Goal: Task Accomplishment & Management: Complete application form

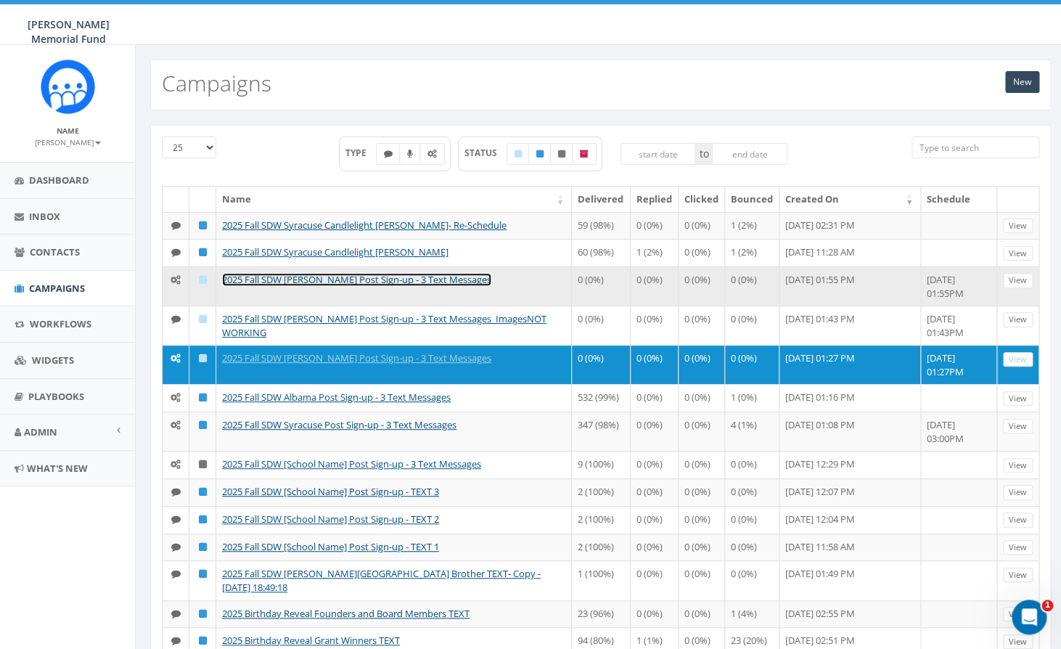
click at [320, 286] on link "2025 Fall SDW [PERSON_NAME] Post Sign-up - 3 Text Messages" at bounding box center [356, 279] width 269 height 13
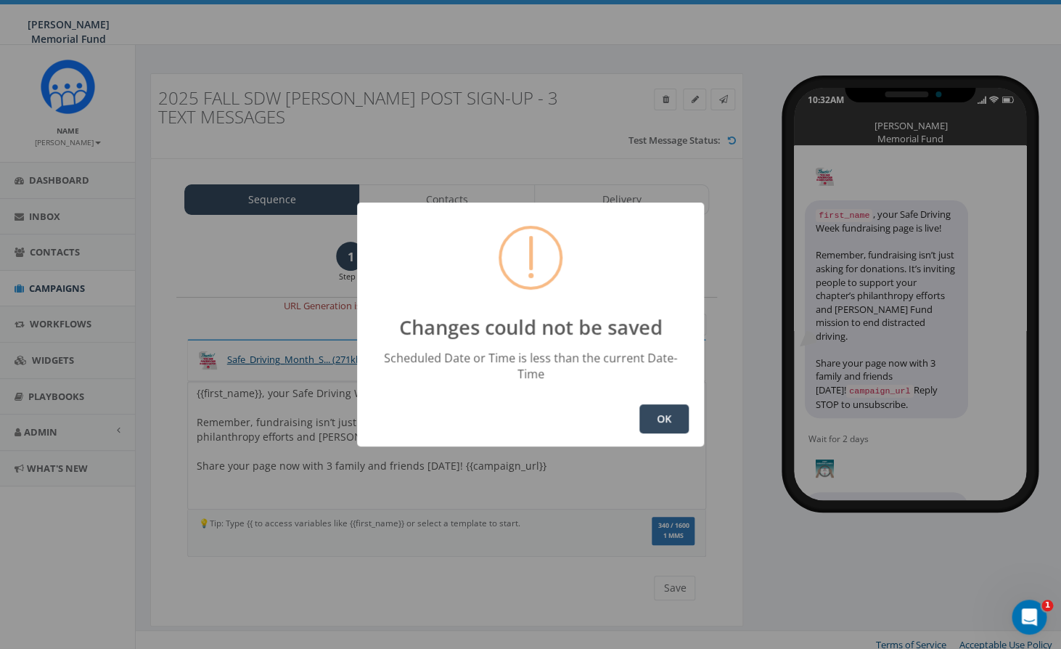
click at [658, 409] on button "OK" at bounding box center [663, 418] width 49 height 29
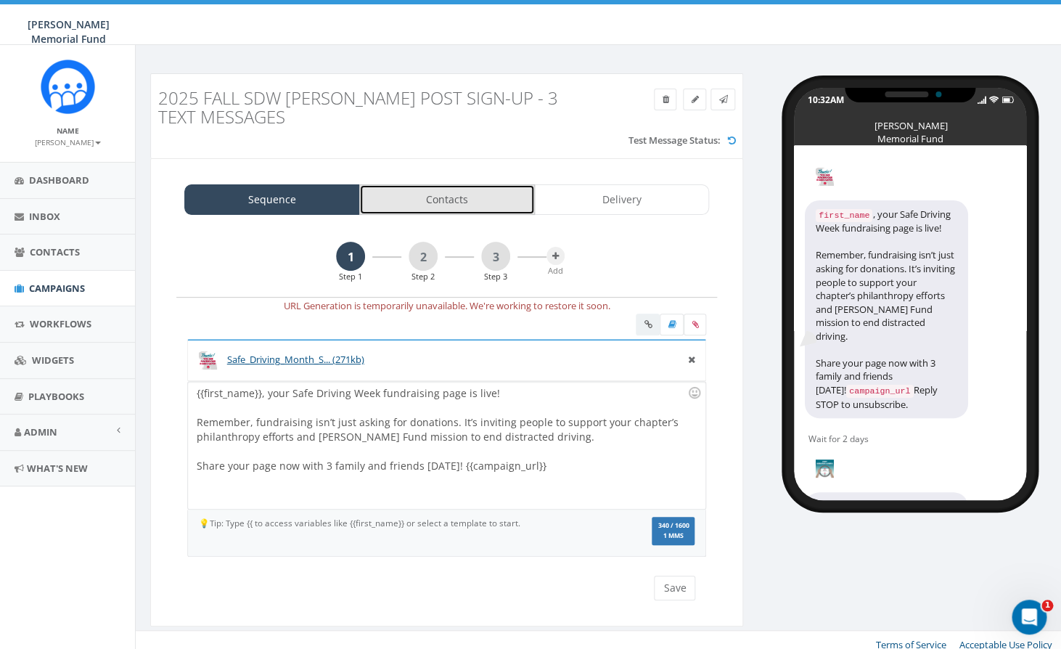
click at [446, 201] on link "Contacts" at bounding box center [447, 199] width 176 height 30
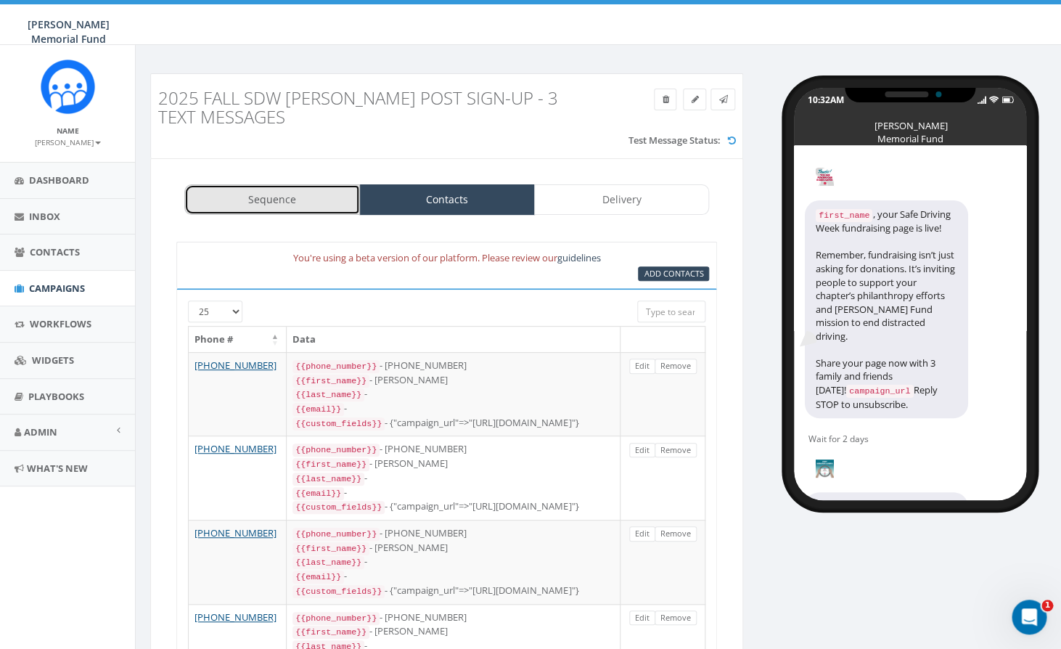
click at [290, 204] on link "Sequence" at bounding box center [272, 199] width 176 height 30
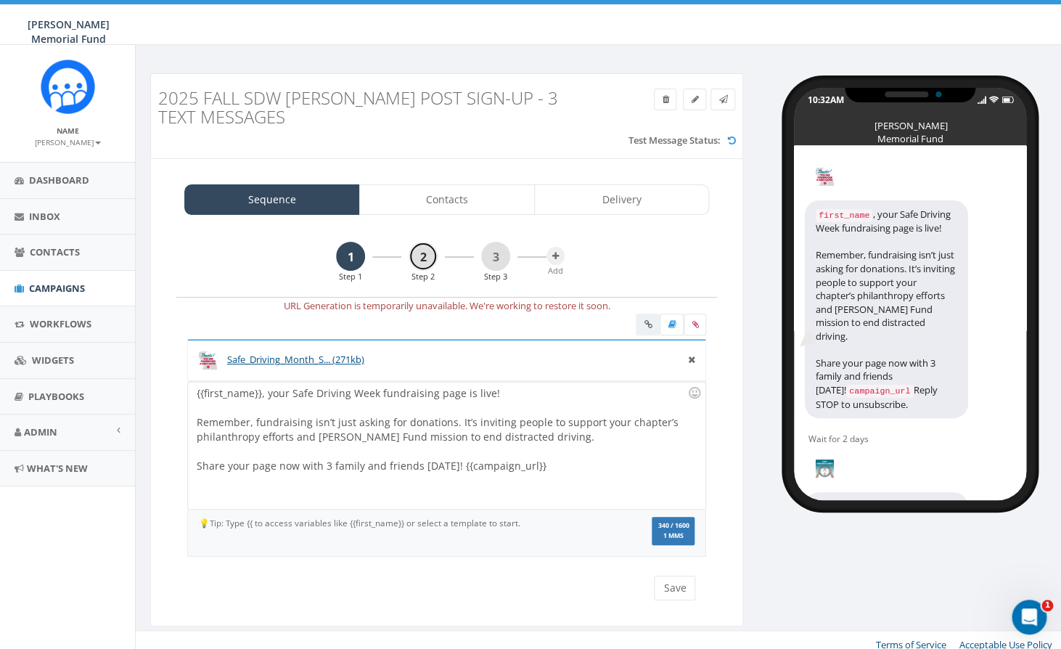
click at [427, 253] on link "2" at bounding box center [423, 256] width 29 height 29
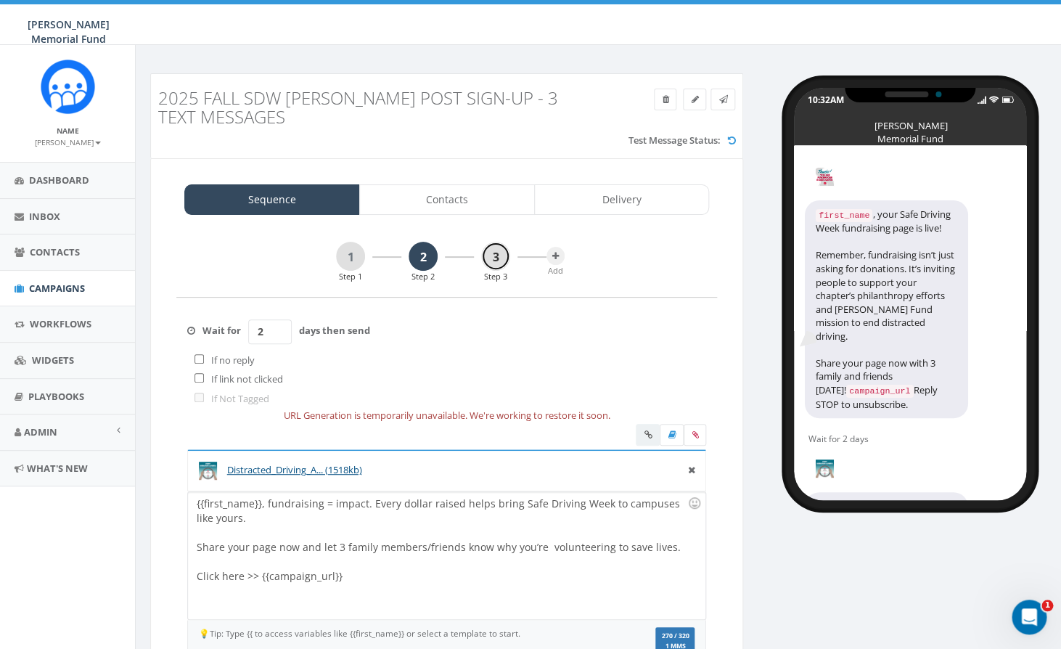
click at [491, 253] on link "3" at bounding box center [495, 256] width 29 height 29
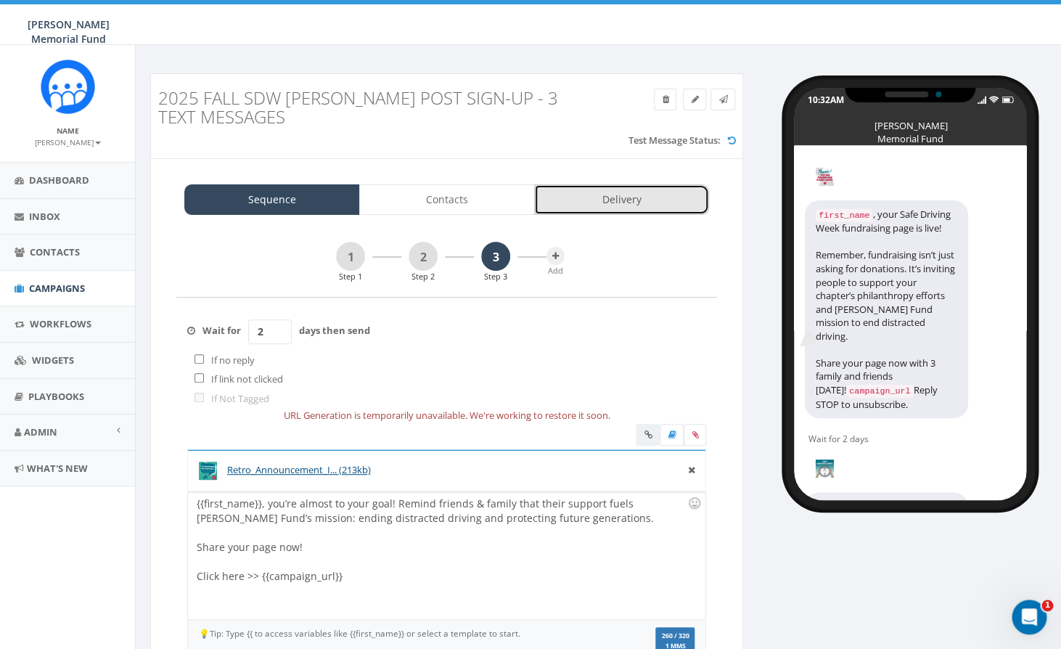
click at [610, 196] on link "Delivery" at bounding box center [622, 199] width 176 height 30
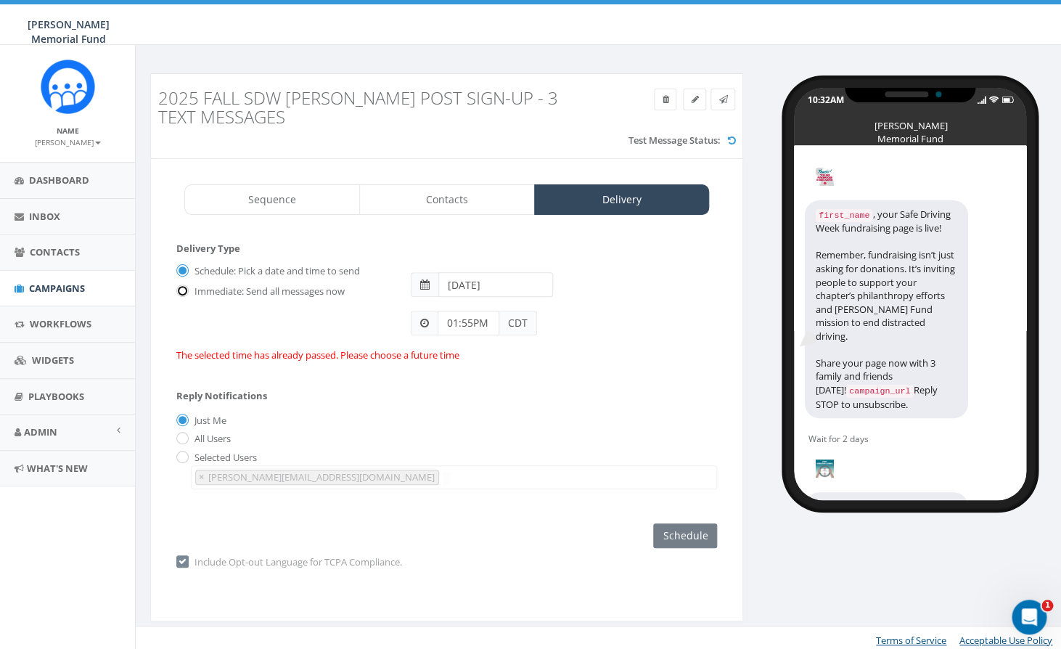
click at [181, 293] on input "Immediate: Send all messages now" at bounding box center [180, 291] width 9 height 9
radio input "true"
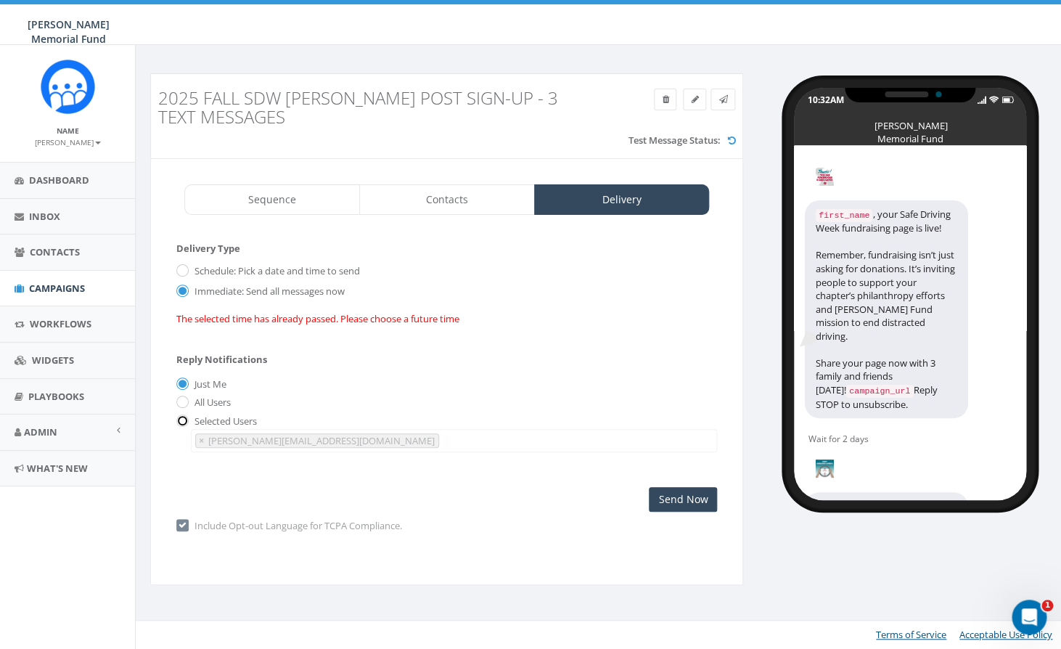
click at [182, 423] on input "radio" at bounding box center [180, 421] width 9 height 9
radio input "true"
click at [200, 441] on span "×" at bounding box center [201, 440] width 5 height 13
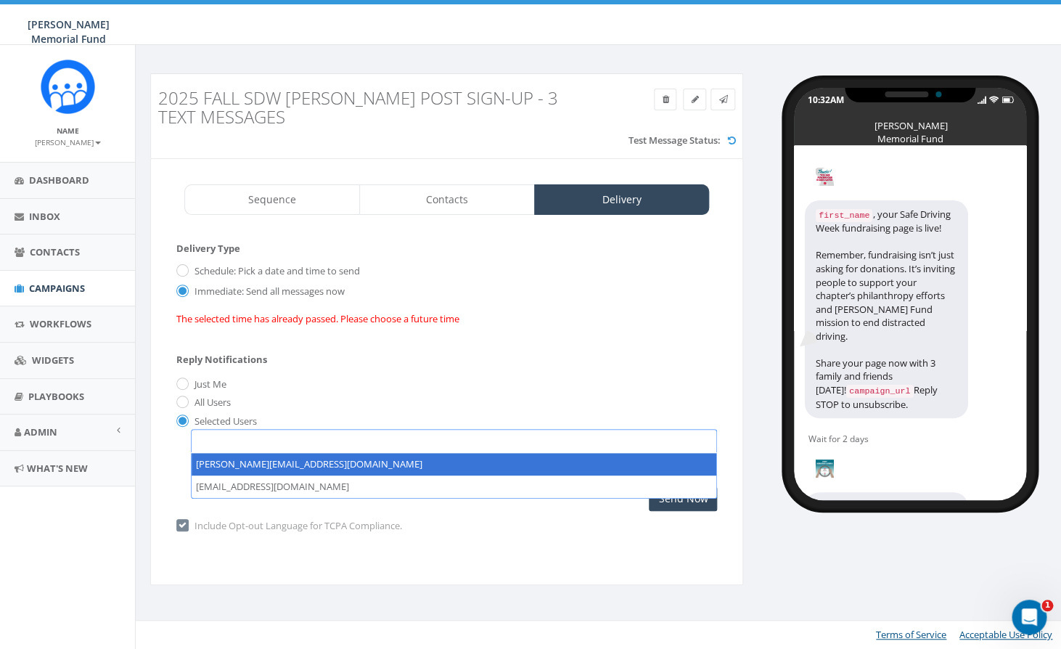
select select
click at [213, 446] on span at bounding box center [454, 440] width 526 height 23
type textarea "hunter.piland@hunterwatson.org"
click at [616, 516] on div "Include Opt-out Language for TCPA Compliance. Warning, you are required to incl…" at bounding box center [446, 526] width 541 height 30
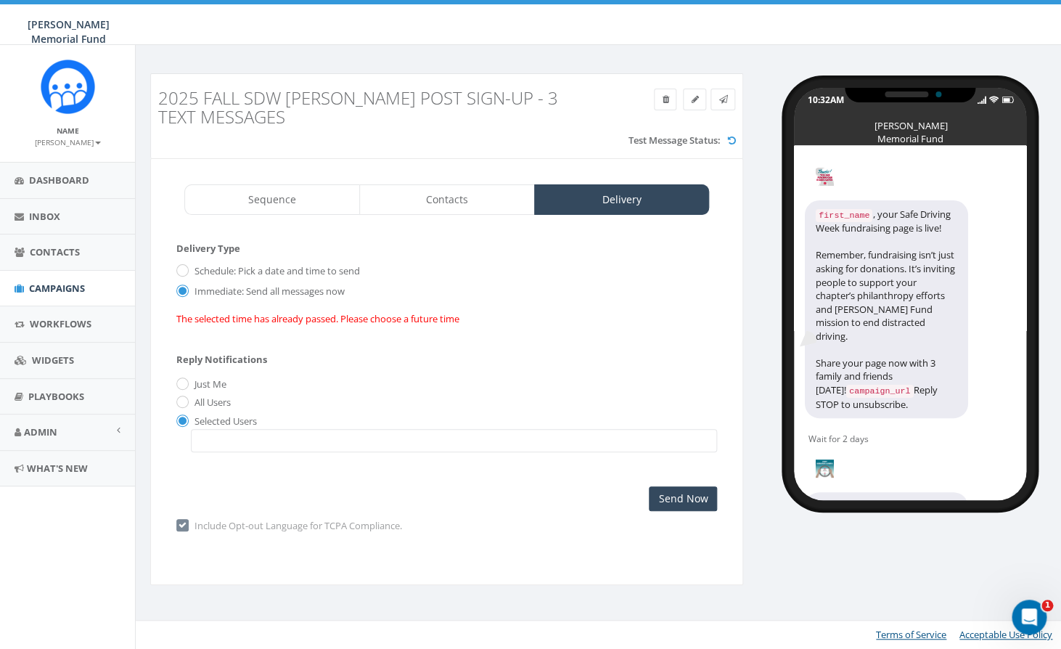
click at [398, 441] on span at bounding box center [454, 440] width 526 height 23
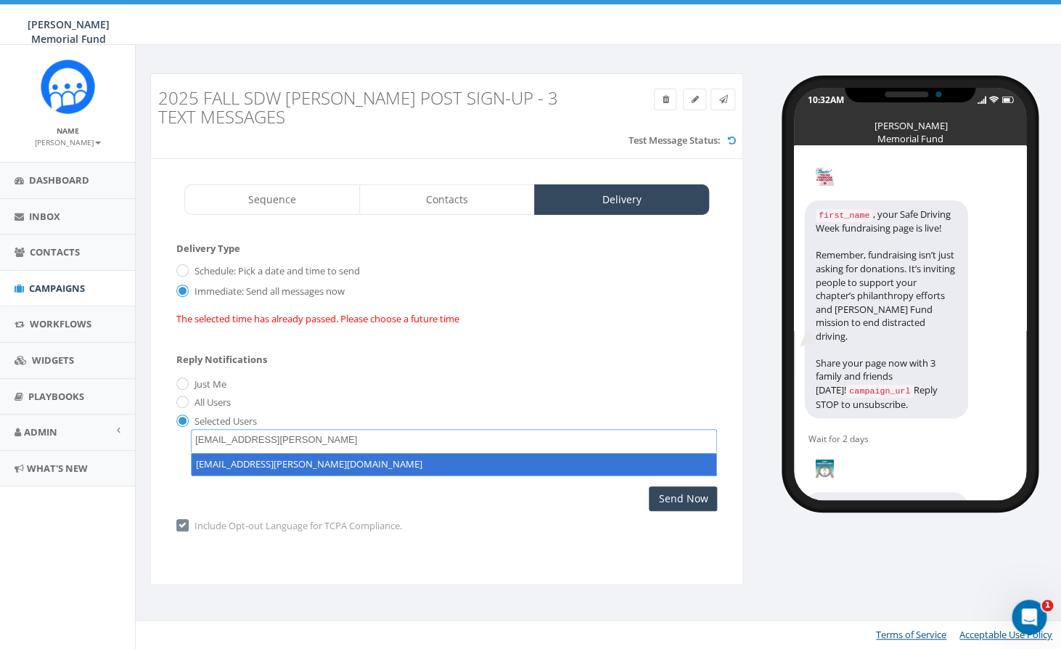
type textarea "hunter.piland@hunterwatson.org"
select select "hunter.piland@hunterwatson.org"
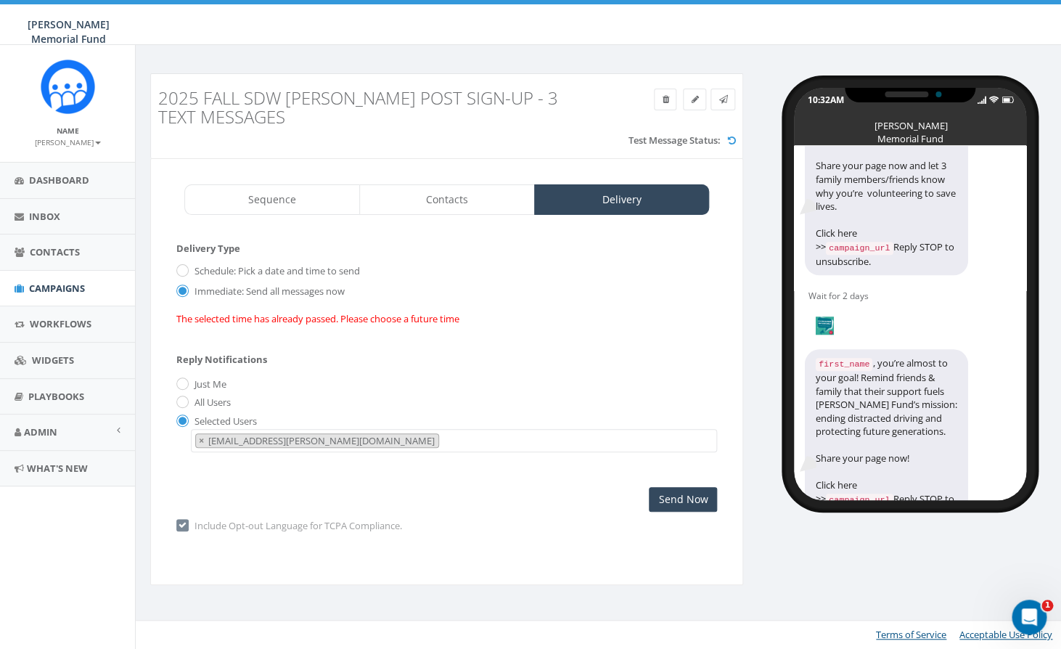
scroll to position [438, 0]
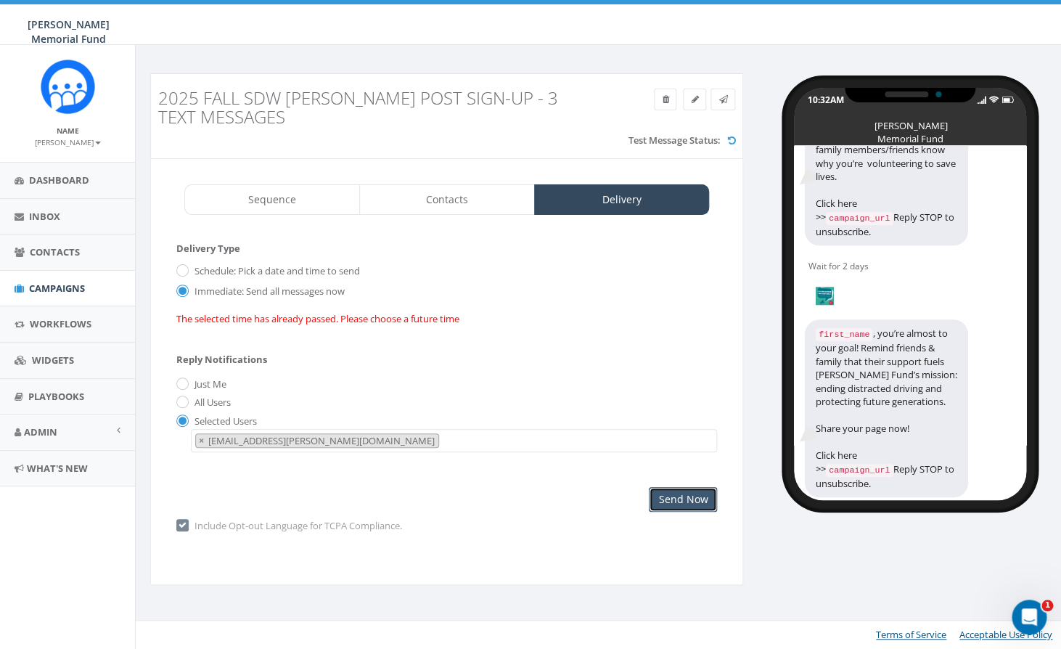
click at [665, 501] on input "Send Now" at bounding box center [683, 499] width 68 height 25
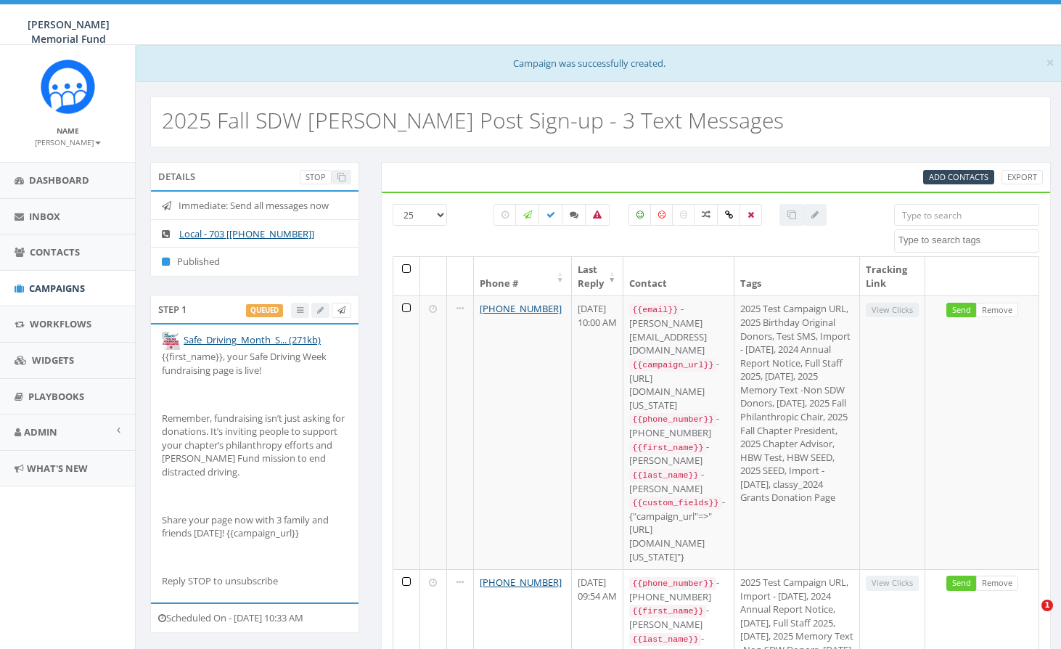
select select
click at [54, 287] on span "Campaigns" at bounding box center [57, 288] width 56 height 13
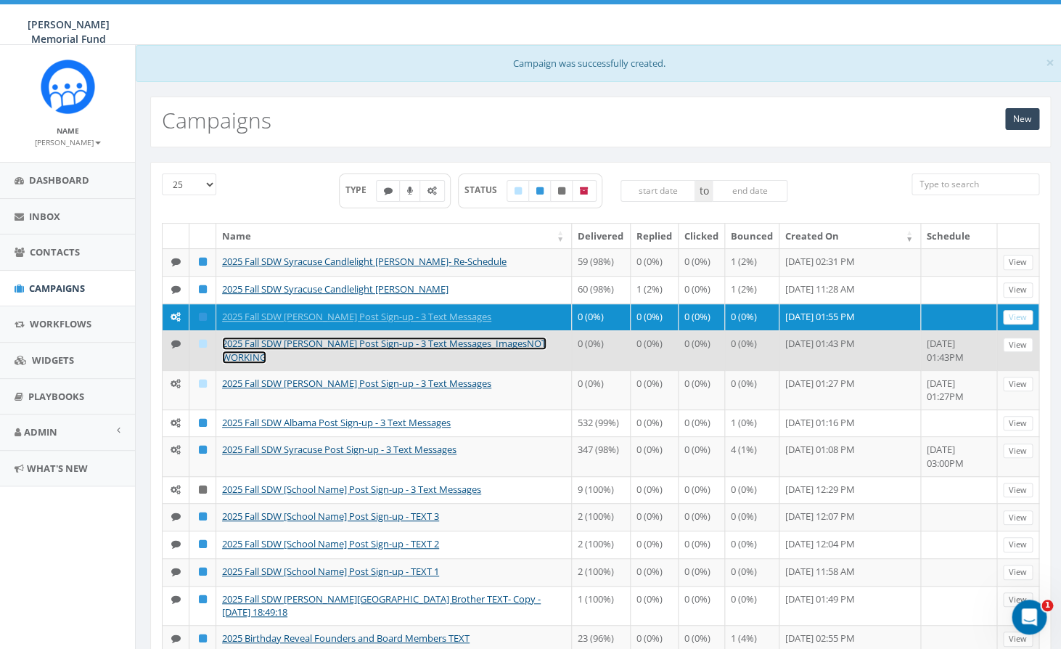
click at [326, 364] on link "2025 Fall SDW Denison Post Sign-up - 3 Text Messages_ImagesNOT WORKING" at bounding box center [384, 350] width 324 height 27
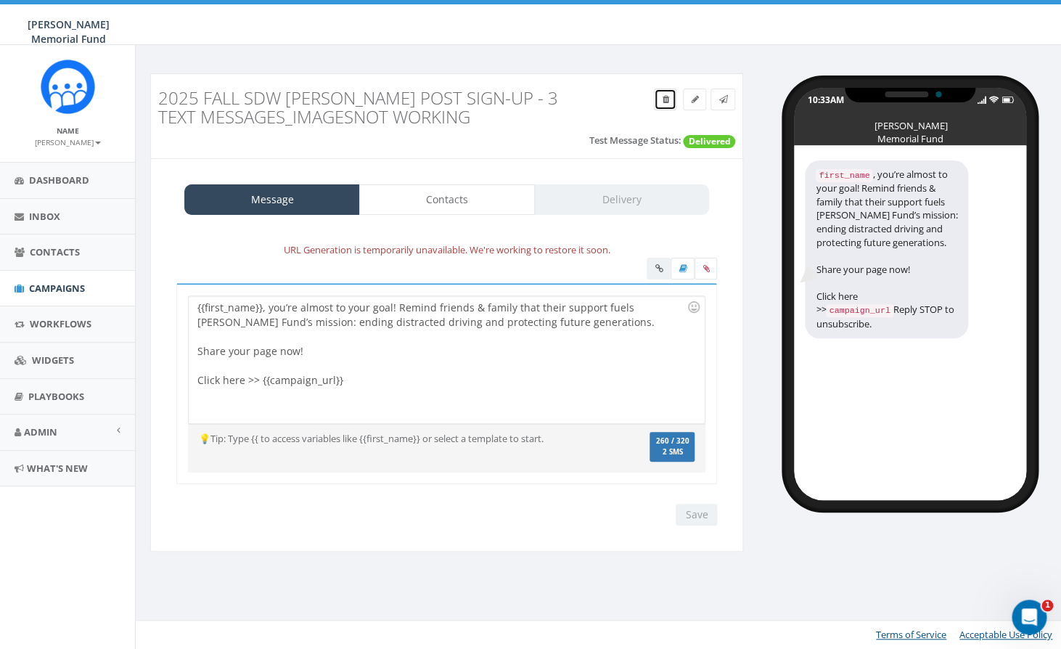
click at [663, 100] on icon at bounding box center [665, 99] width 7 height 9
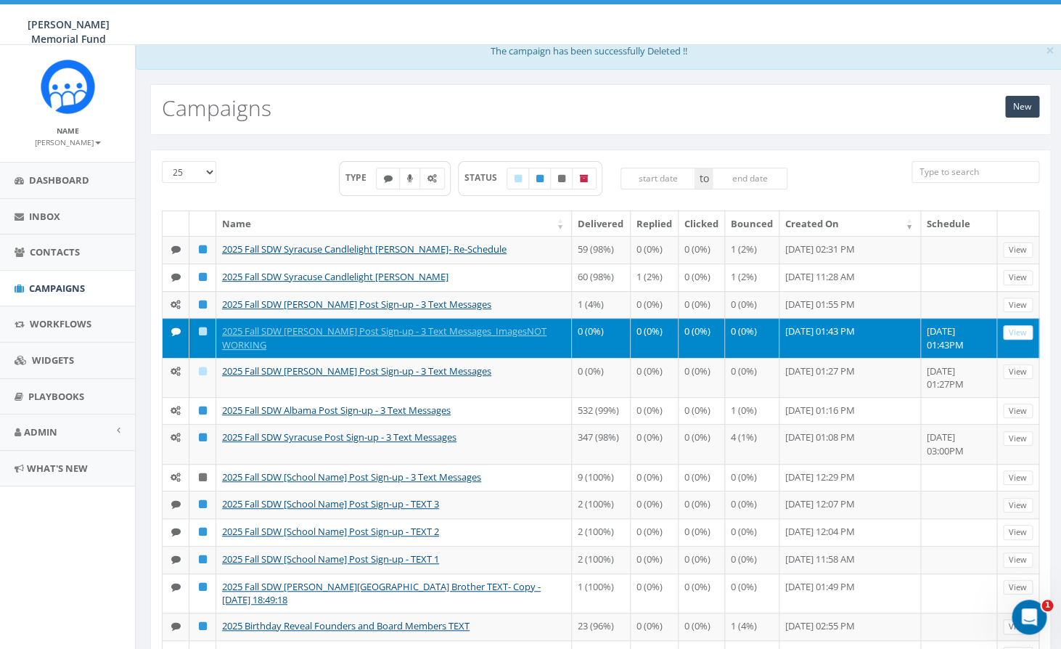
scroll to position [18, 0]
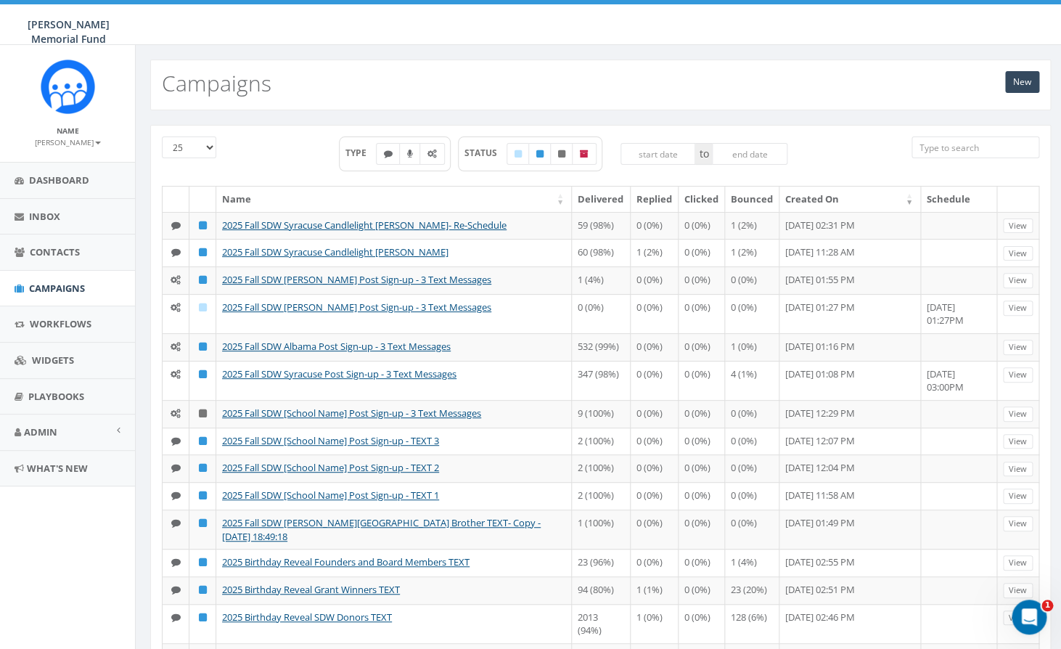
scroll to position [1, 0]
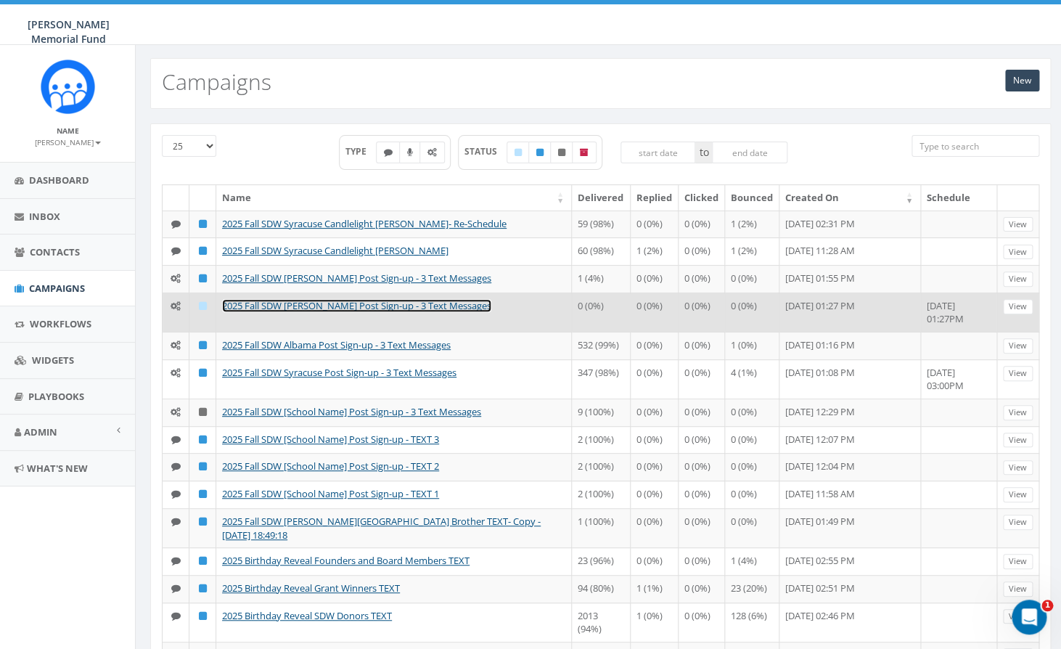
click at [344, 312] on link "2025 Fall SDW [PERSON_NAME] Post Sign-up - 3 Text Messages" at bounding box center [356, 305] width 269 height 13
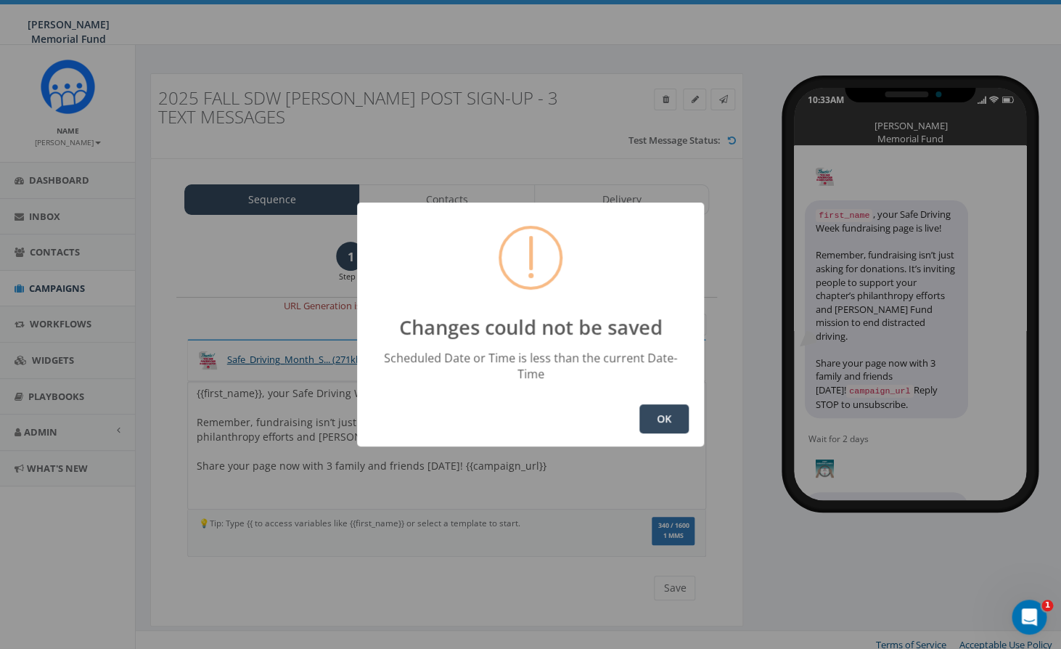
click at [672, 406] on button "OK" at bounding box center [663, 418] width 49 height 29
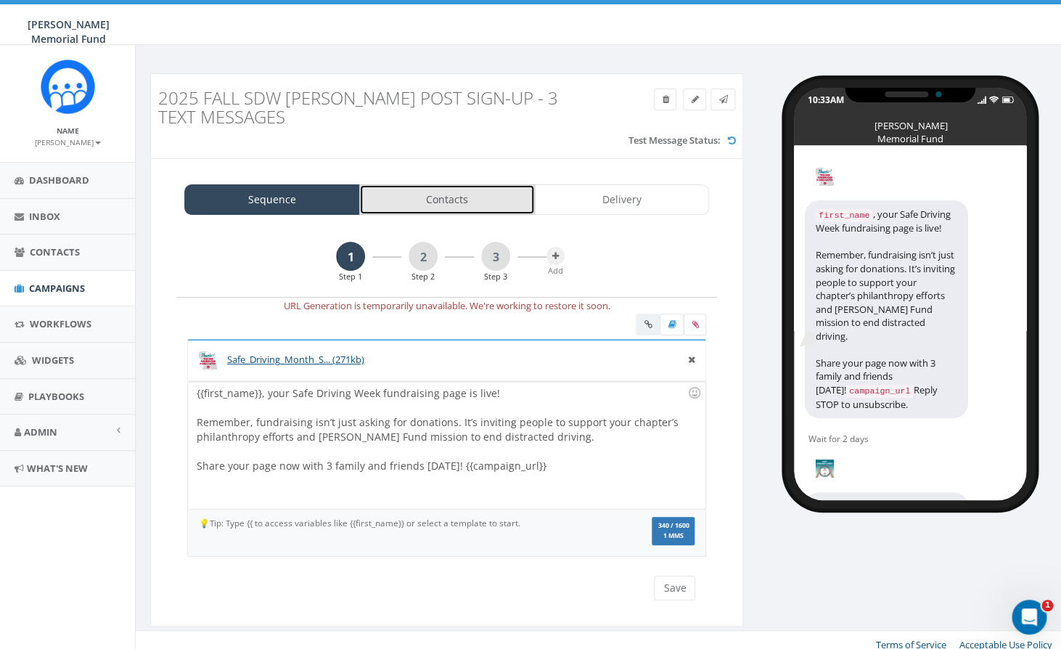
click at [414, 206] on link "Contacts" at bounding box center [447, 199] width 176 height 30
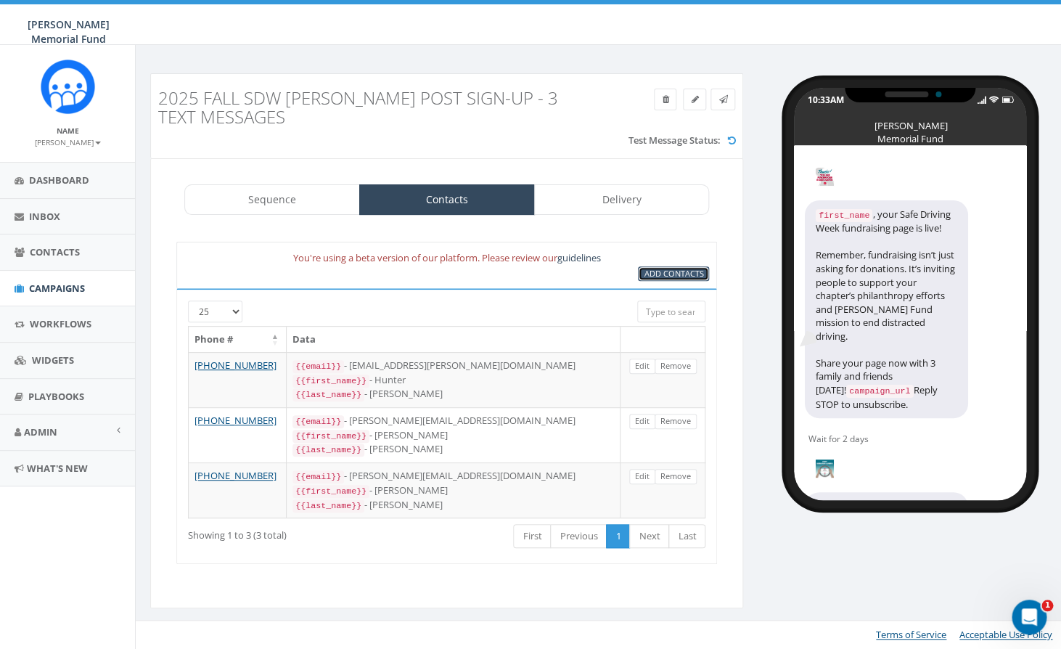
click at [676, 271] on span "Add Contacts" at bounding box center [674, 273] width 60 height 11
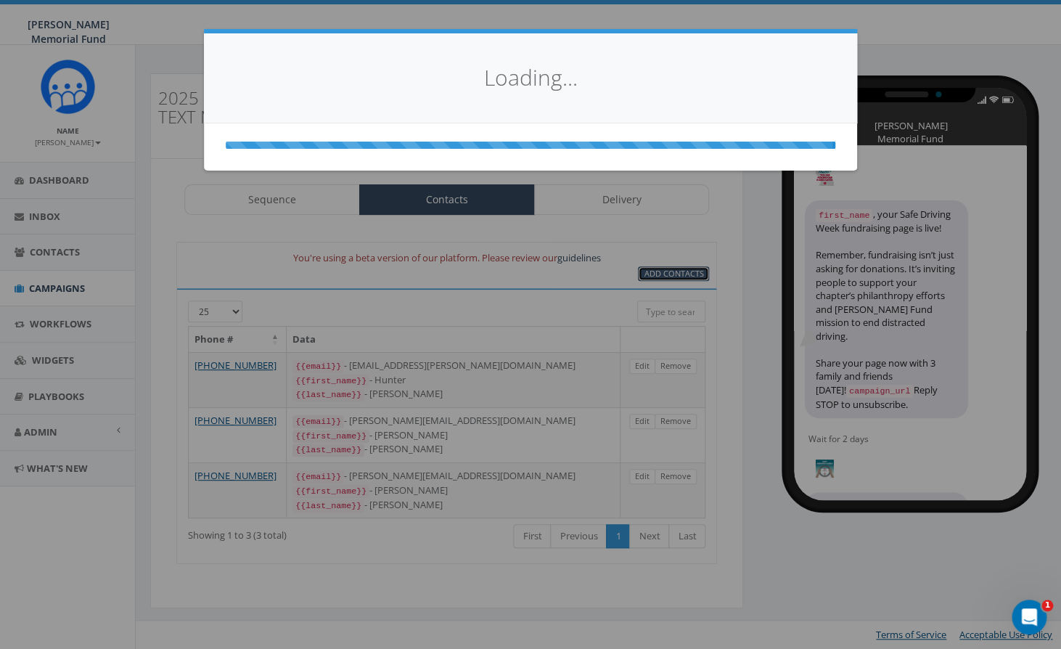
select select
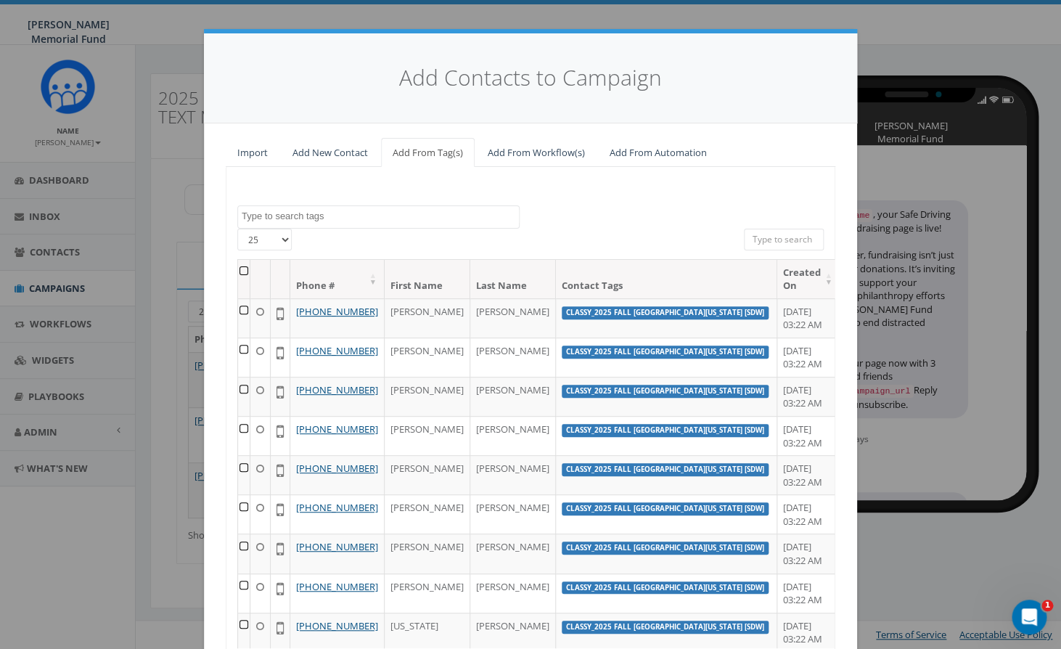
click at [316, 216] on textarea "Search" at bounding box center [380, 216] width 277 height 13
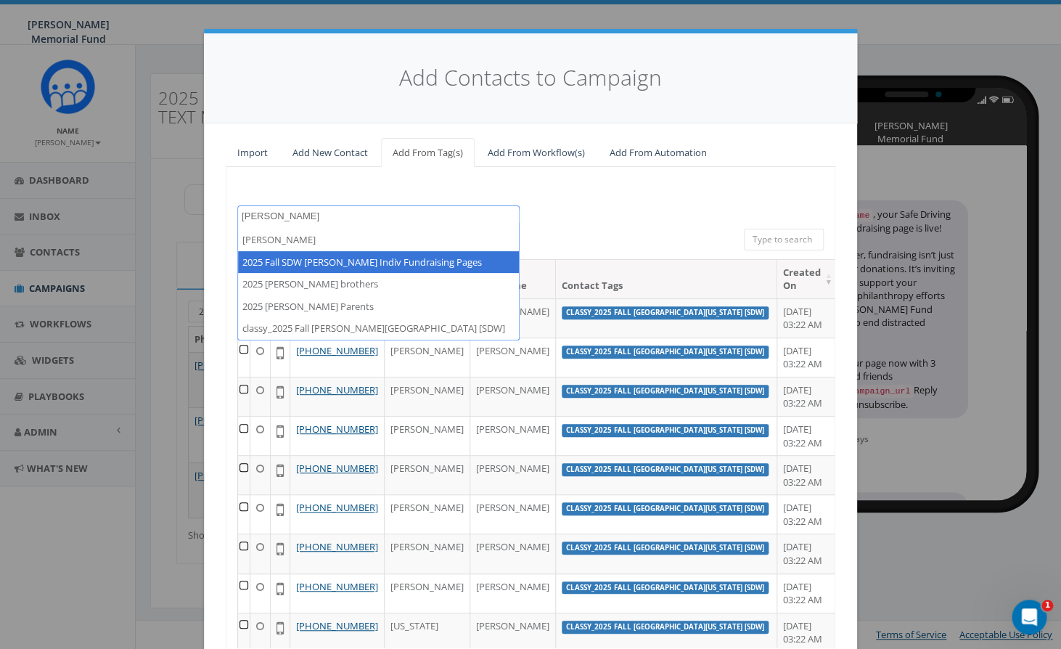
type textarea "witten"
select select "2025 Fall SDW Wittenberg Indiv Fundraising Pages"
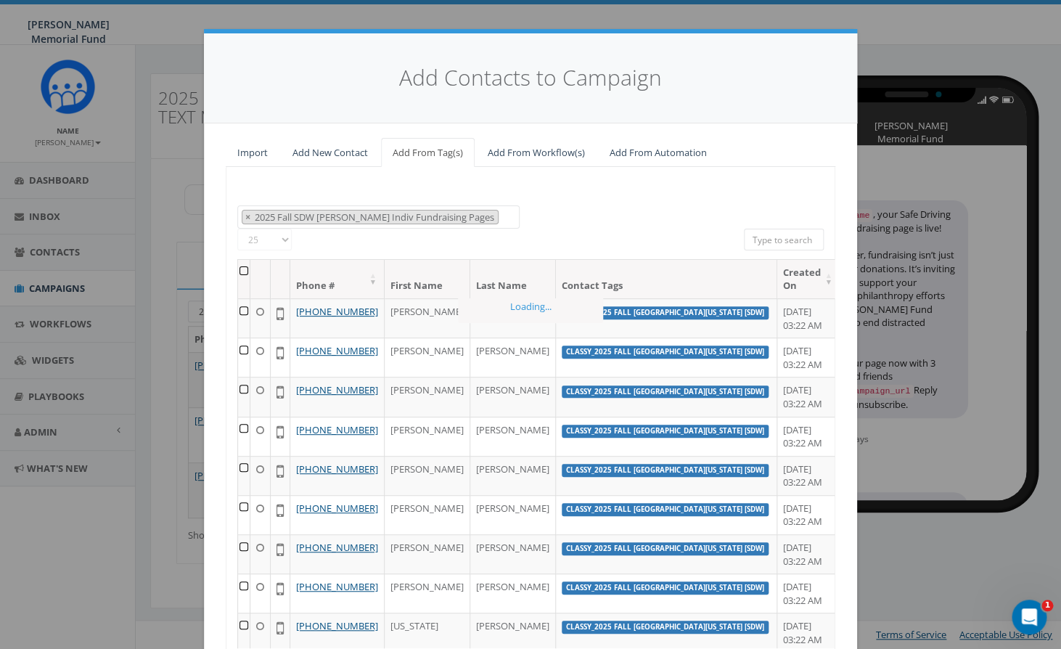
scroll to position [594, 0]
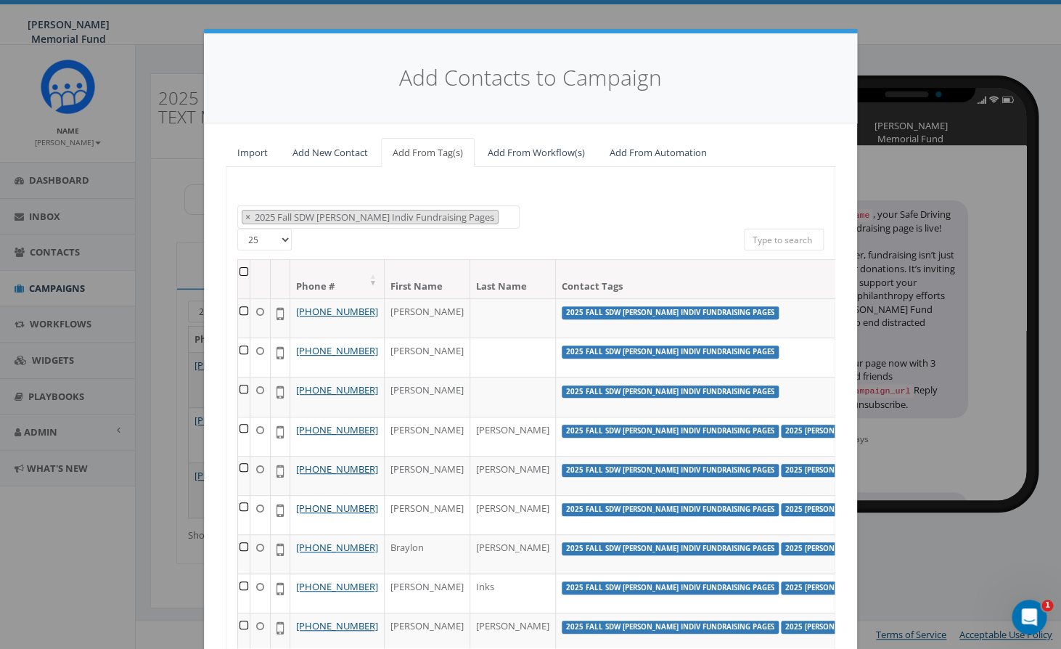
click at [242, 271] on th at bounding box center [244, 279] width 12 height 38
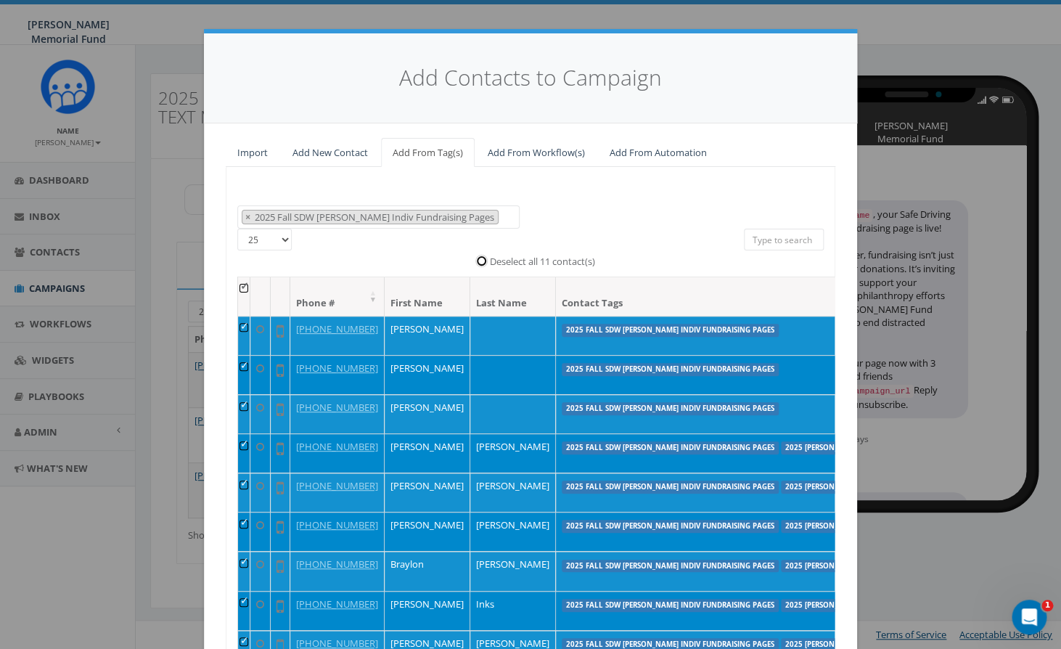
click at [482, 263] on input "Deselect all 11 contact(s)" at bounding box center [484, 259] width 9 height 9
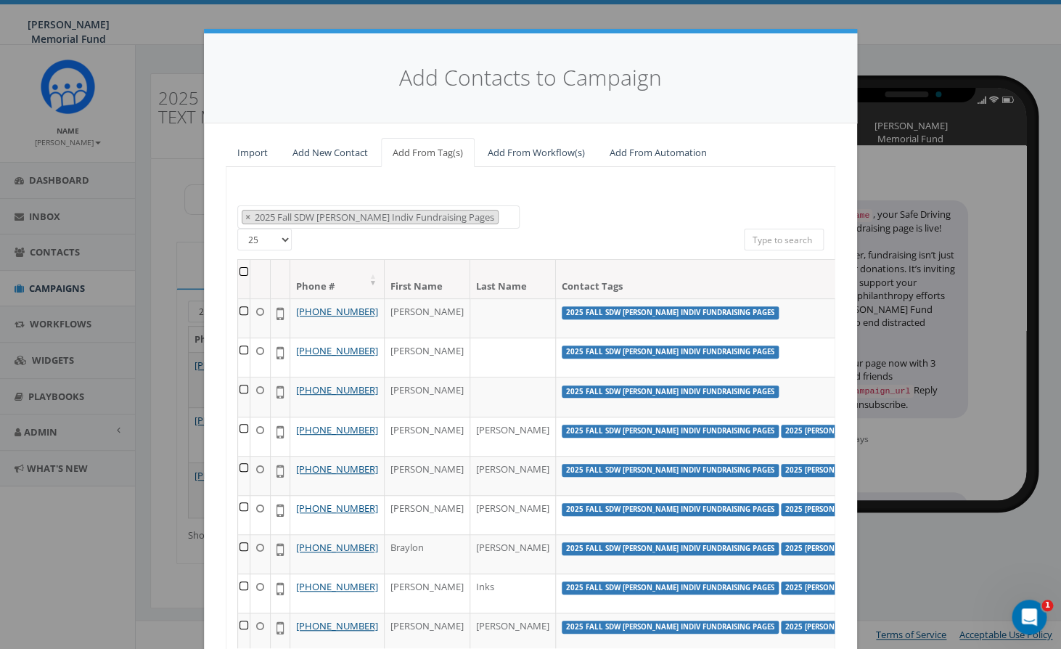
click at [242, 270] on th at bounding box center [244, 279] width 12 height 38
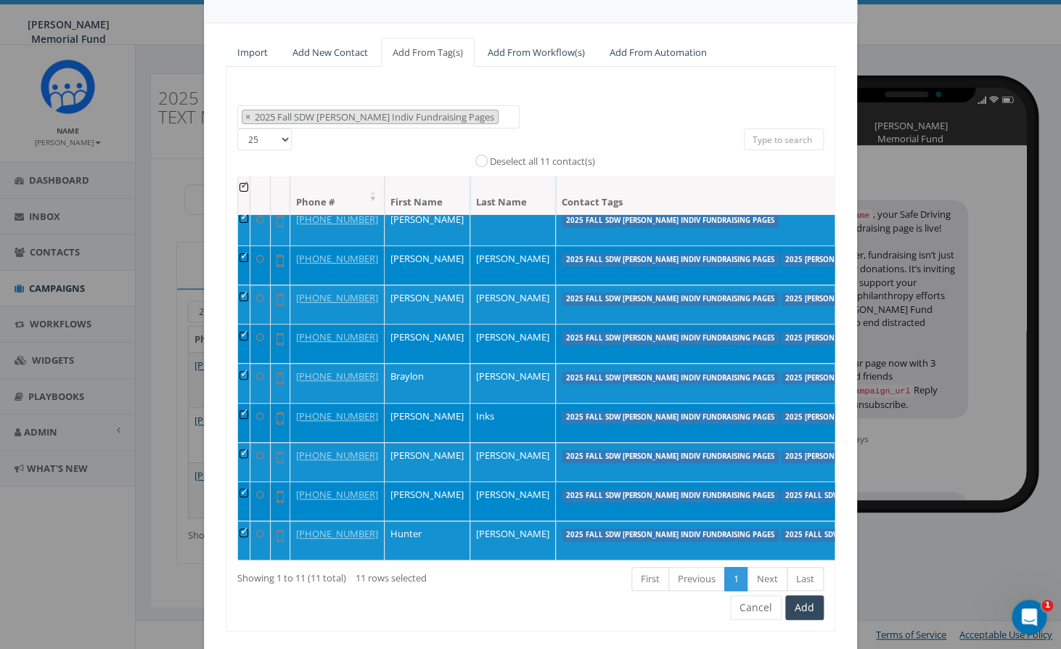
scroll to position [137, 0]
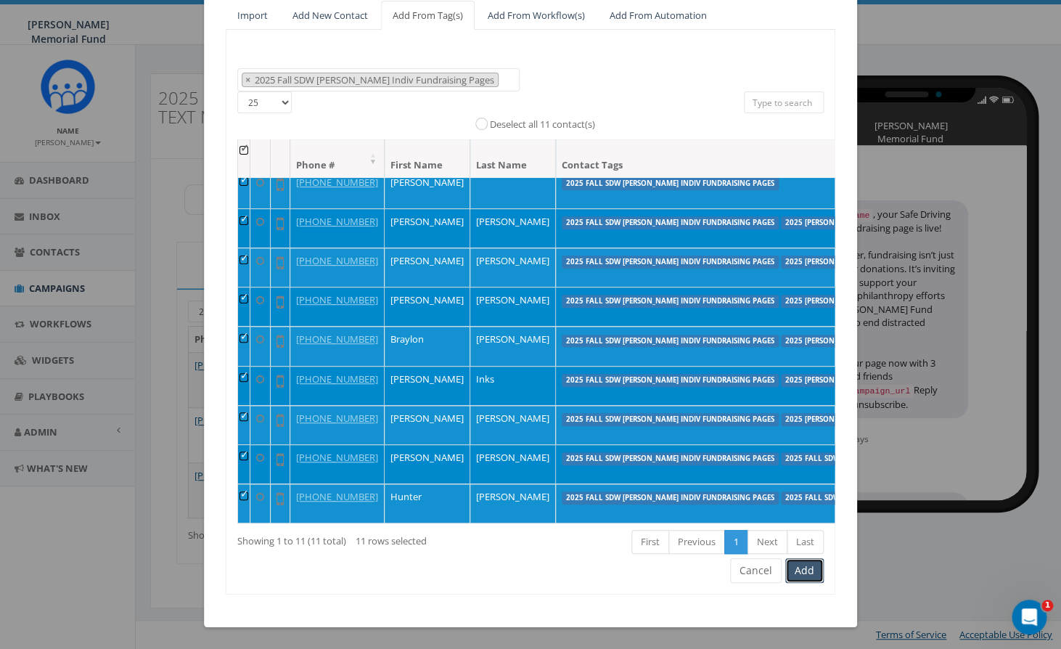
click at [799, 563] on button "Add" at bounding box center [804, 570] width 38 height 25
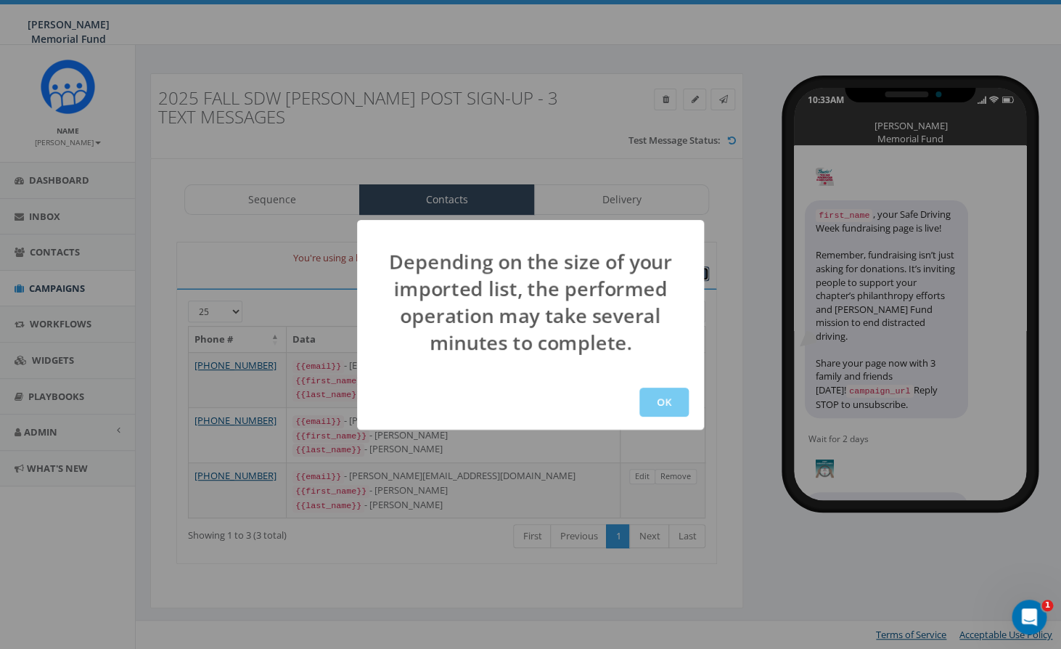
scroll to position [0, 0]
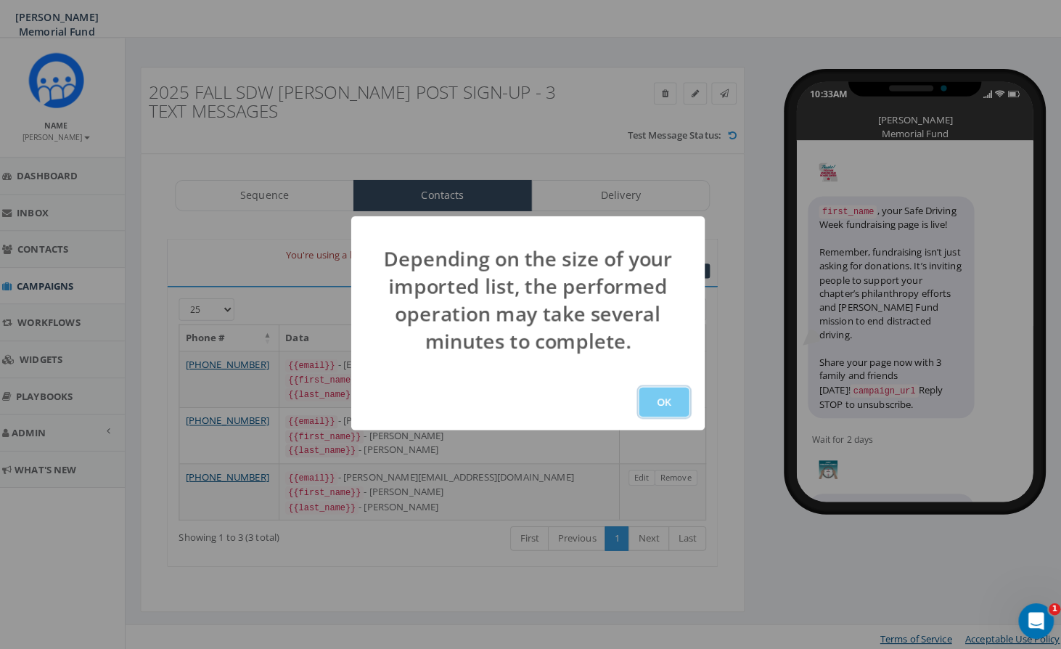
click at [670, 411] on button "OK" at bounding box center [663, 402] width 49 height 29
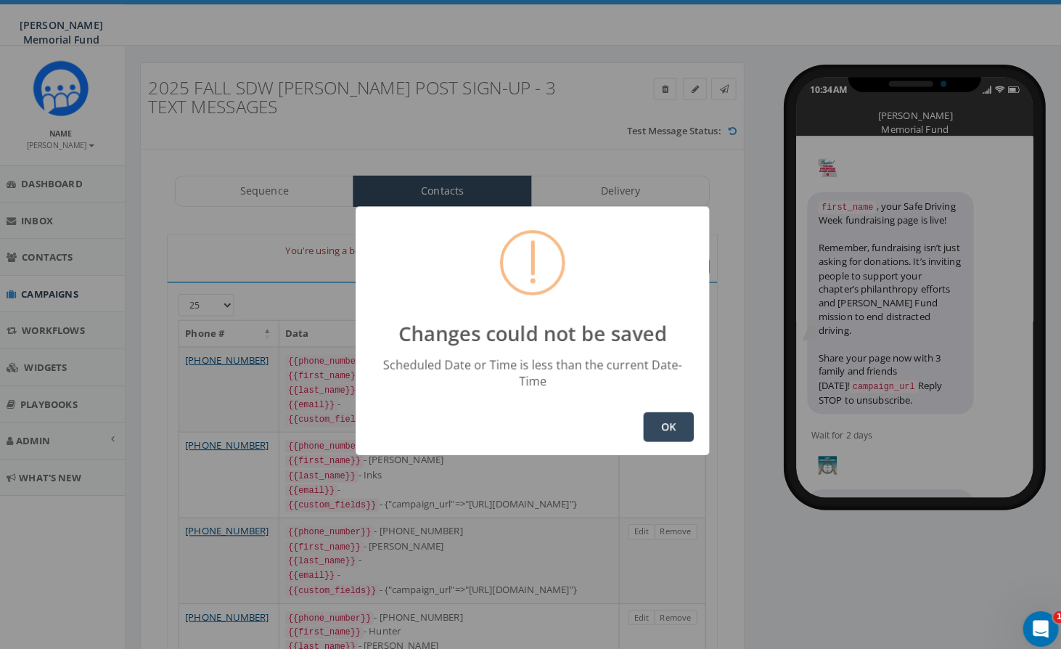
click at [657, 413] on button "OK" at bounding box center [663, 418] width 49 height 29
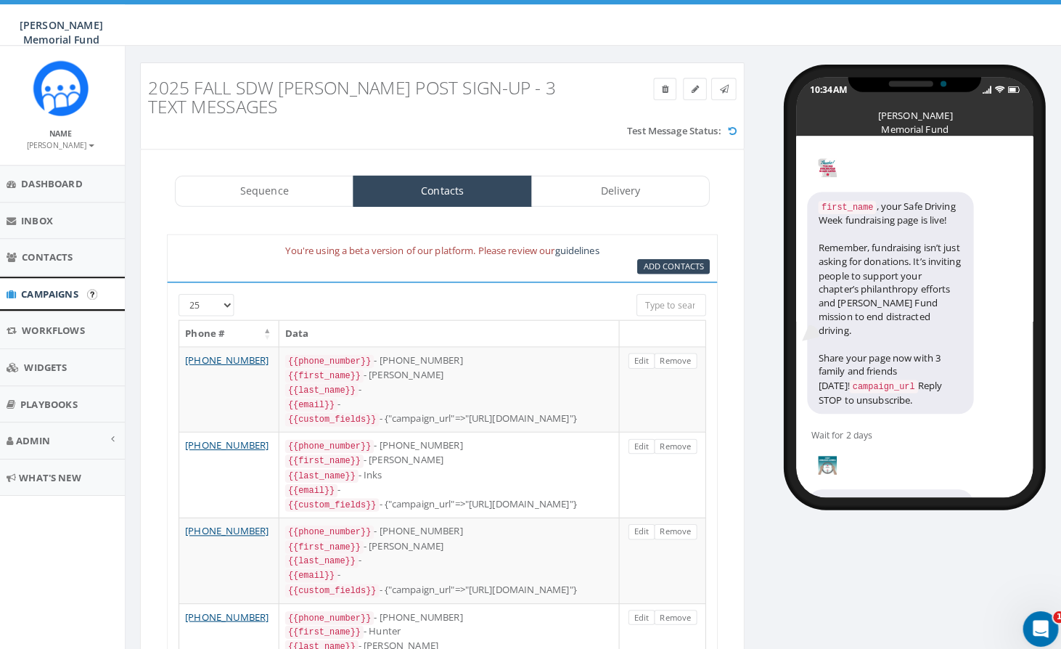
click at [22, 288] on icon at bounding box center [19, 288] width 9 height 9
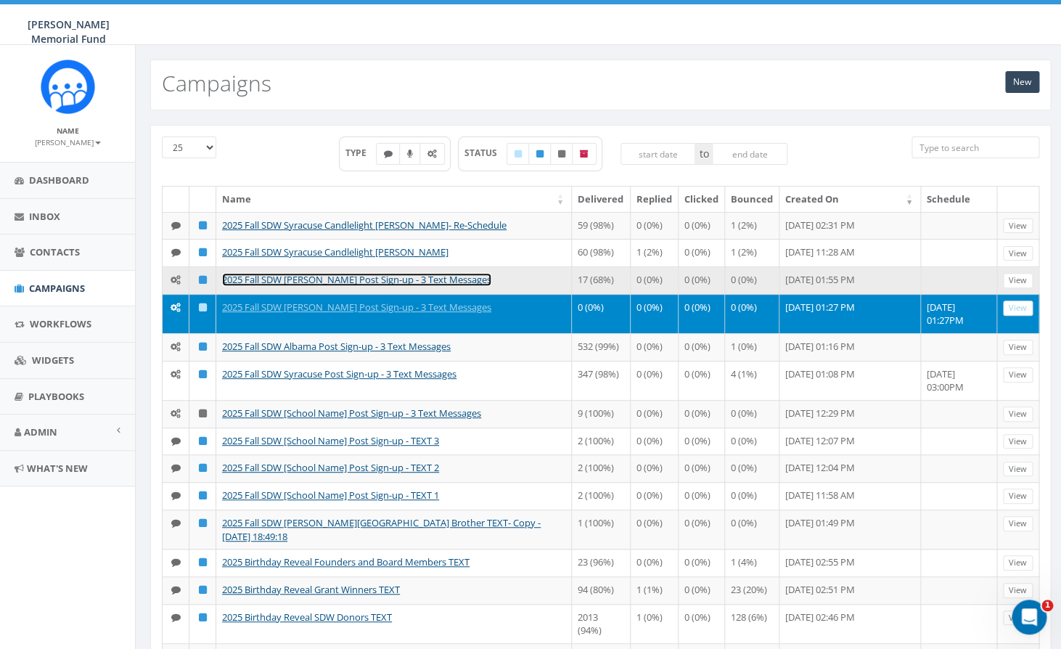
click at [364, 286] on link "2025 Fall SDW [PERSON_NAME] Post Sign-up - 3 Text Messages" at bounding box center [356, 279] width 269 height 13
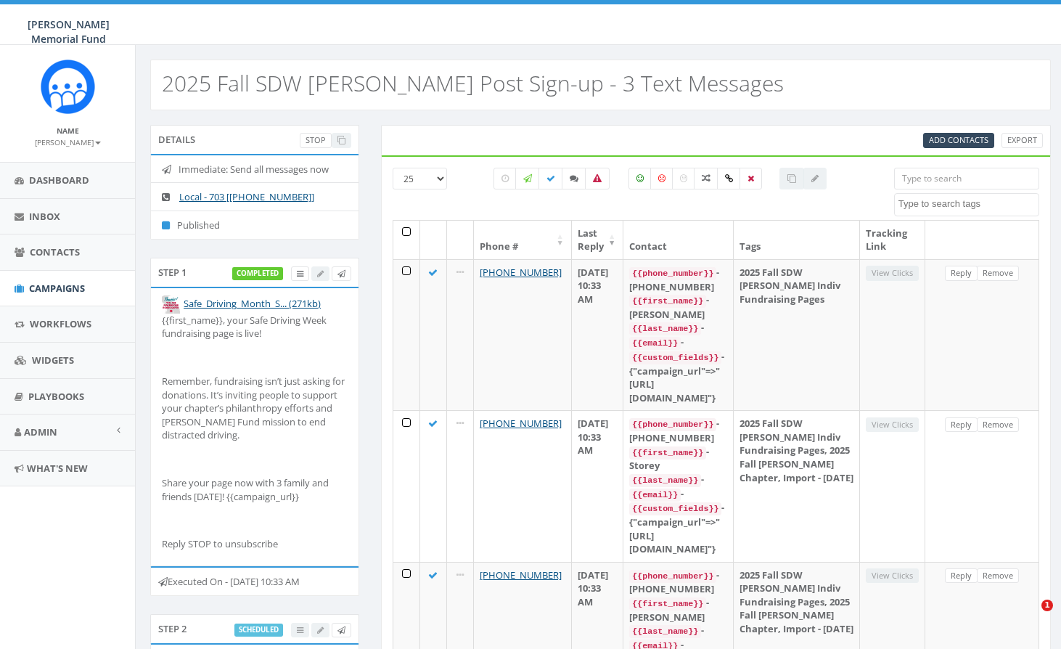
select select
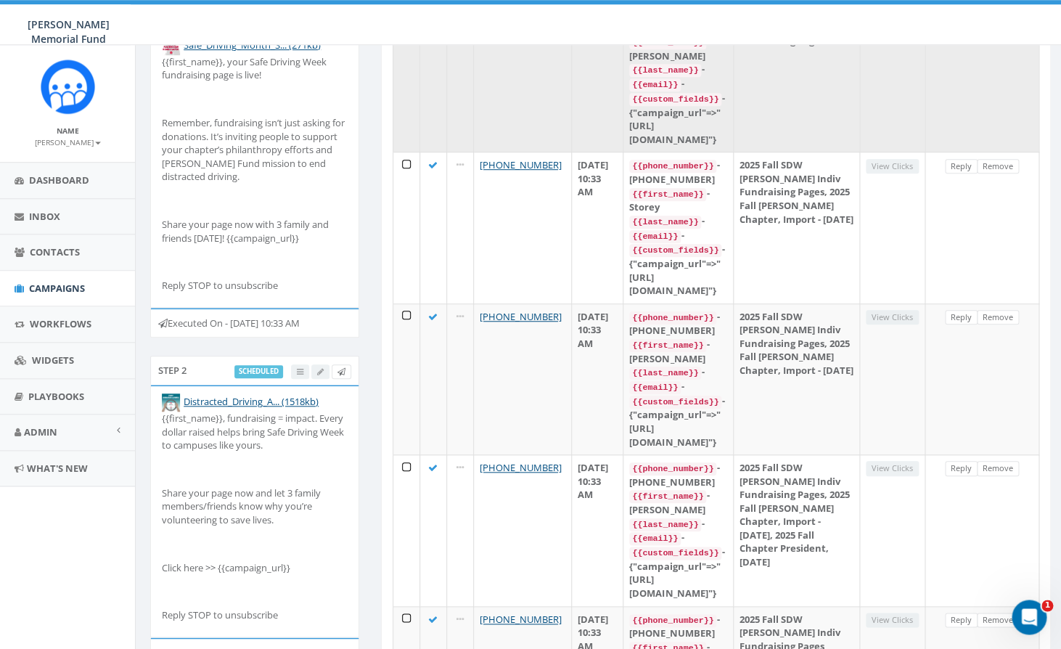
scroll to position [78, 0]
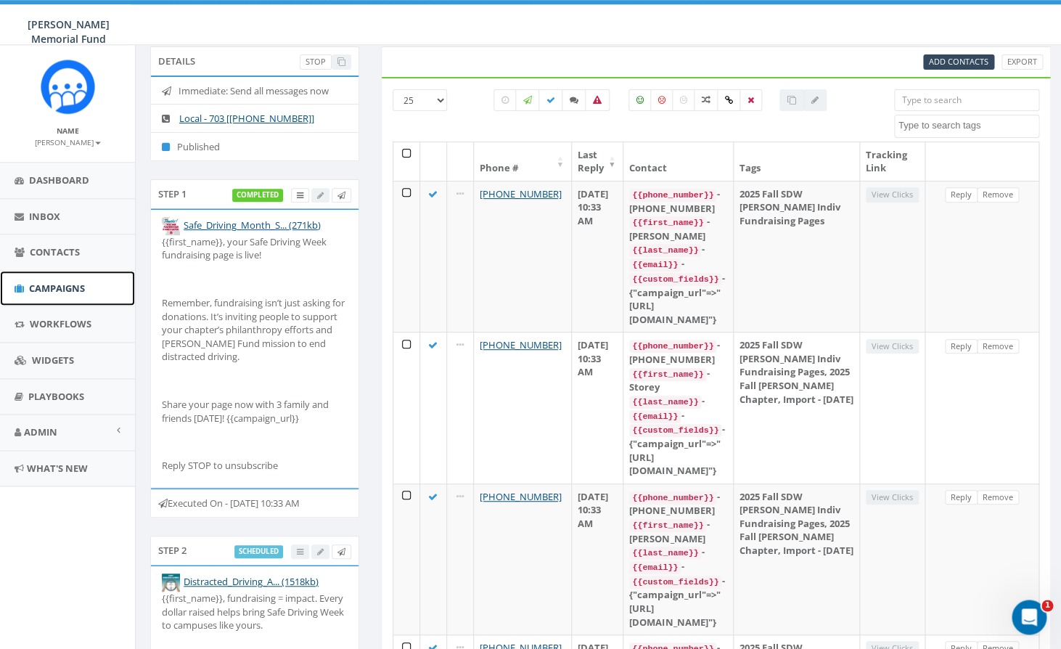
click at [67, 286] on span "Campaigns" at bounding box center [57, 288] width 56 height 13
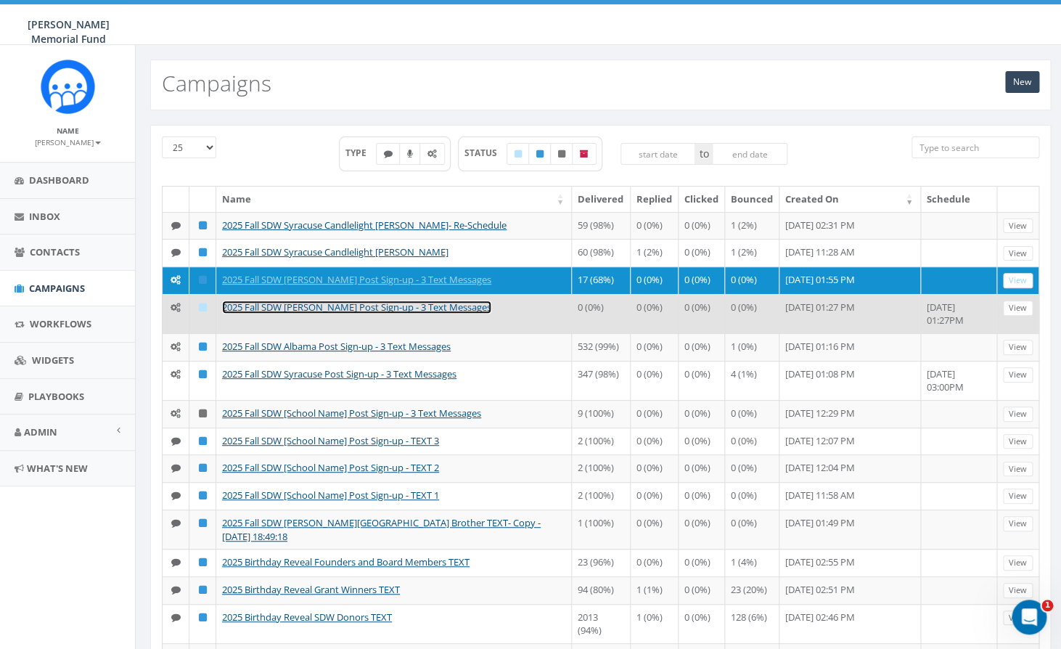
click at [327, 314] on link "2025 Fall SDW [PERSON_NAME] Post Sign-up - 3 Text Messages" at bounding box center [356, 306] width 269 height 13
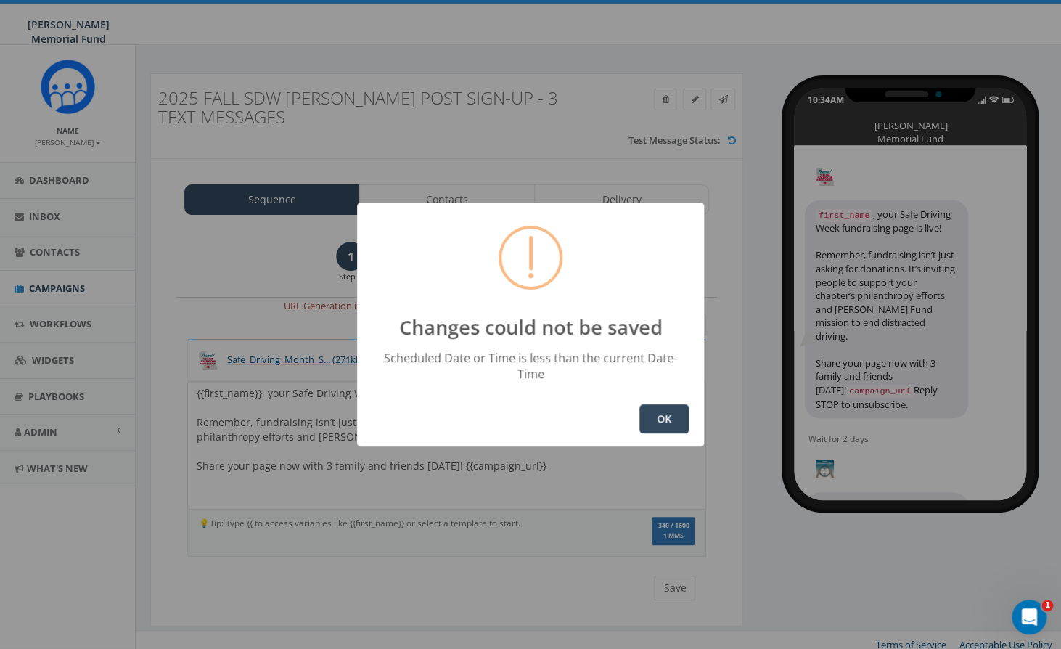
click at [660, 411] on button "OK" at bounding box center [663, 418] width 49 height 29
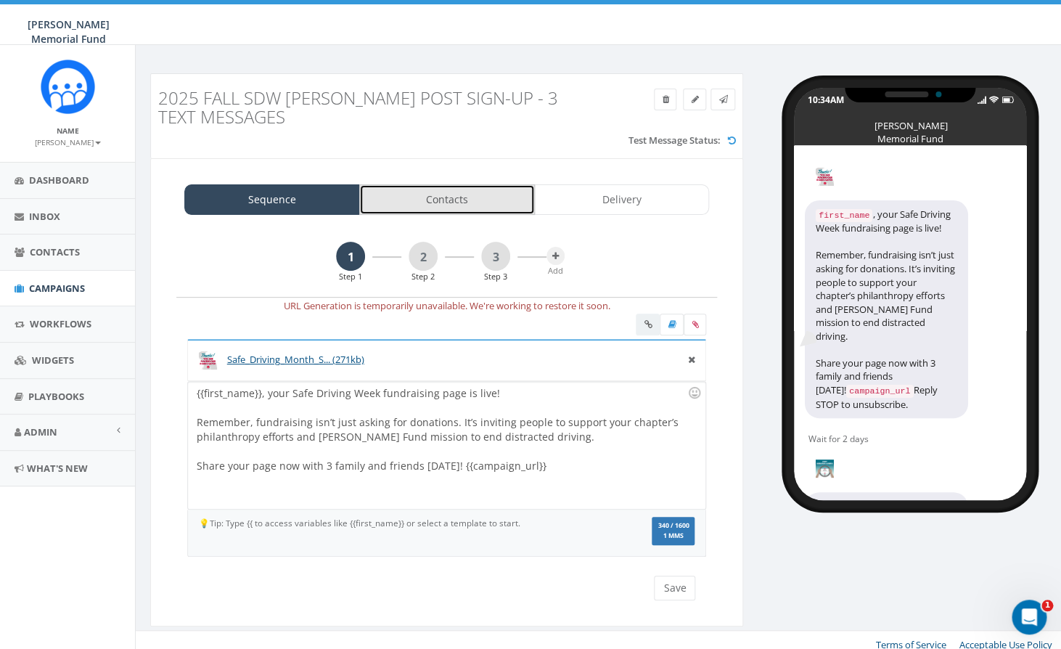
click at [454, 199] on link "Contacts" at bounding box center [447, 199] width 176 height 30
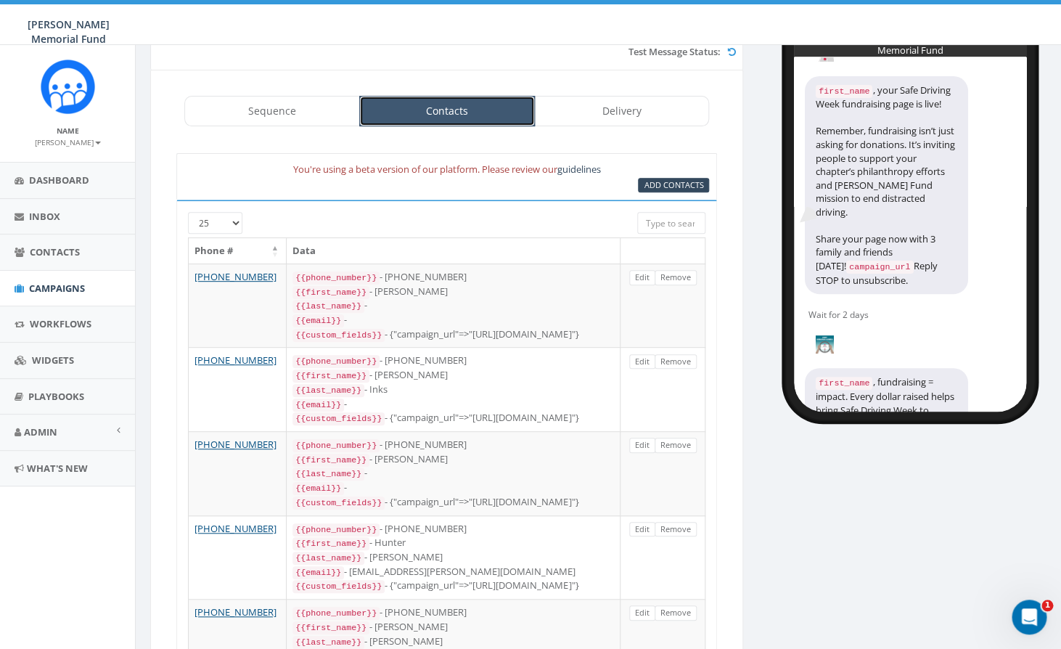
scroll to position [10, 0]
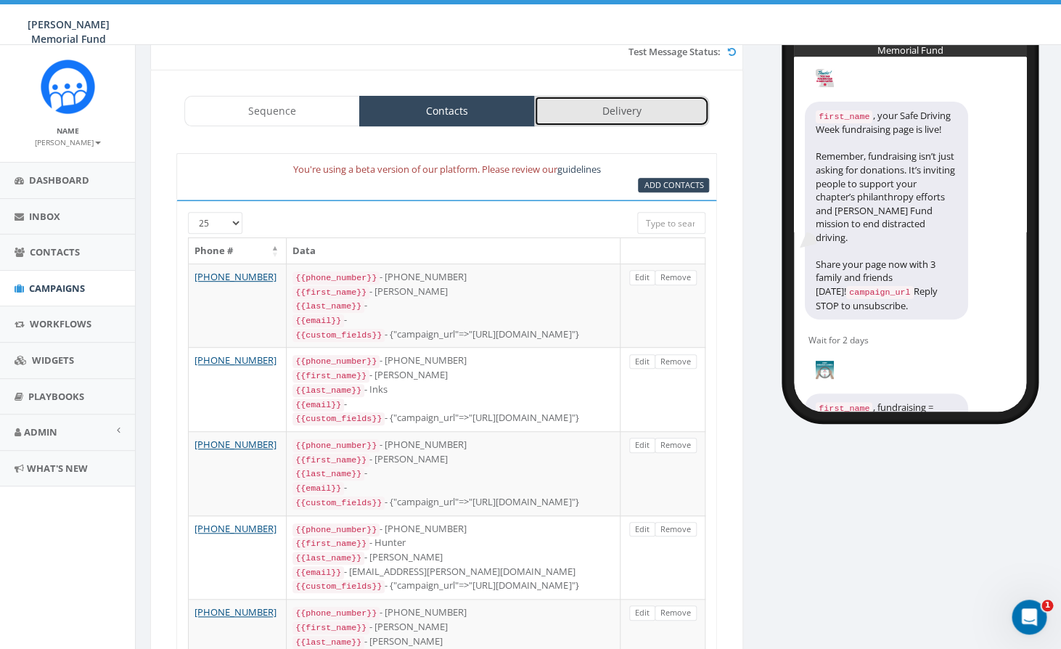
click at [610, 105] on link "Delivery" at bounding box center [622, 111] width 176 height 30
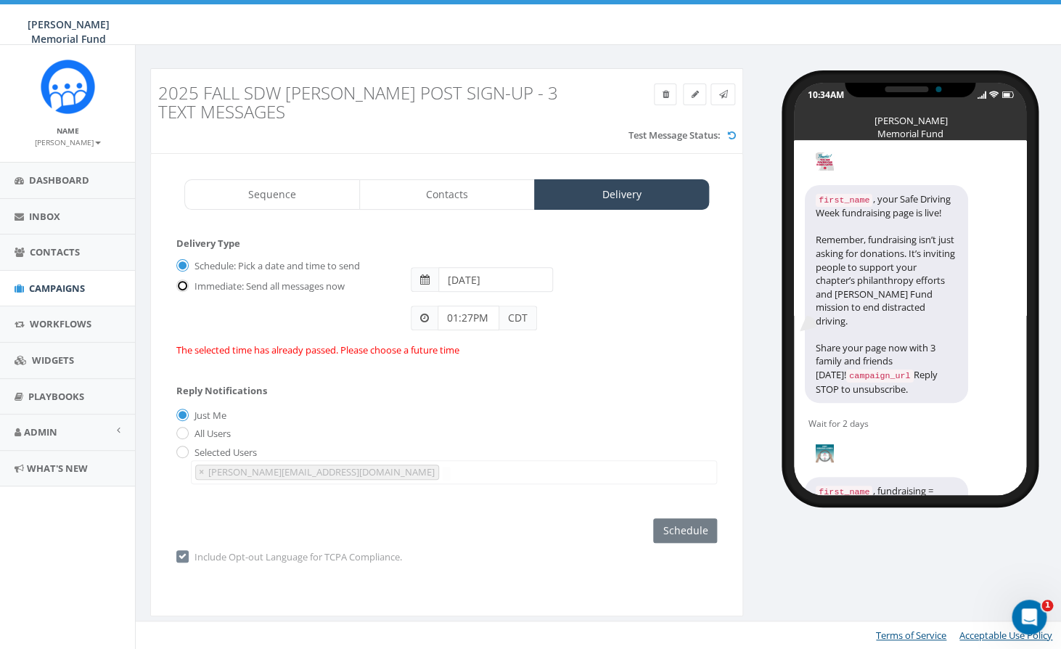
click at [179, 287] on input "Immediate: Send all messages now" at bounding box center [180, 286] width 9 height 9
radio input "true"
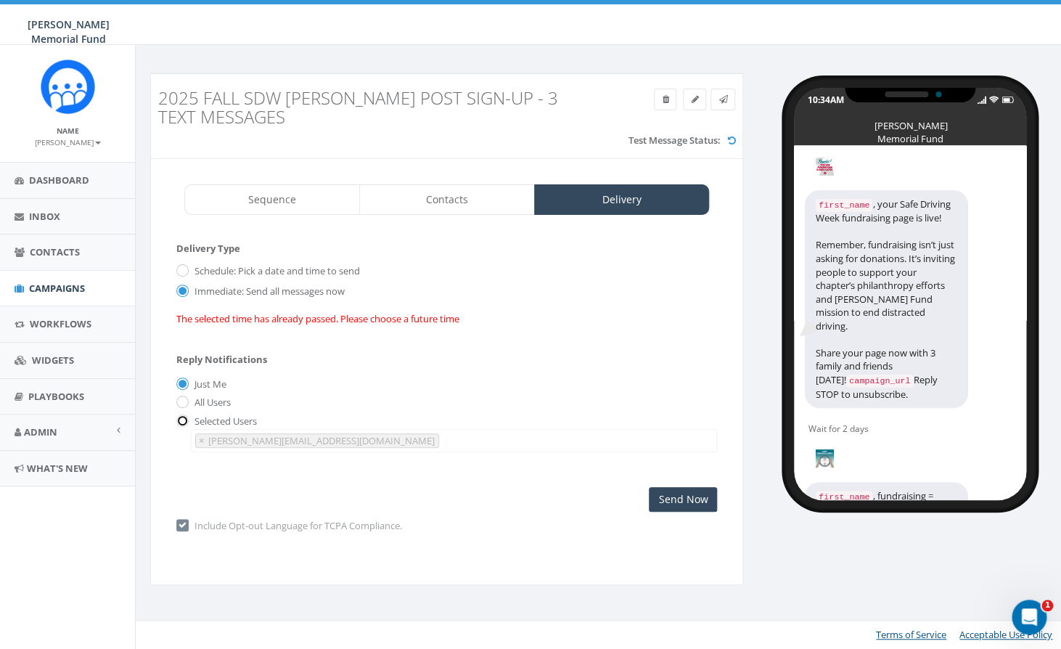
click at [181, 421] on input "radio" at bounding box center [180, 421] width 9 height 9
radio input "true"
click at [199, 439] on button "×" at bounding box center [201, 441] width 11 height 14
select select
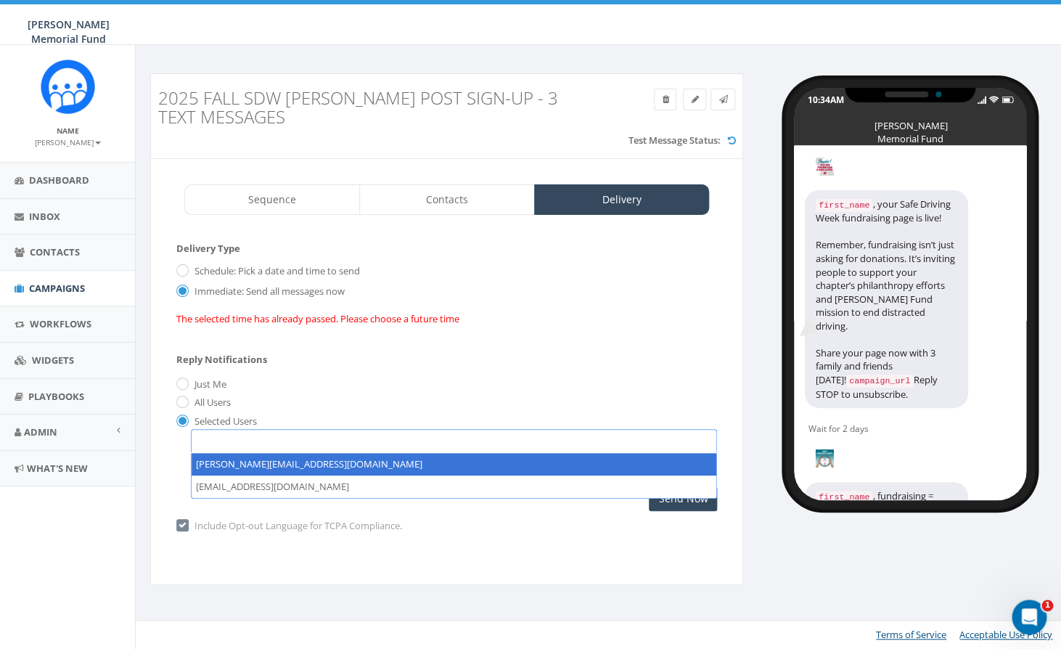
click at [236, 441] on span at bounding box center [454, 440] width 526 height 23
type textarea "hunter.piland@hunterwatson.org"
select select "hunter.piland@hunterwatson.org"
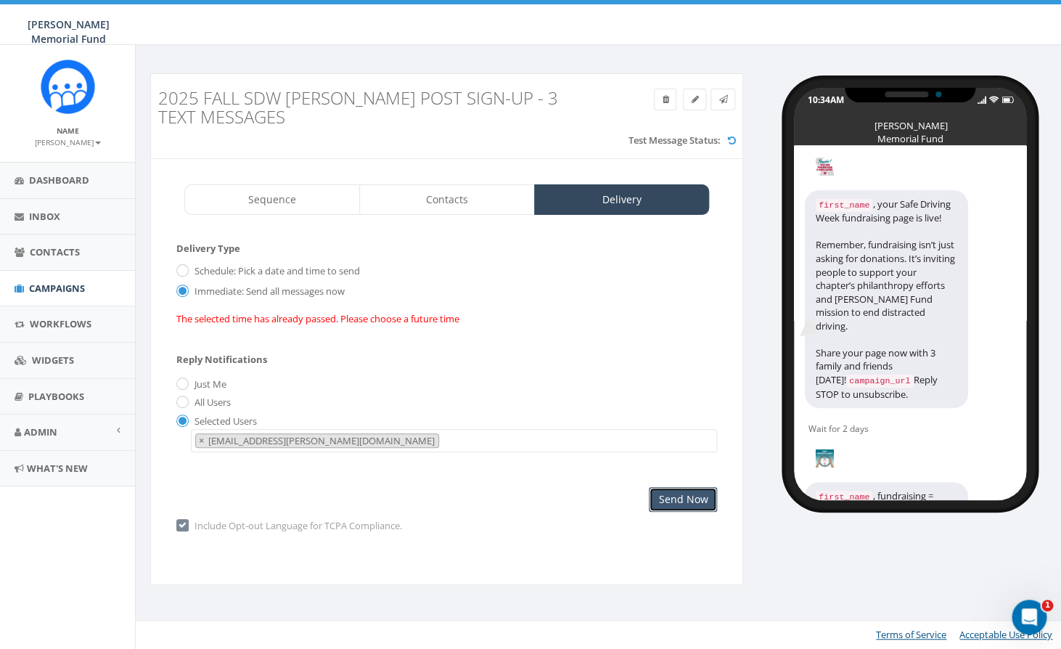
click at [686, 501] on input "Send Now" at bounding box center [683, 499] width 68 height 25
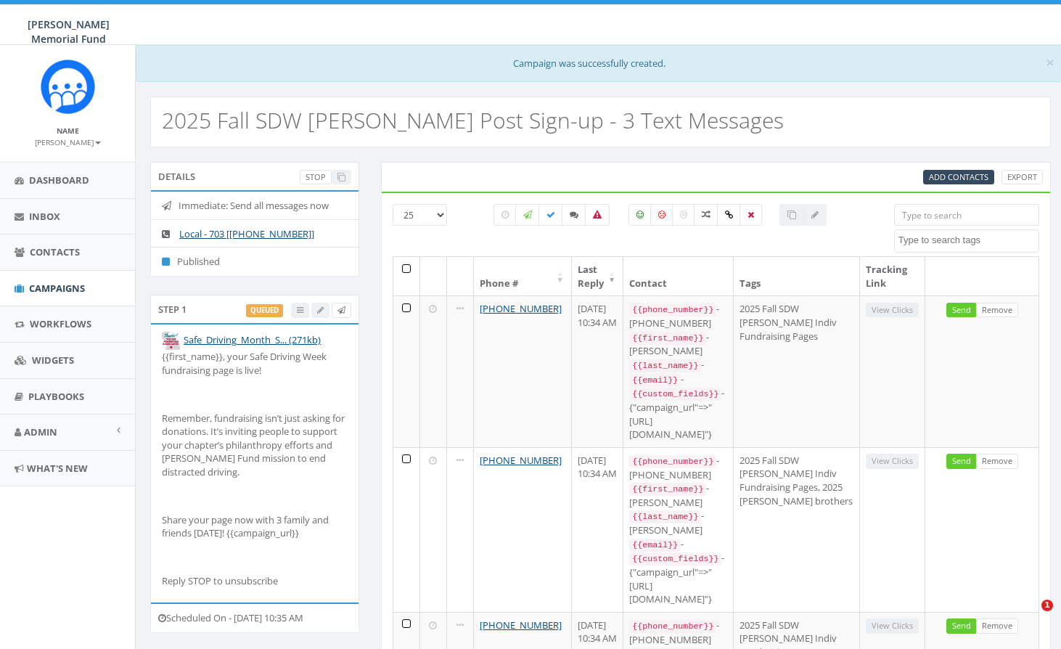
select select
click at [60, 288] on span "Campaigns" at bounding box center [57, 288] width 56 height 13
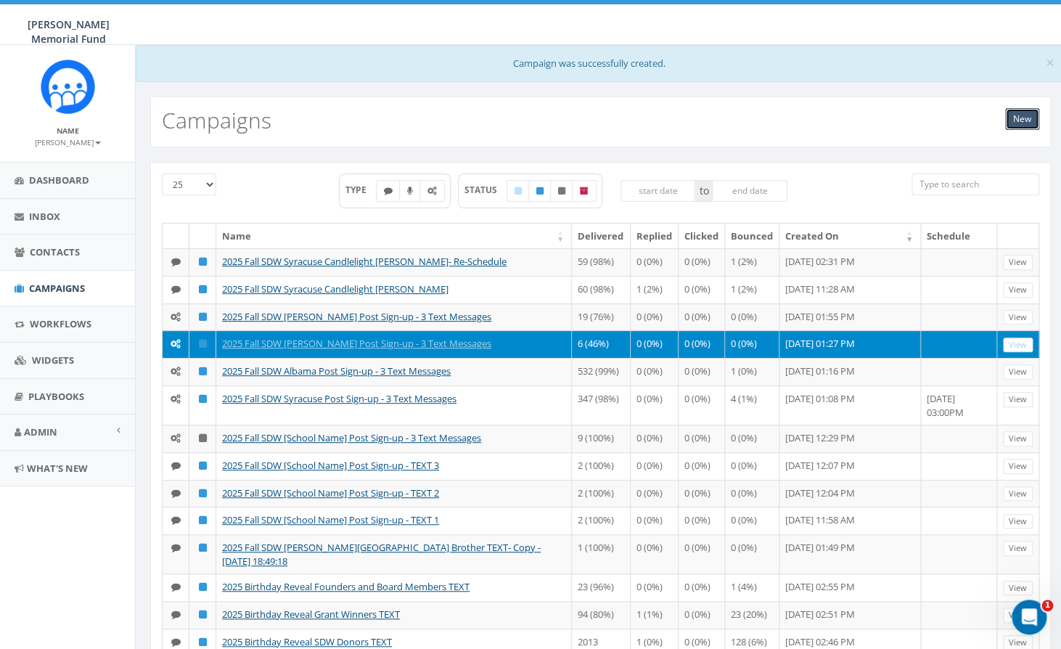
click at [1022, 123] on link "New" at bounding box center [1022, 119] width 34 height 22
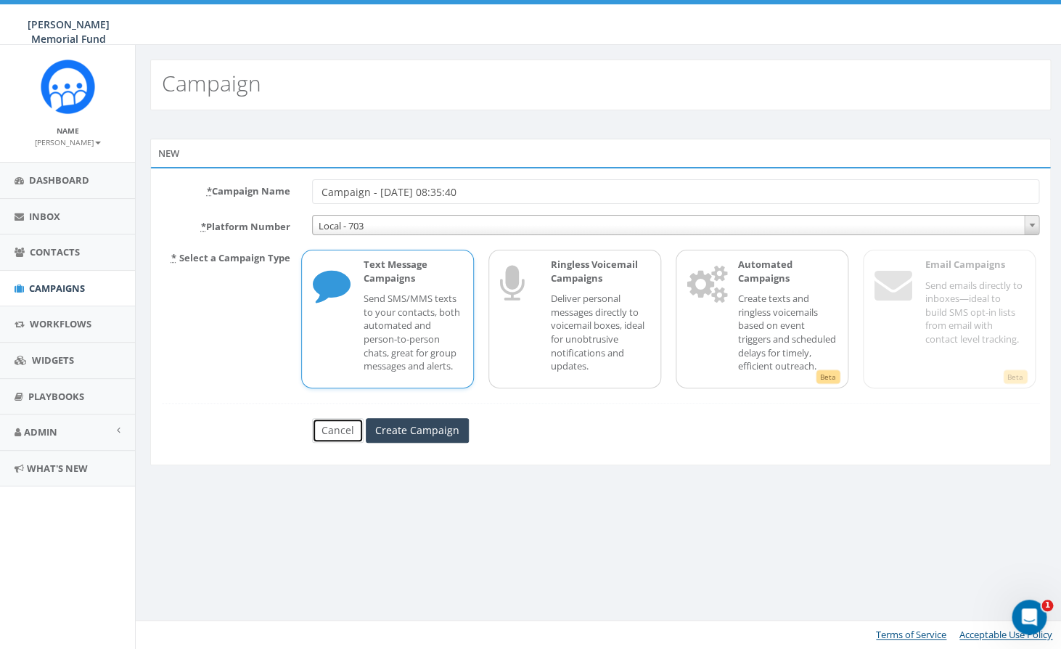
click at [325, 443] on link "Cancel" at bounding box center [338, 430] width 52 height 25
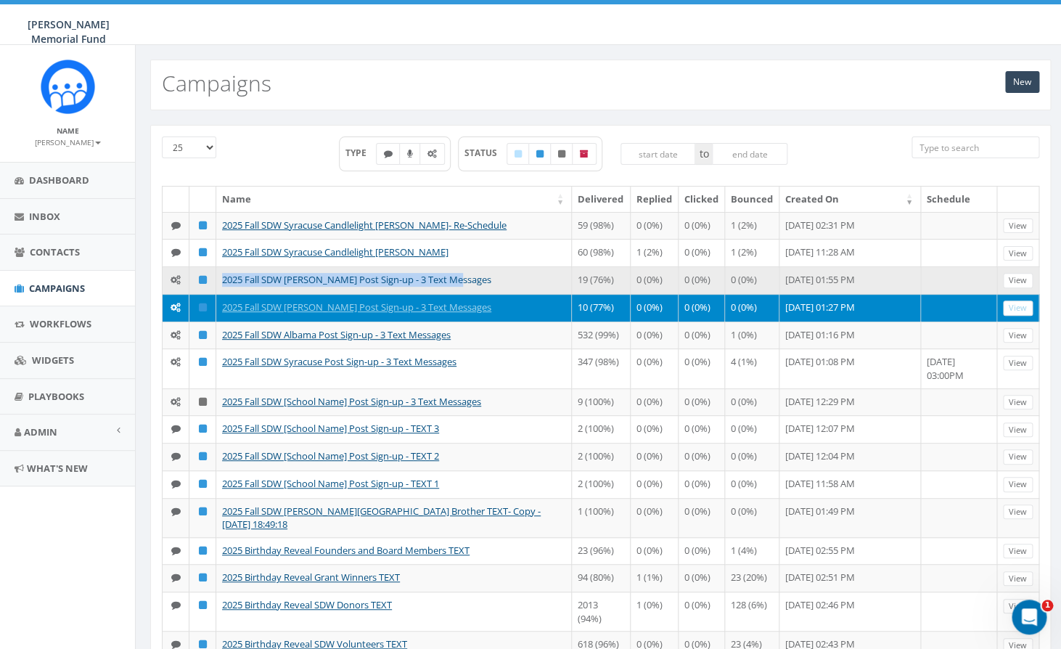
drag, startPoint x: 480, startPoint y: 308, endPoint x: 224, endPoint y: 305, distance: 255.5
click at [224, 294] on td "2025 Fall SDW [PERSON_NAME] Post Sign-up - 3 Text Messages" at bounding box center [394, 280] width 356 height 28
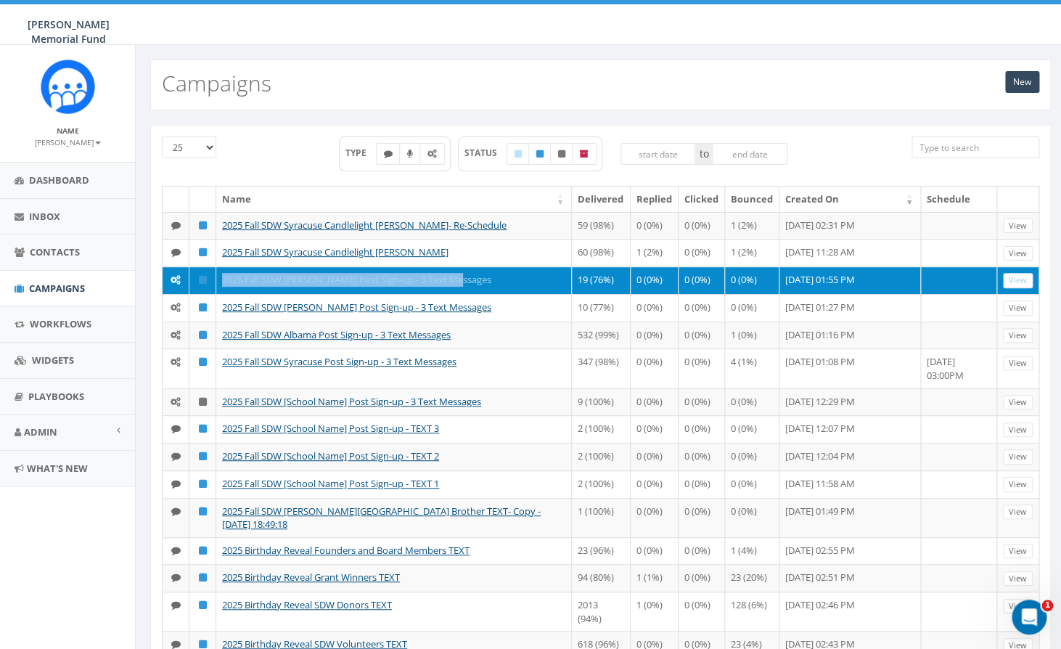
copy link "2025 Fall SDW [PERSON_NAME] Post Sign-up - 3 Text Messages"
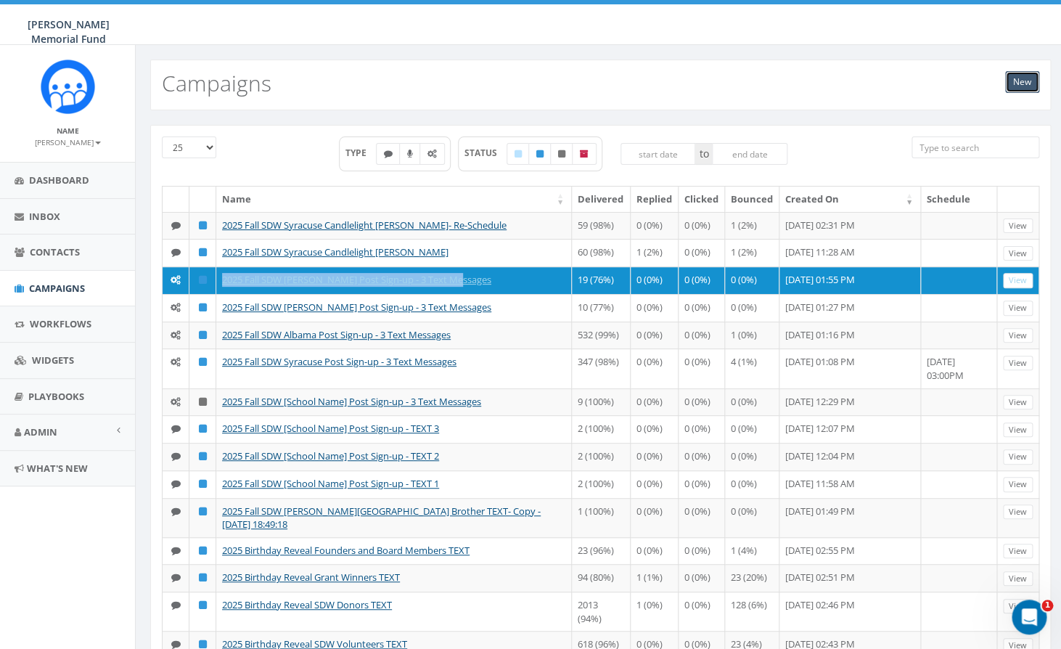
click at [1029, 77] on link "New" at bounding box center [1022, 82] width 34 height 22
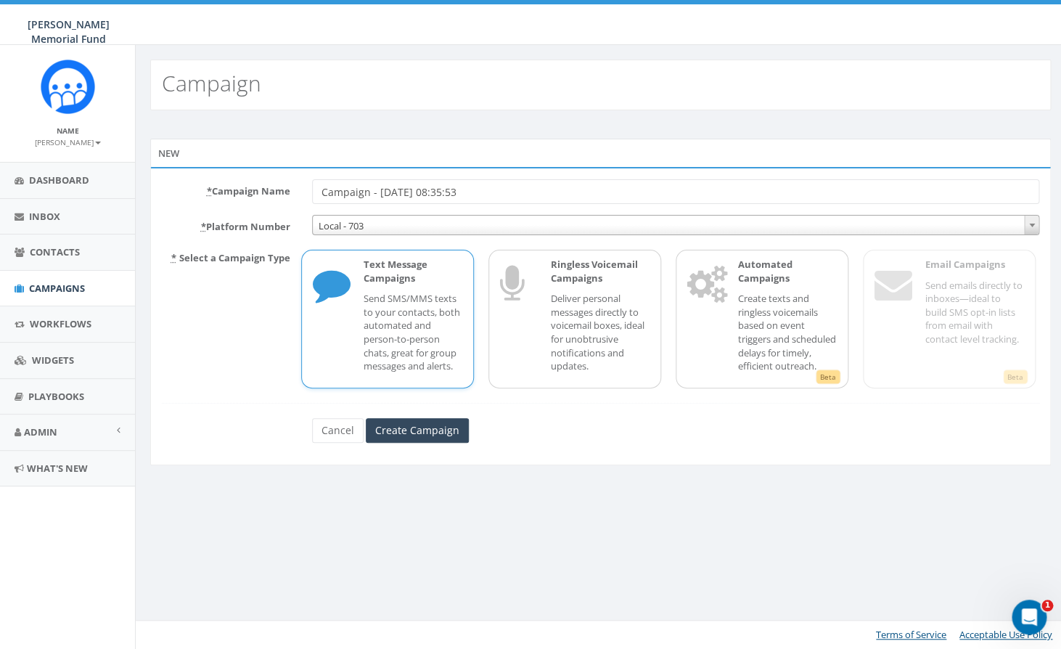
drag, startPoint x: 0, startPoint y: 0, endPoint x: 316, endPoint y: 185, distance: 365.9
click at [316, 185] on input "Campaign - [DATE] 08:35:53" at bounding box center [676, 191] width 728 height 25
click at [404, 189] on input "2025 Fall SDW [PERSON_NAME] Post Sign-up - 3 Text Messages" at bounding box center [676, 191] width 728 height 25
type input "2025 Fall SDW Purdue Post Sign-up - 3 Text Messages"
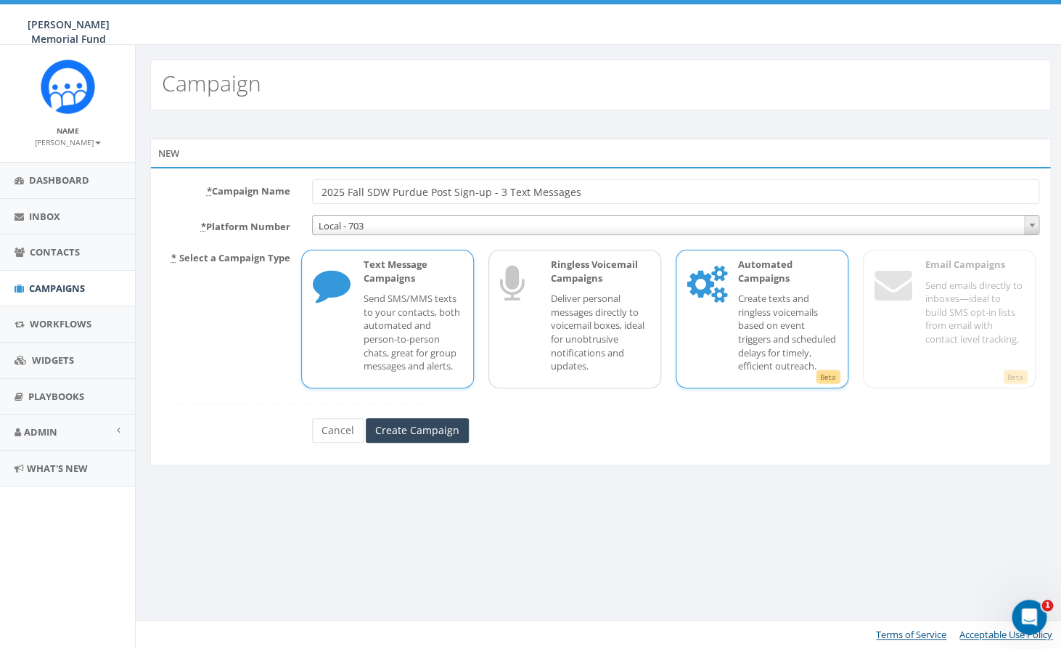
click at [760, 343] on p "Create texts and ringless voicemails based on event triggers and scheduled dela…" at bounding box center [787, 332] width 99 height 81
click at [404, 440] on input "Create Campaign" at bounding box center [417, 430] width 103 height 25
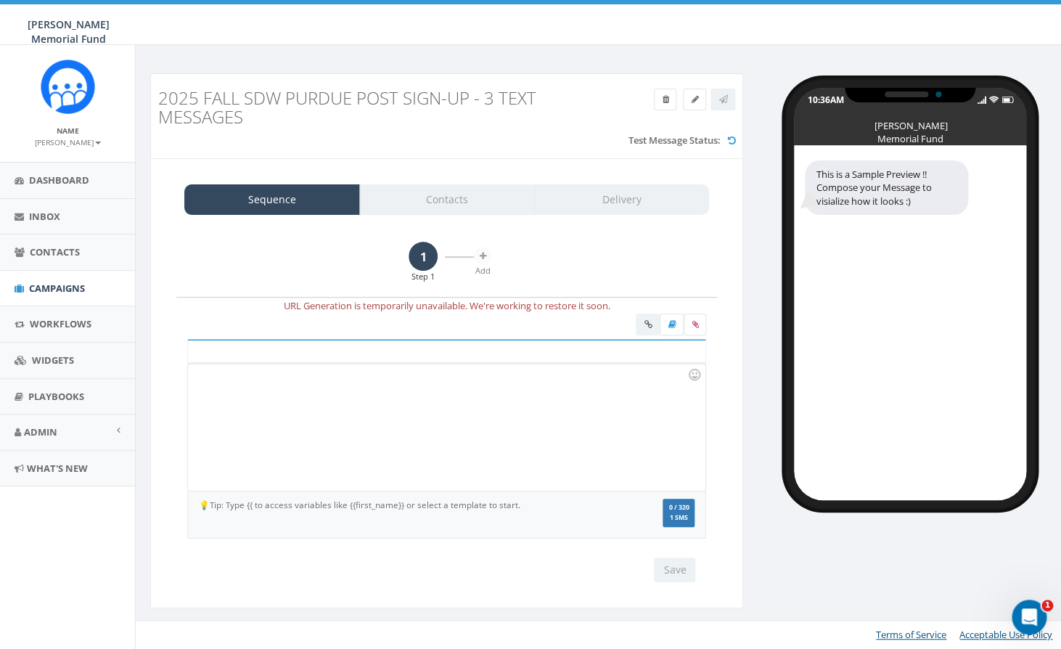
click at [339, 412] on div at bounding box center [446, 427] width 517 height 127
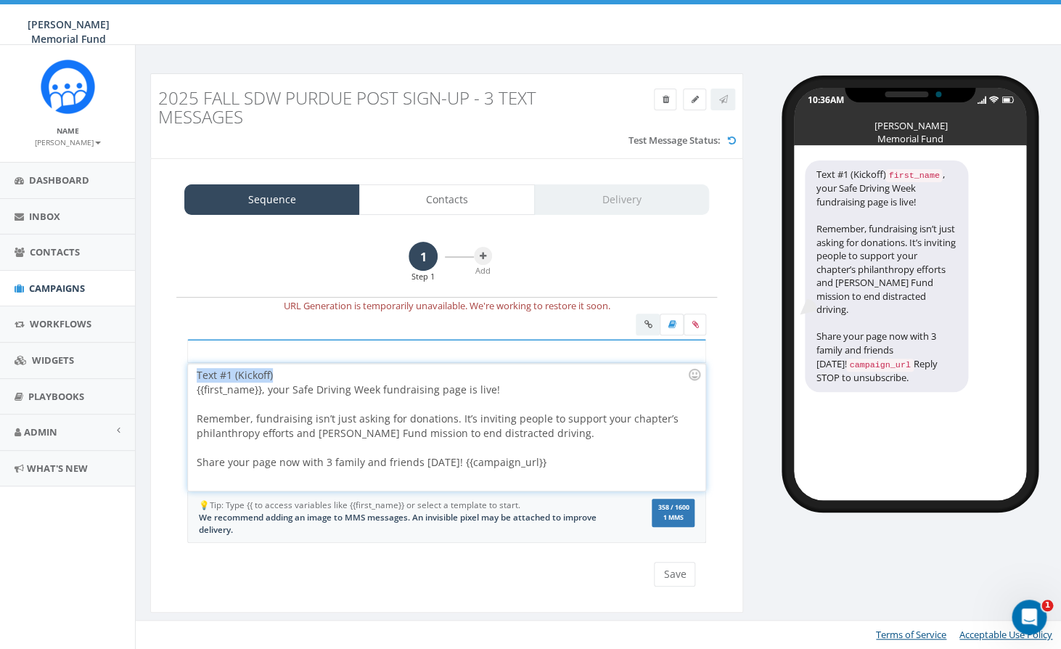
drag, startPoint x: 292, startPoint y: 376, endPoint x: 184, endPoint y: 372, distance: 108.2
click at [188, 372] on div "Text #1 (Kickoff) {{first_name}}, your Safe Driving Week fundraising page is li…" at bounding box center [446, 427] width 517 height 127
click at [213, 368] on div "{{first_name}}, your Safe Driving Week fundraising page is live! Remember, fund…" at bounding box center [446, 427] width 517 height 127
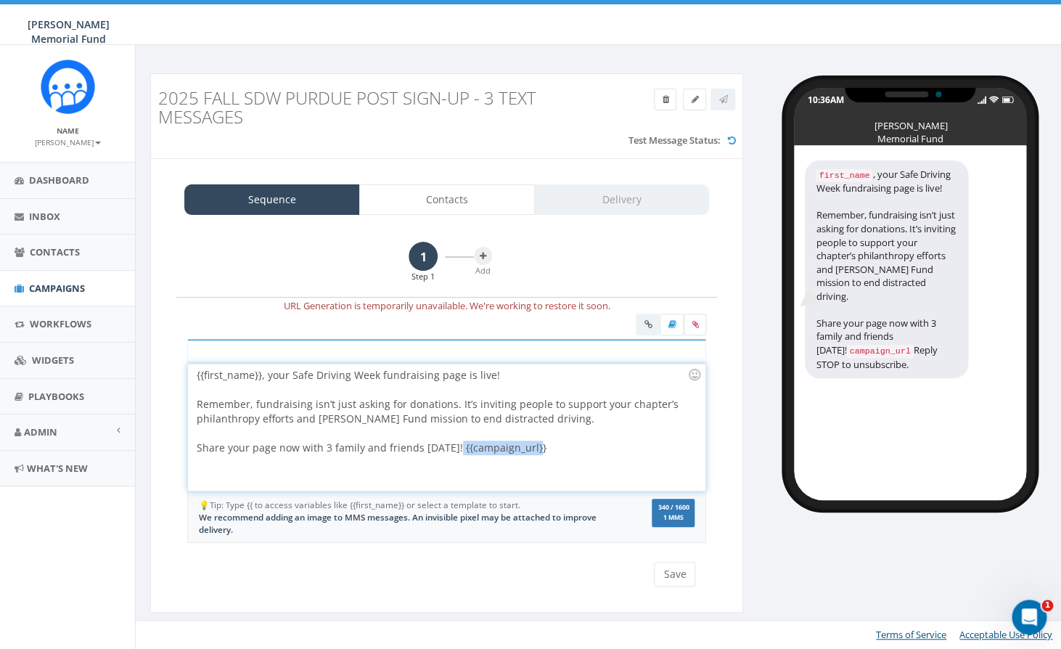
drag, startPoint x: 540, startPoint y: 449, endPoint x: 451, endPoint y: 450, distance: 89.3
click at [451, 450] on div "{{first_name}}, your Safe Driving Week fundraising page is live! Remember, fund…" at bounding box center [446, 427] width 517 height 127
click at [464, 449] on div "{{first_name}}, your Safe Driving Week fundraising page is live! Remember, fund…" at bounding box center [446, 427] width 517 height 127
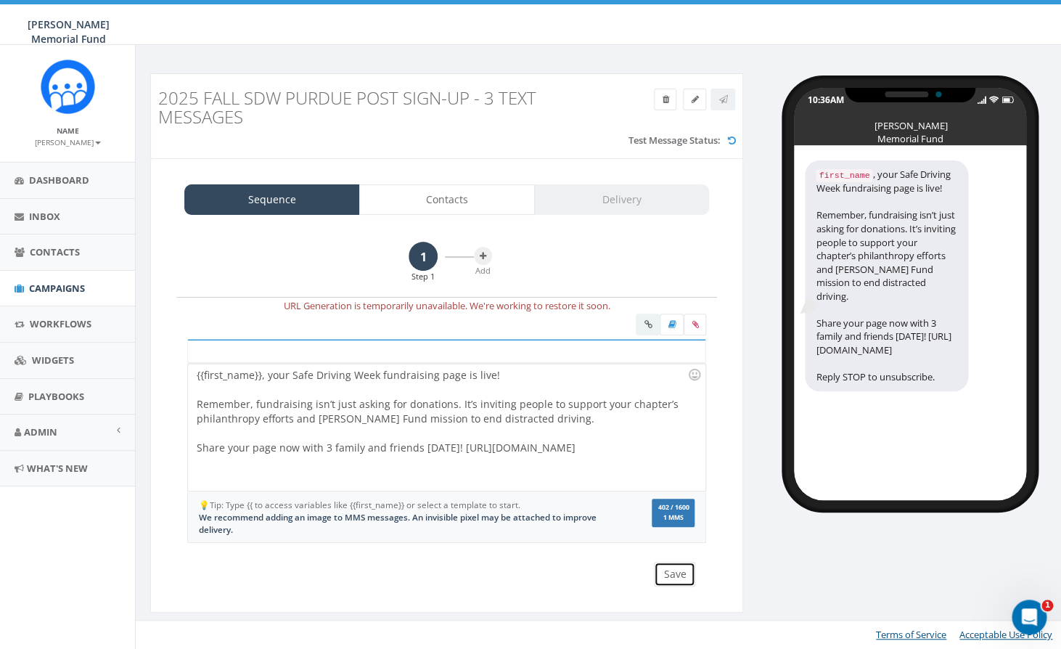
click at [681, 573] on button "Save" at bounding box center [674, 574] width 41 height 25
click at [485, 258] on icon at bounding box center [483, 256] width 7 height 9
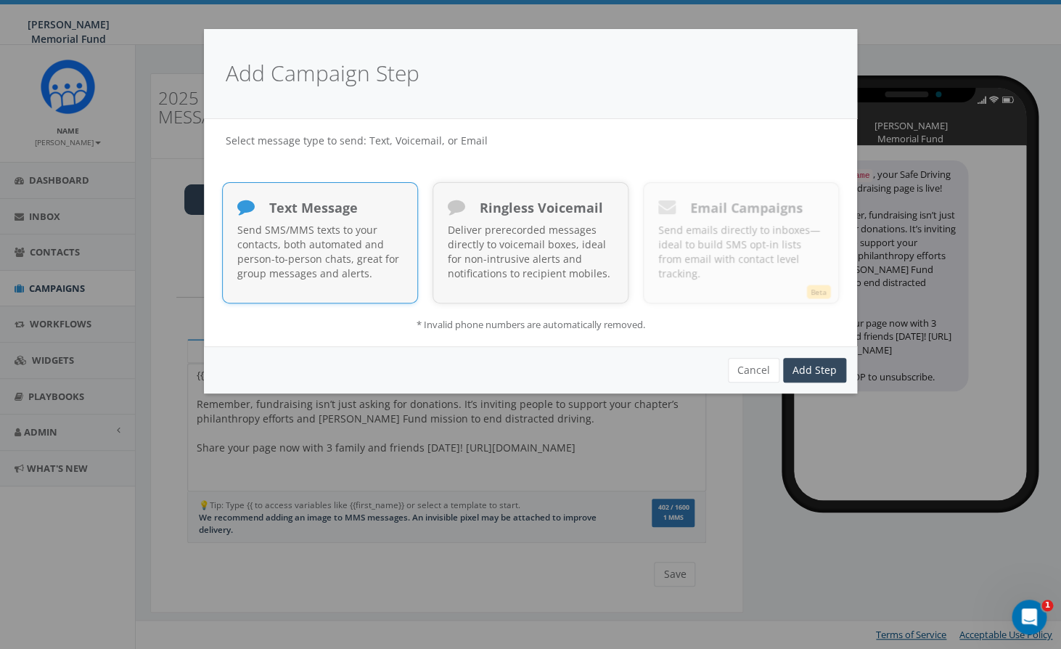
click at [327, 245] on p "Send SMS/MMS texts to your contacts, both automated and person-to-person chats,…" at bounding box center [319, 252] width 165 height 58
click at [824, 367] on link "Add Step" at bounding box center [814, 370] width 63 height 25
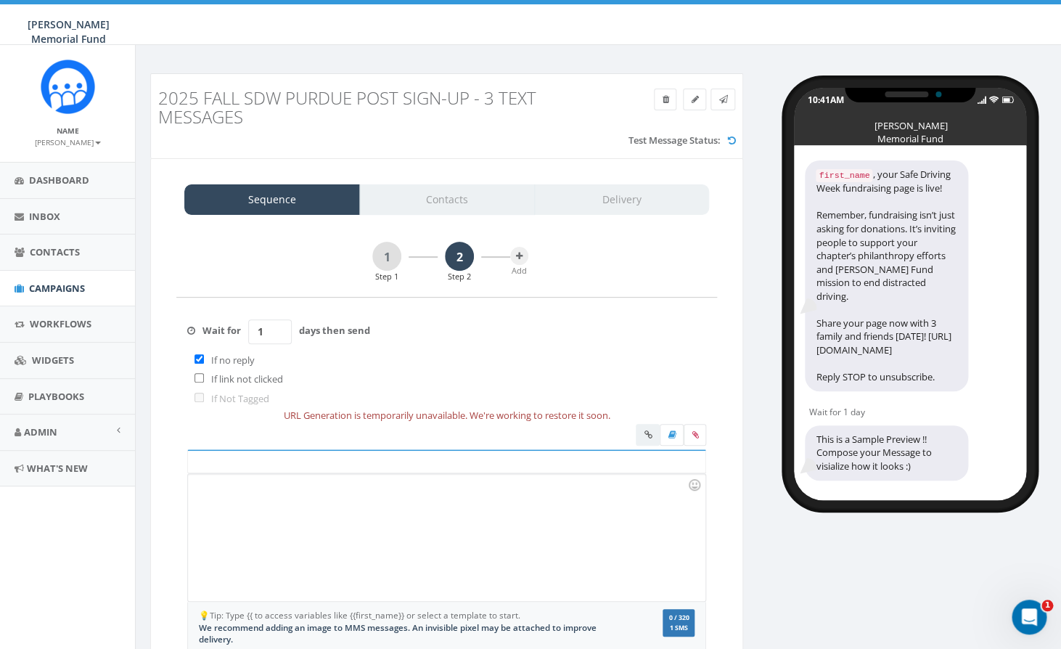
click at [256, 537] on div at bounding box center [446, 537] width 517 height 127
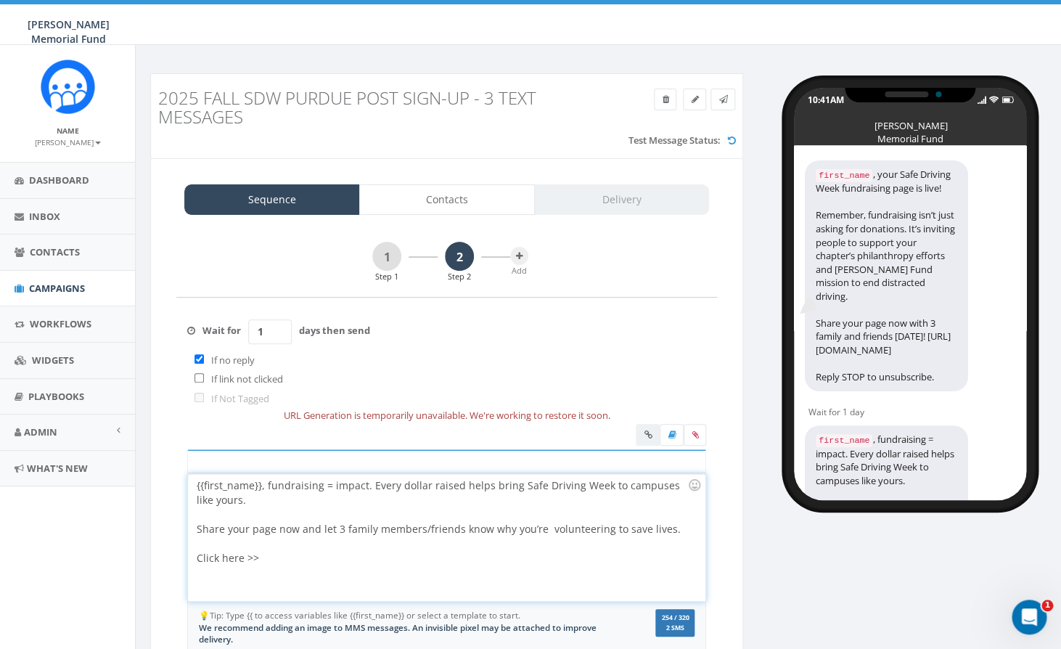
click at [287, 560] on div "{{first_name}}, fundraising = impact. Every dollar raised helps bring Safe Driv…" at bounding box center [446, 537] width 517 height 127
click at [196, 359] on input "checkbox" at bounding box center [198, 358] width 9 height 9
checkbox input "false"
drag, startPoint x: 277, startPoint y: 332, endPoint x: 237, endPoint y: 332, distance: 40.6
click at [248, 332] on input "1" at bounding box center [270, 331] width 44 height 25
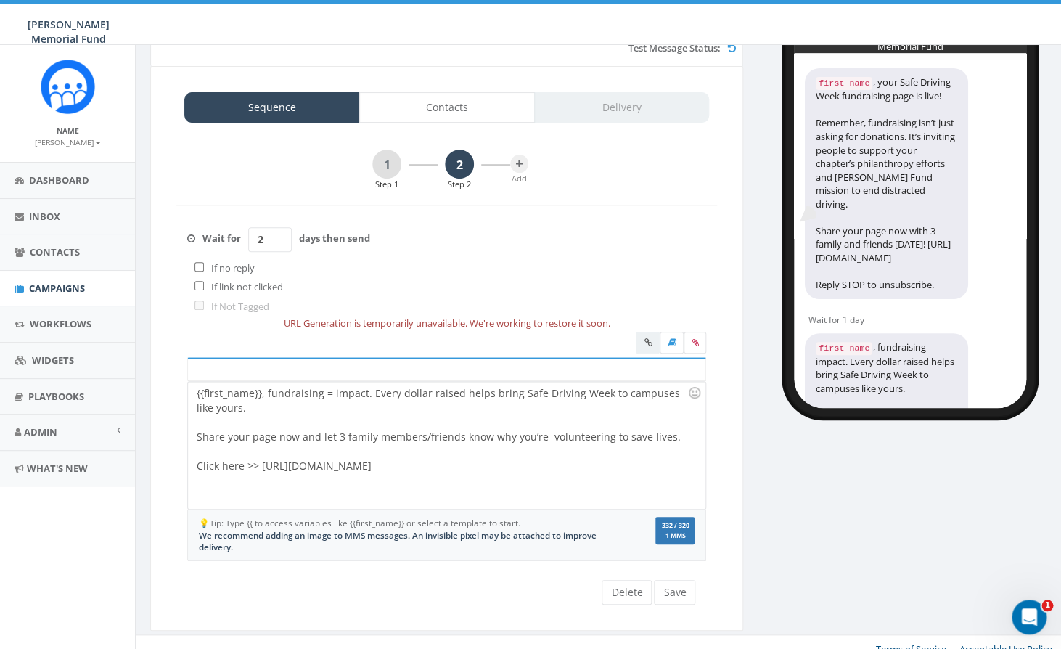
scroll to position [106, 0]
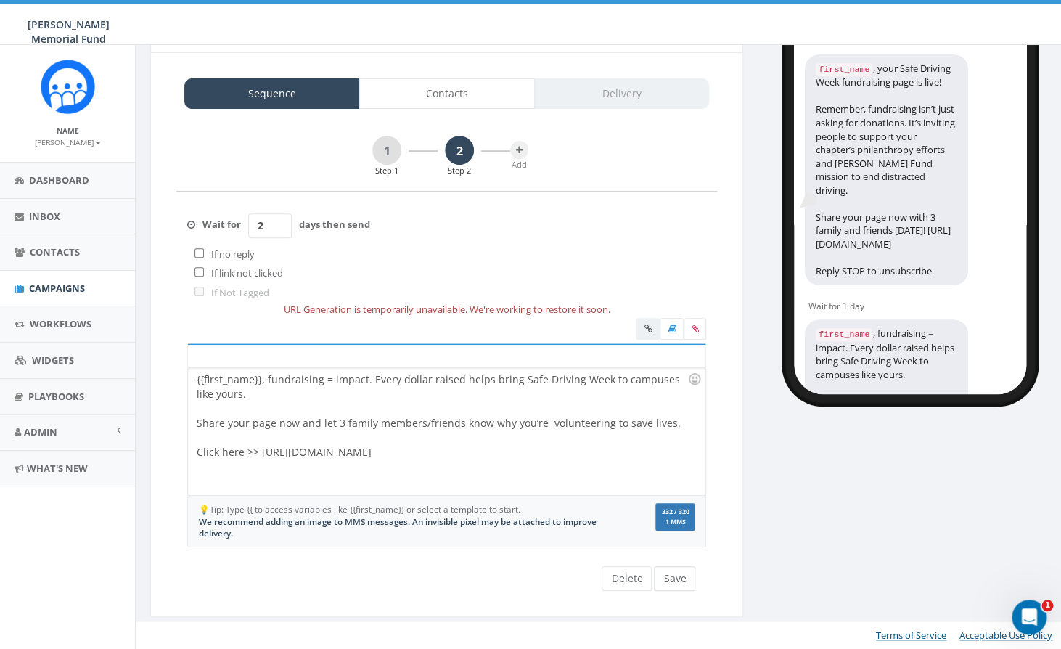
type input "2"
click at [674, 576] on button "Save" at bounding box center [674, 578] width 41 height 25
click at [520, 152] on icon at bounding box center [519, 150] width 7 height 9
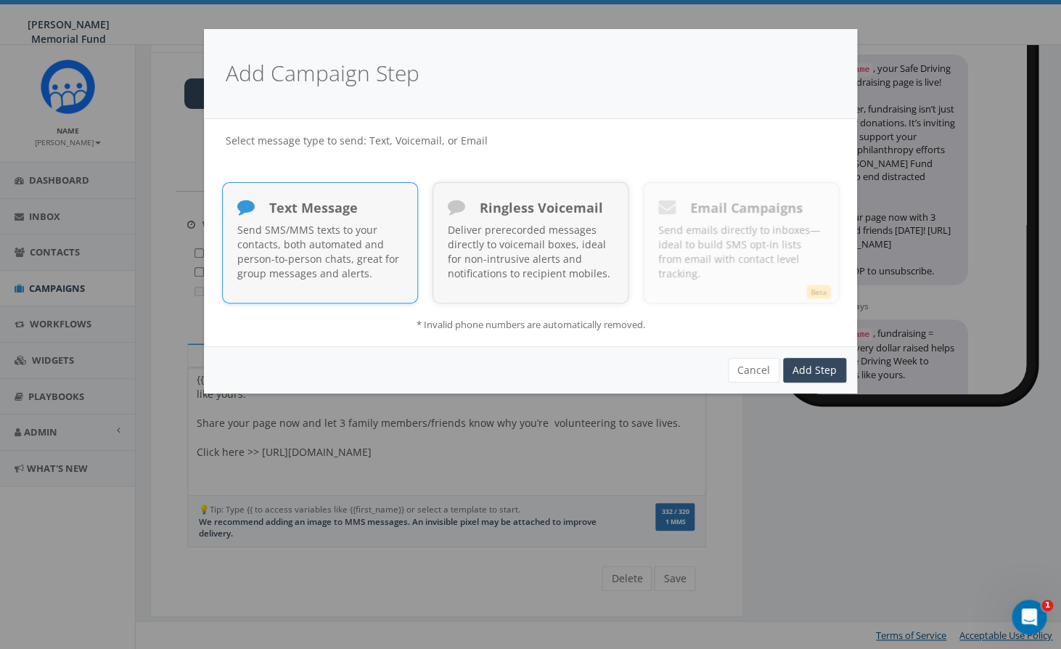
click at [314, 277] on p "Send SMS/MMS texts to your contacts, both automated and person-to-person chats,…" at bounding box center [319, 252] width 165 height 58
click at [818, 366] on link "Add Step" at bounding box center [814, 370] width 63 height 25
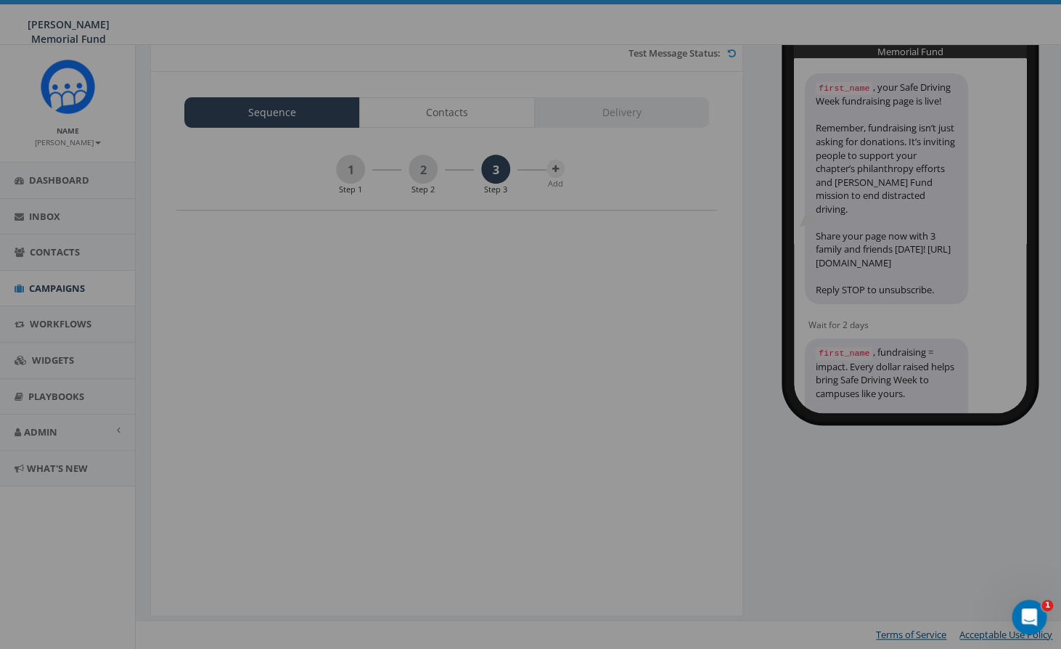
scroll to position [0, 0]
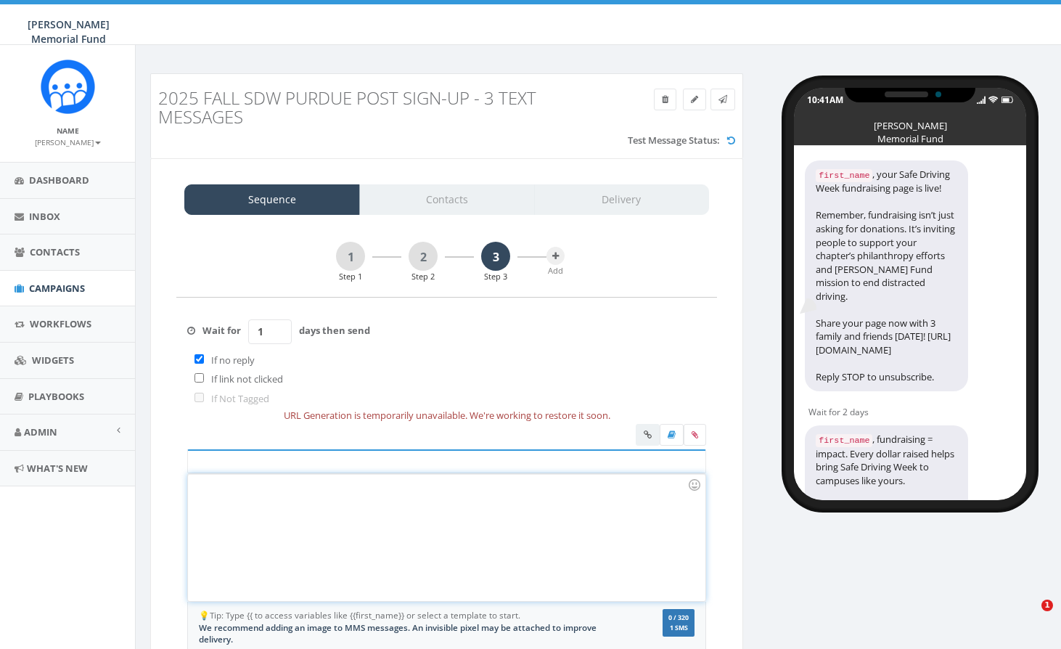
click at [237, 488] on div at bounding box center [446, 537] width 517 height 127
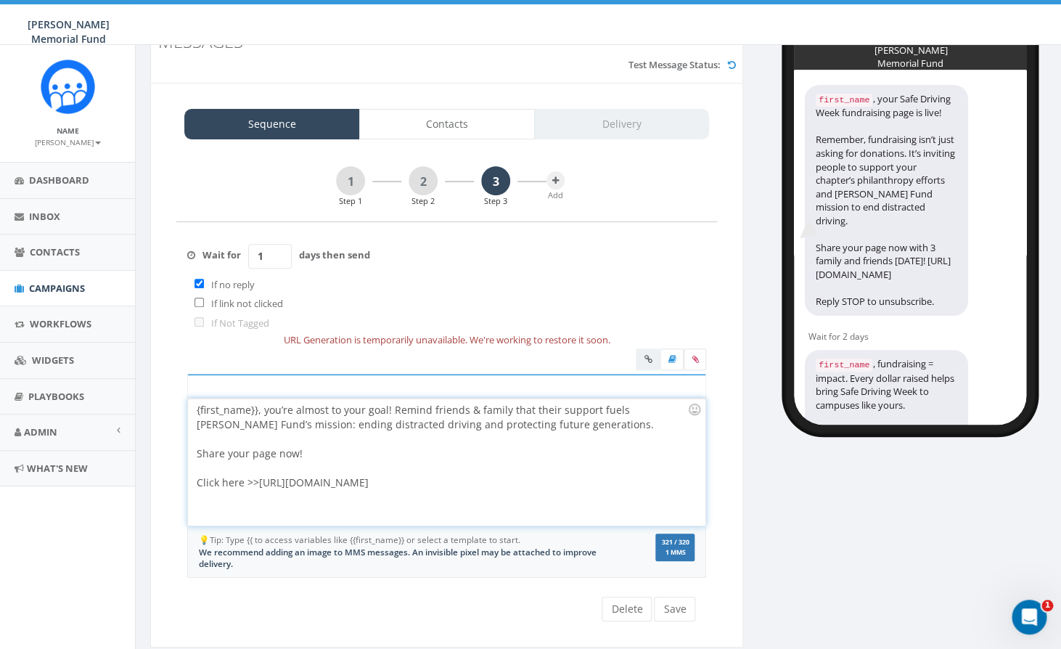
scroll to position [106, 0]
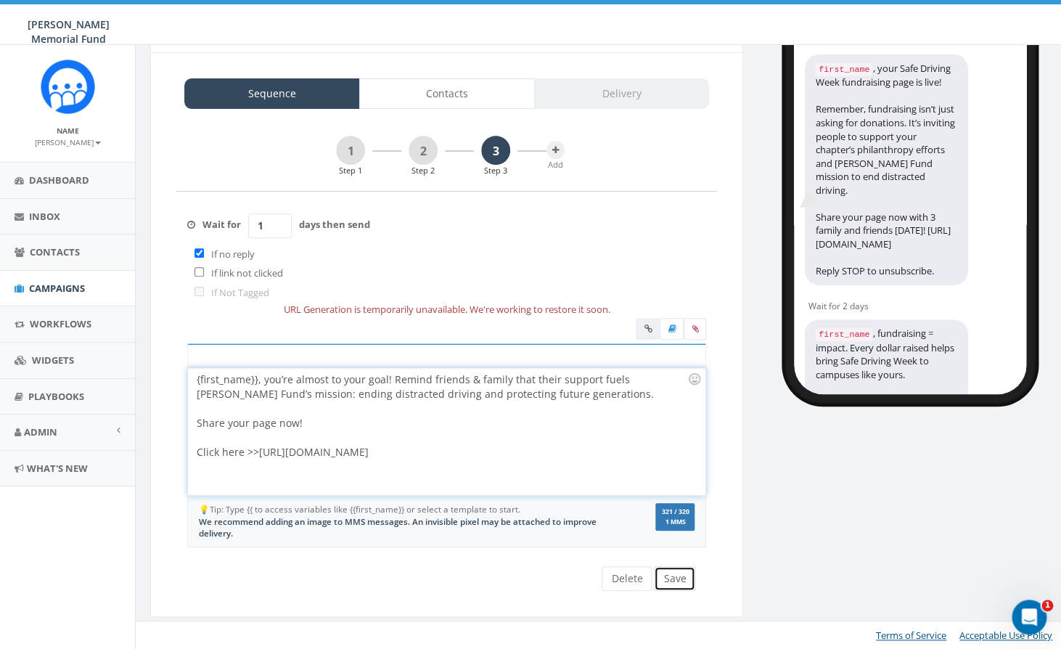
click at [681, 578] on button "Save" at bounding box center [674, 578] width 41 height 25
click at [202, 253] on input "checkbox" at bounding box center [198, 252] width 9 height 9
checkbox input "false"
drag, startPoint x: 273, startPoint y: 229, endPoint x: 244, endPoint y: 226, distance: 29.2
click at [248, 228] on input "1" at bounding box center [270, 225] width 44 height 25
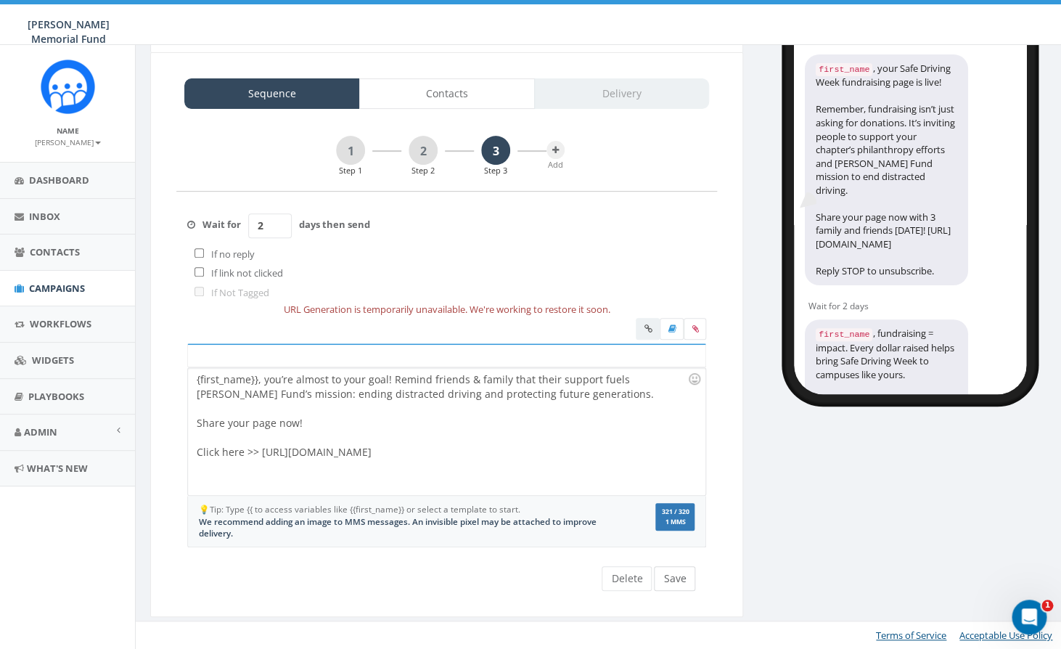
type input "2"
click at [668, 583] on button "Save" at bounding box center [674, 578] width 41 height 25
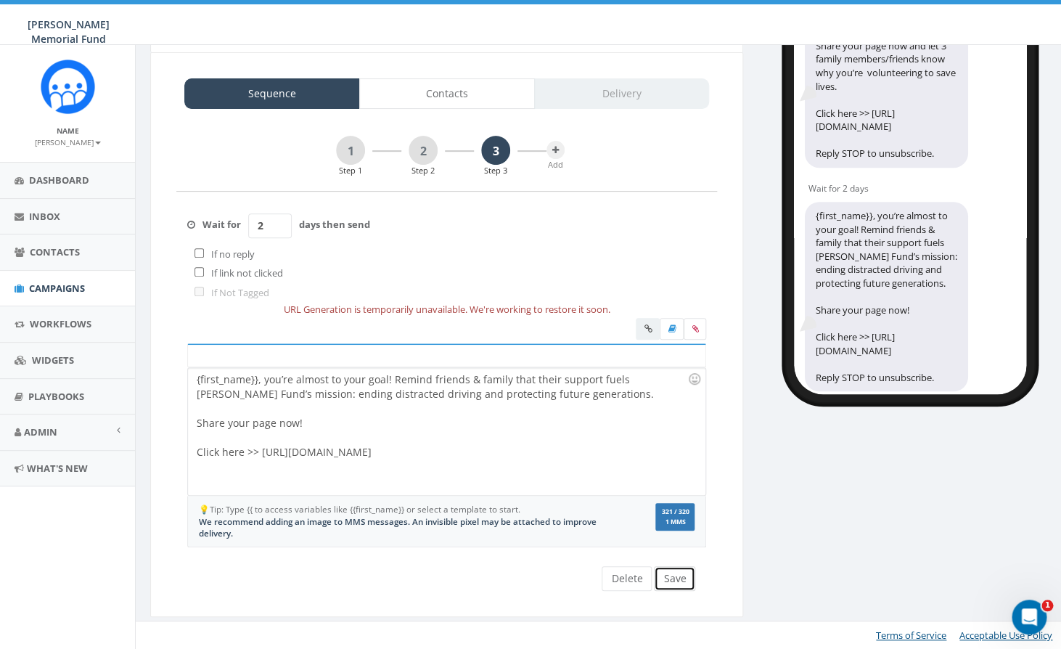
scroll to position [426, 0]
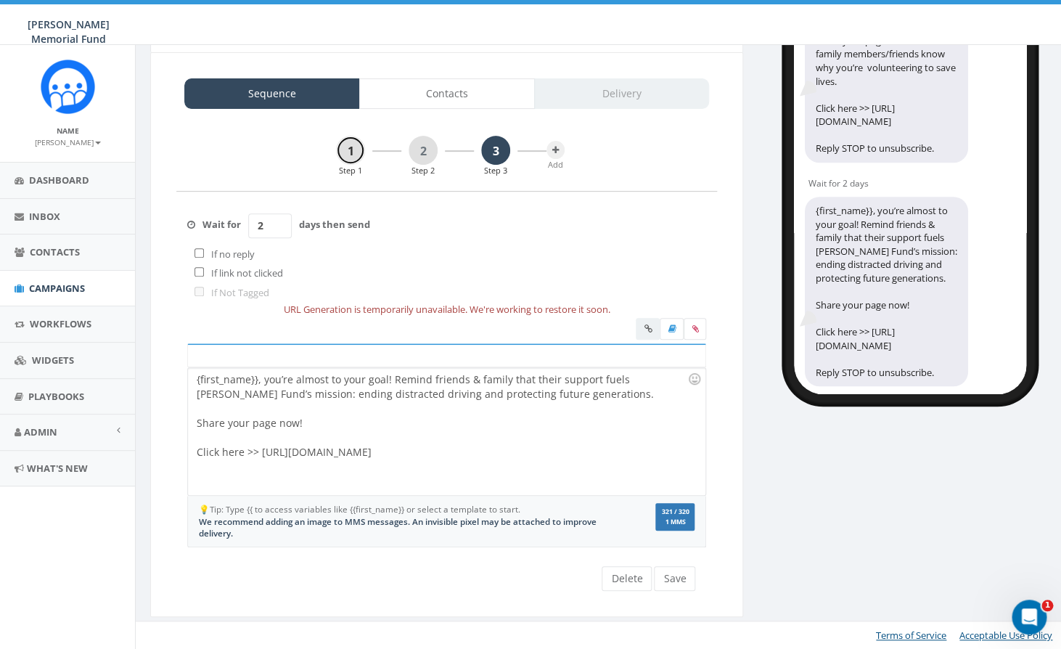
click at [356, 147] on link "1" at bounding box center [350, 150] width 29 height 29
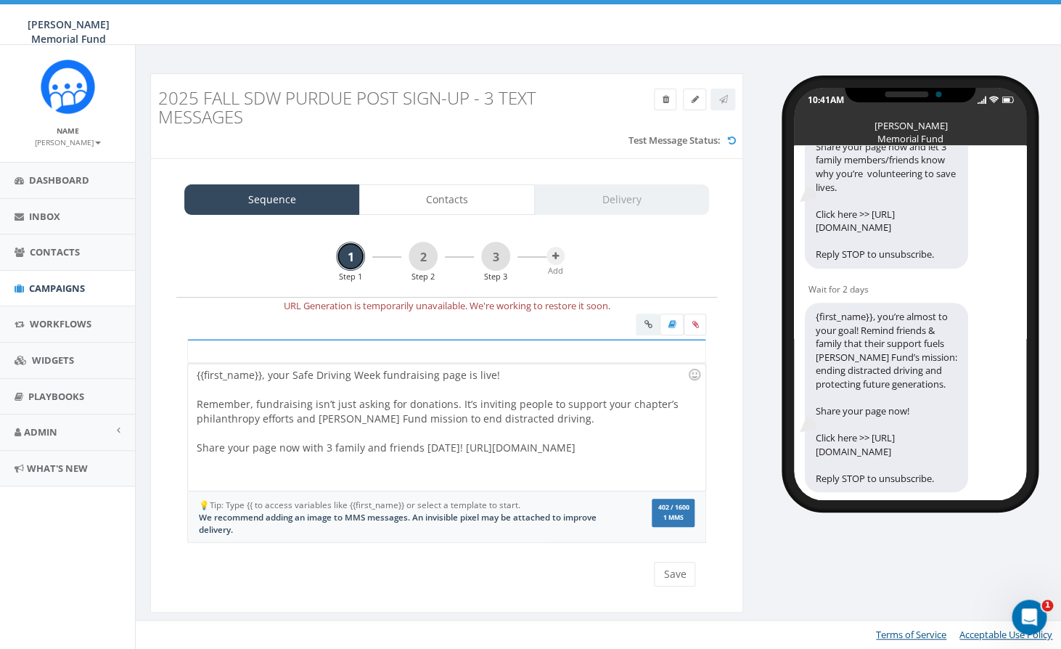
scroll to position [0, 0]
click at [695, 326] on icon at bounding box center [695, 324] width 7 height 9
click at [0, 0] on input "file" at bounding box center [0, 0] width 0 height 0
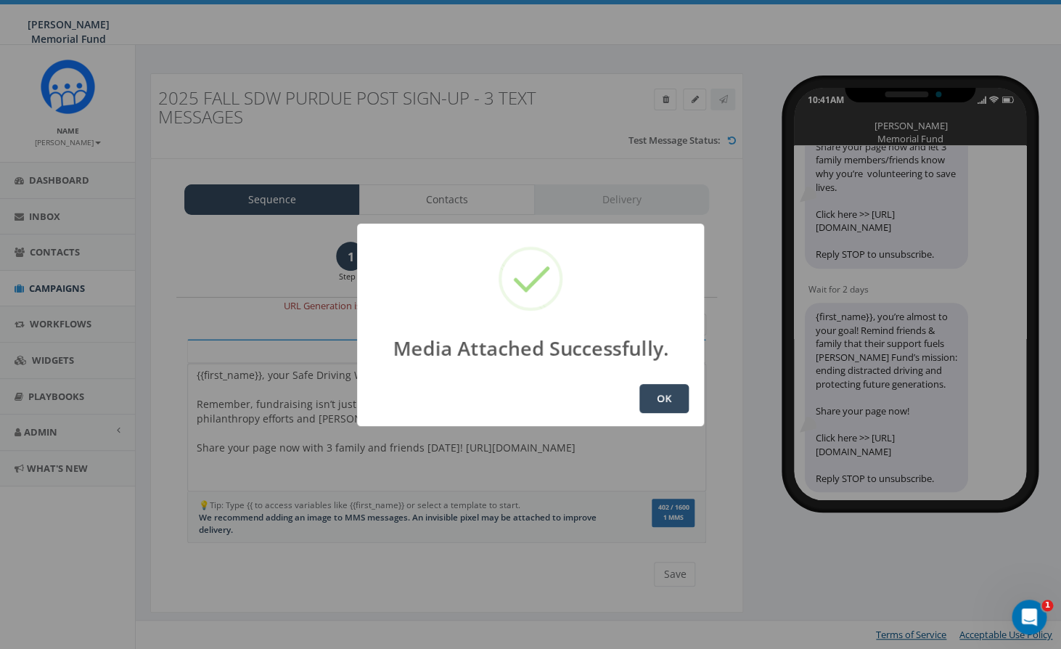
click at [659, 401] on button "OK" at bounding box center [663, 398] width 49 height 29
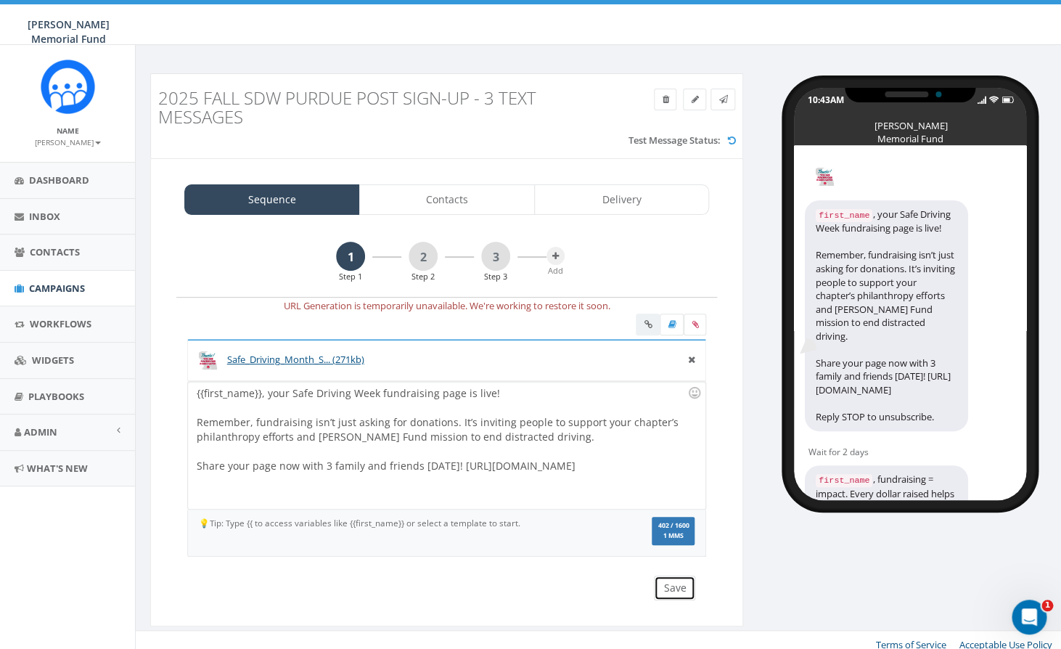
click at [671, 597] on button "Save" at bounding box center [674, 588] width 41 height 25
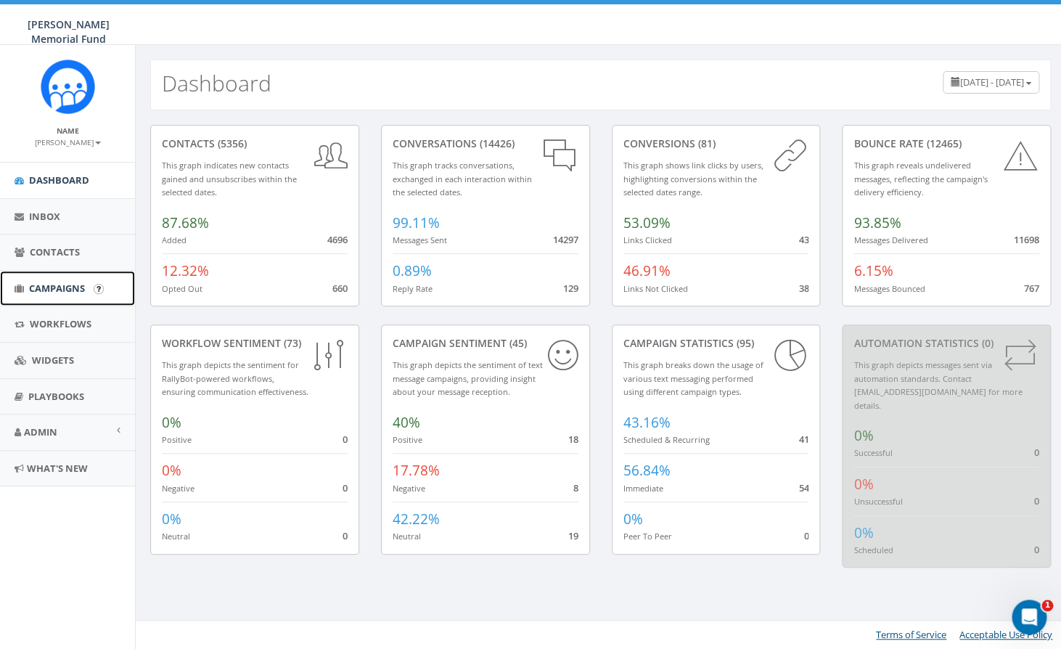
click at [48, 291] on span "Campaigns" at bounding box center [57, 288] width 56 height 13
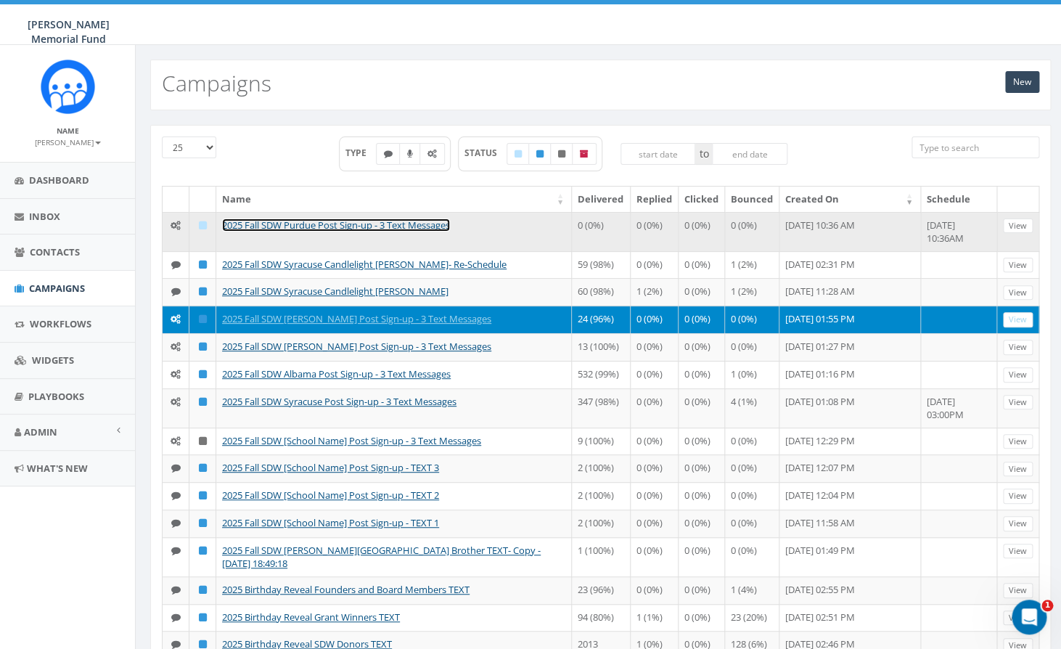
click at [366, 219] on link "2025 Fall SDW Purdue Post Sign-up - 3 Text Messages" at bounding box center [336, 224] width 228 height 13
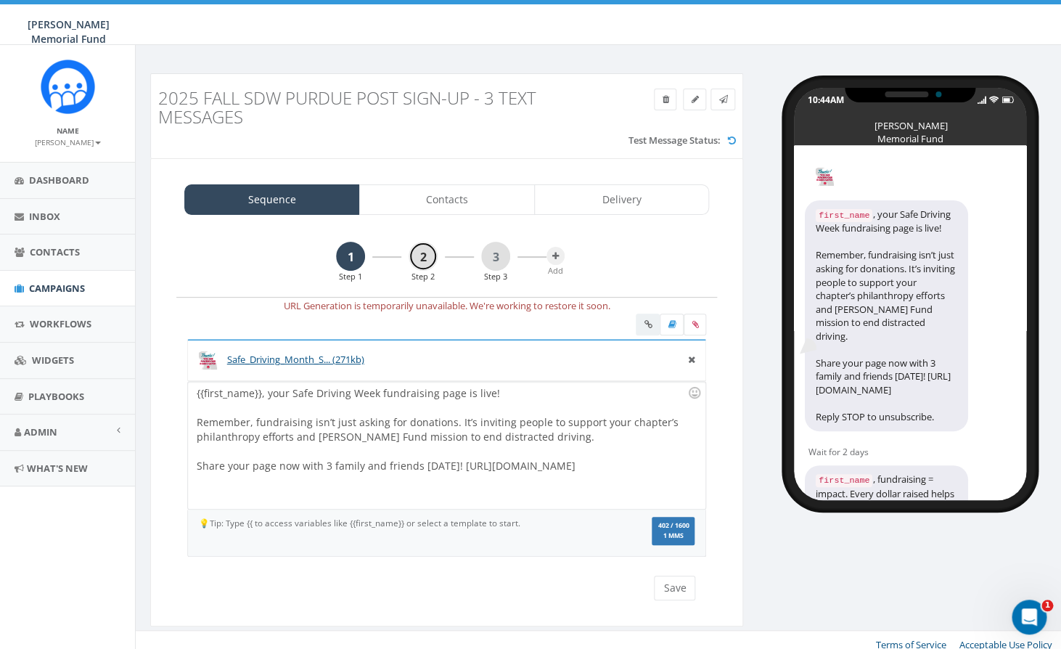
click at [420, 254] on link "2" at bounding box center [423, 256] width 29 height 29
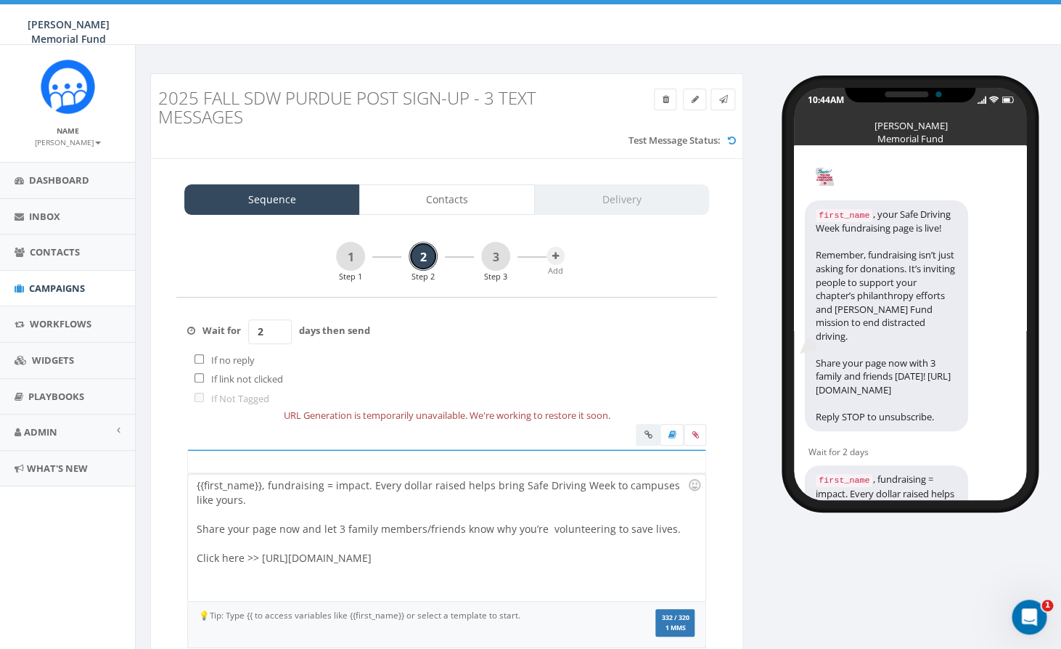
scroll to position [102, 0]
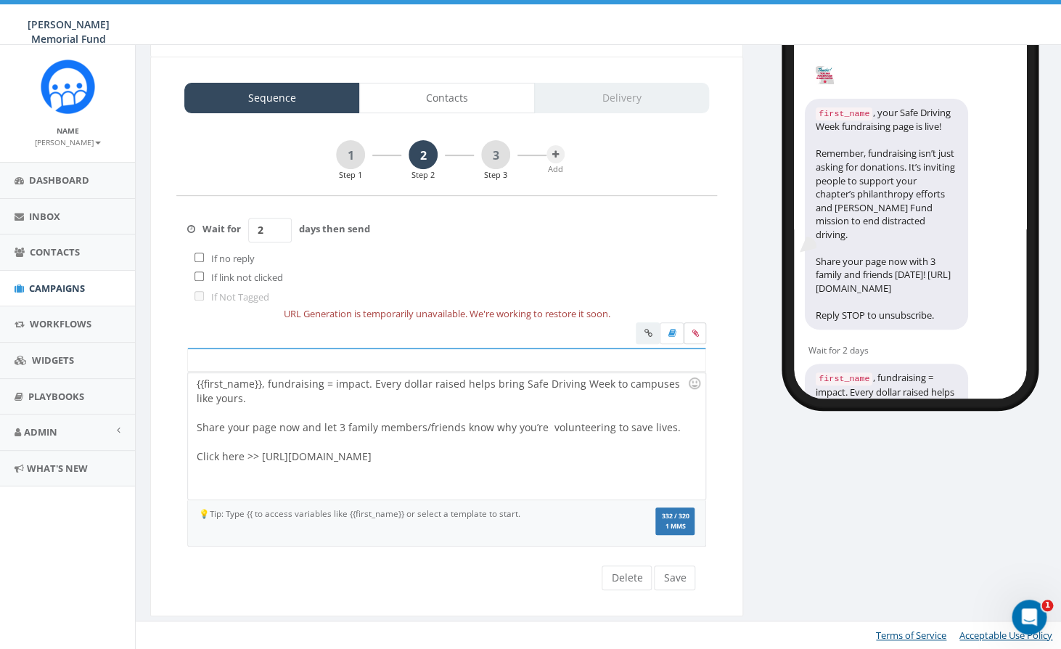
click at [694, 327] on label at bounding box center [695, 333] width 22 height 22
click at [0, 0] on input "file" at bounding box center [0, 0] width 0 height 0
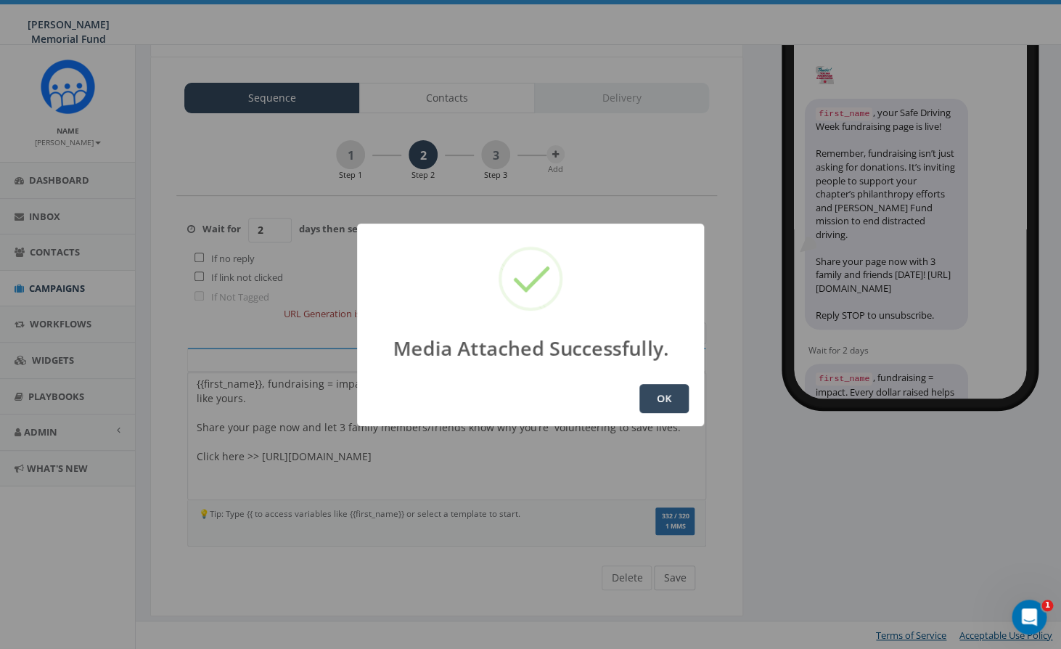
click at [677, 580] on div "Media Attached Successfully. OK" at bounding box center [530, 324] width 1061 height 649
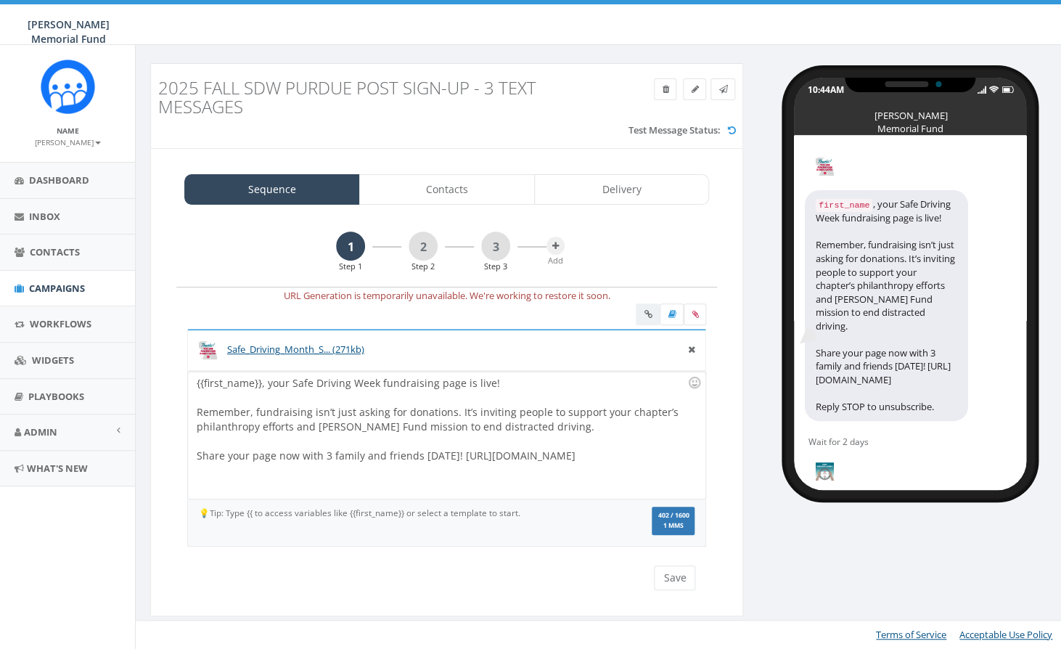
scroll to position [10, 0]
click at [40, 292] on span "Campaigns" at bounding box center [57, 288] width 56 height 13
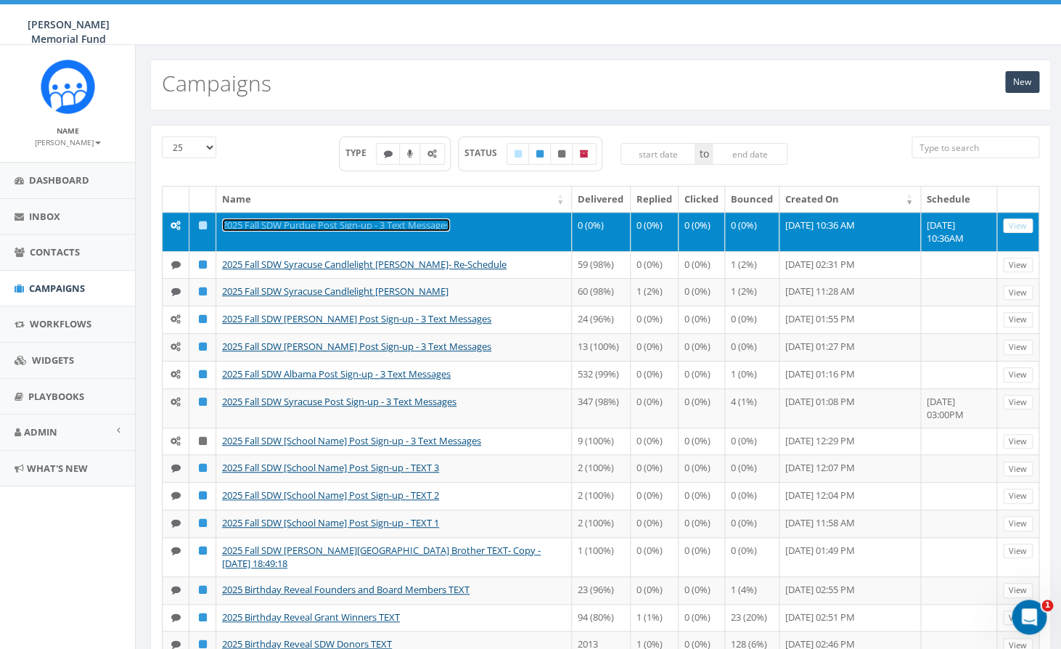
click at [364, 221] on link "2025 Fall SDW Purdue Post Sign-up - 3 Text Messages" at bounding box center [336, 224] width 228 height 13
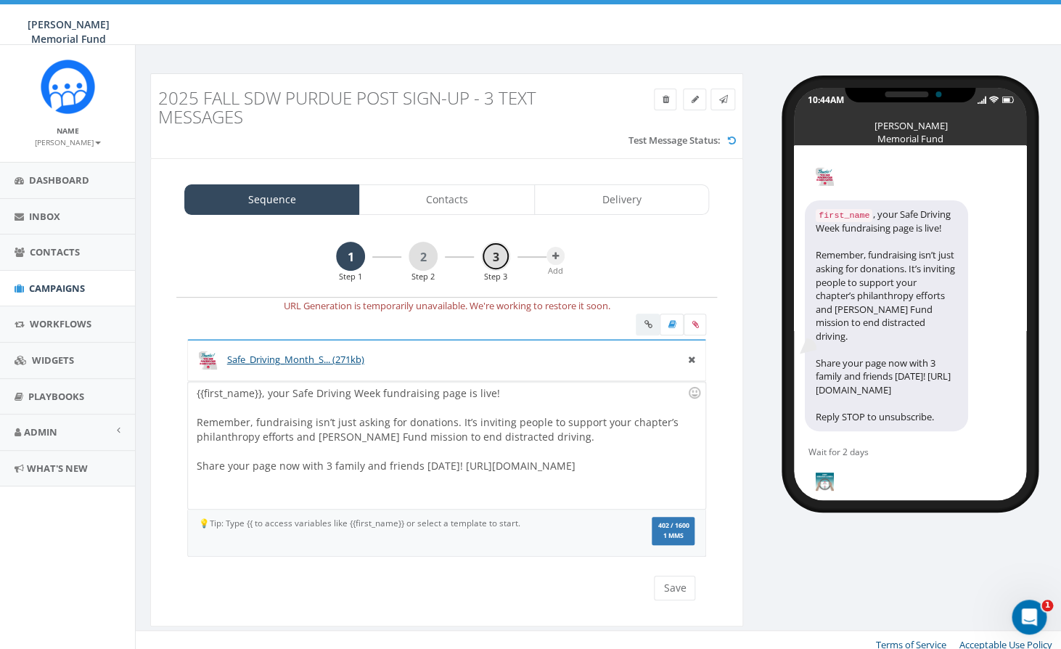
click at [494, 261] on link "3" at bounding box center [495, 256] width 29 height 29
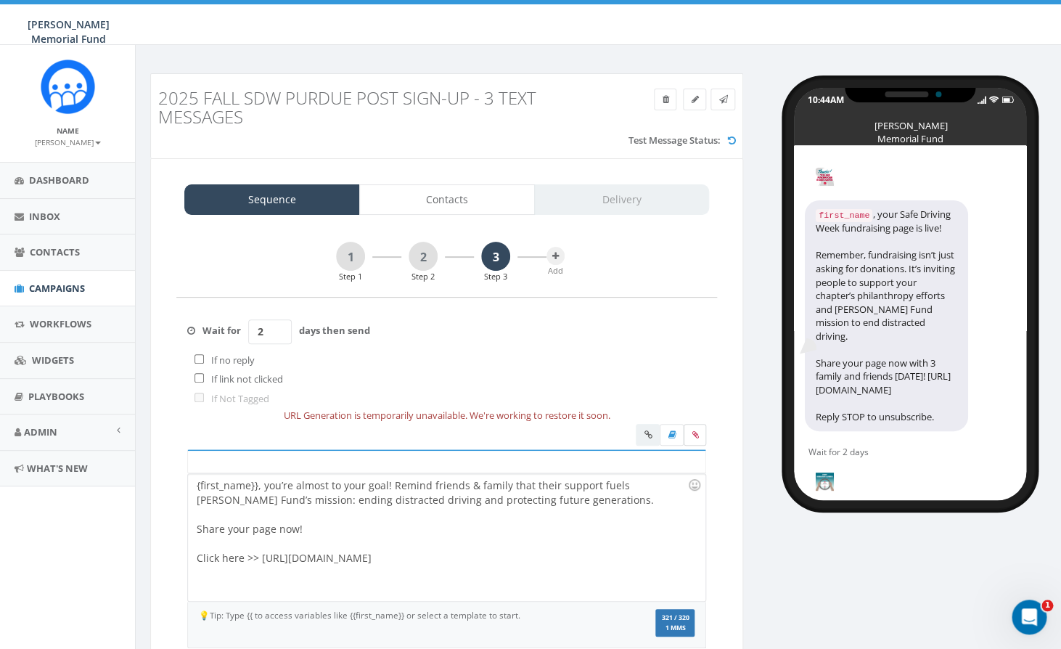
click at [698, 437] on icon at bounding box center [695, 434] width 7 height 9
click at [0, 0] on input "file" at bounding box center [0, 0] width 0 height 0
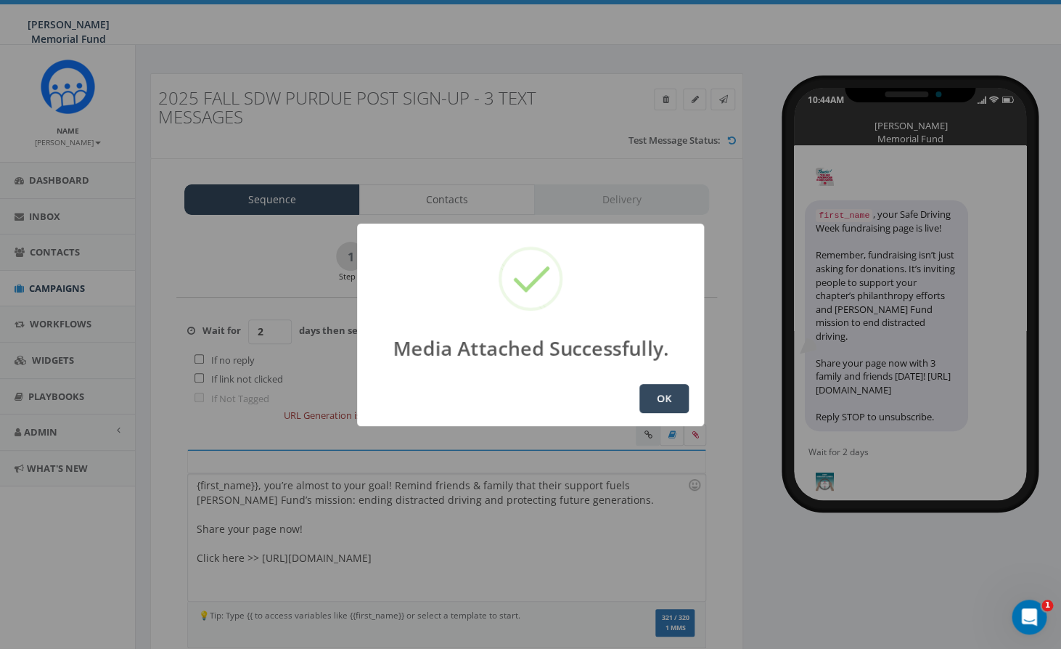
click at [653, 401] on button "OK" at bounding box center [663, 398] width 49 height 29
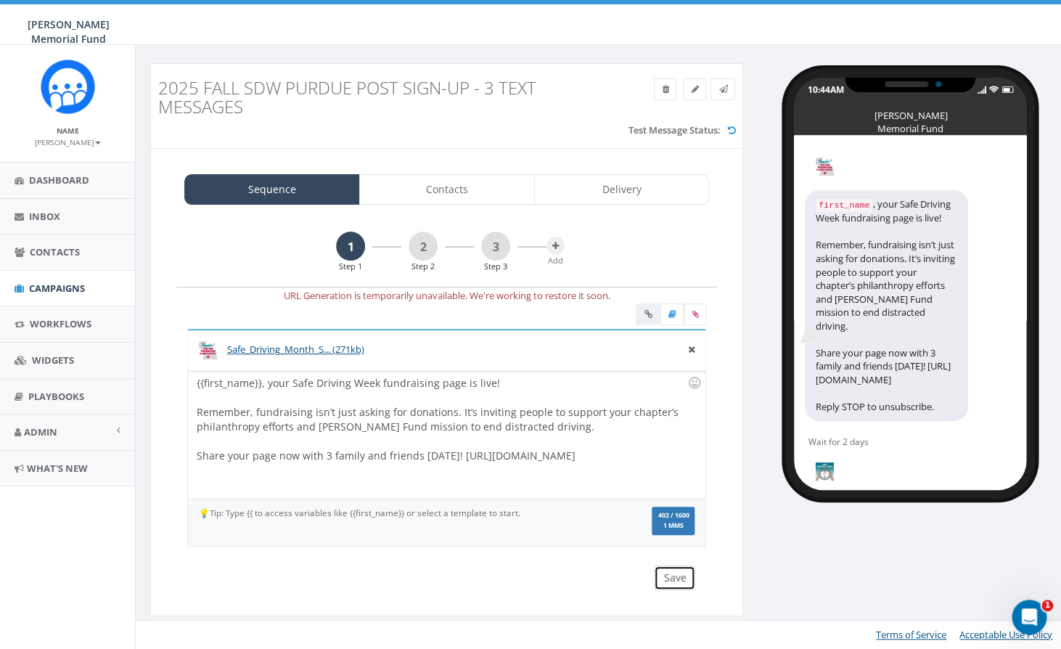
click at [678, 576] on button "Save" at bounding box center [674, 577] width 41 height 25
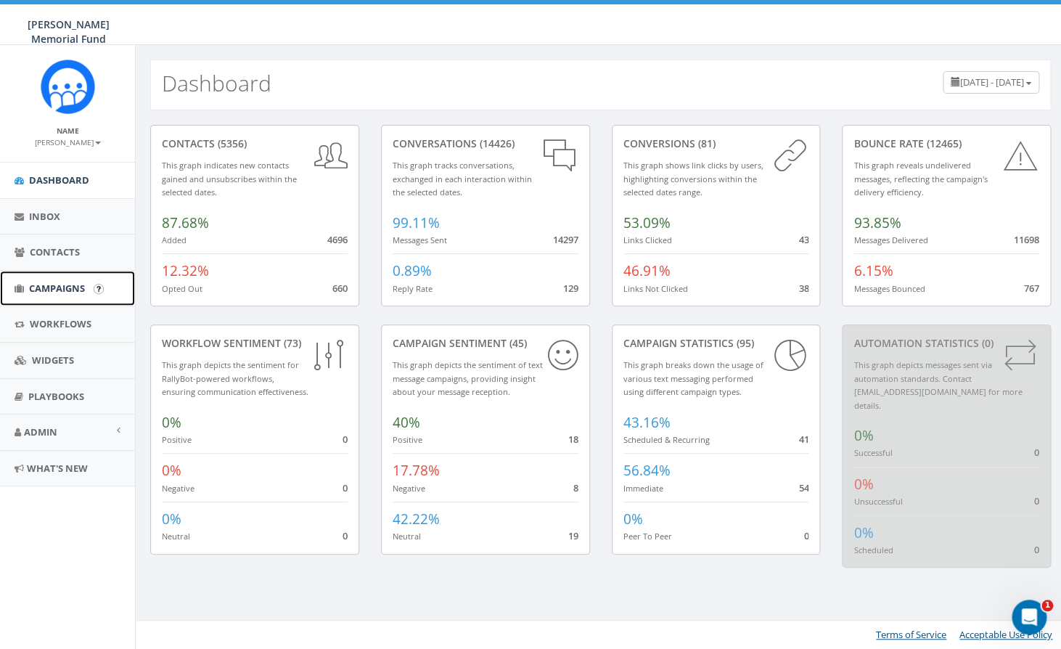
click at [49, 290] on span "Campaigns" at bounding box center [57, 288] width 56 height 13
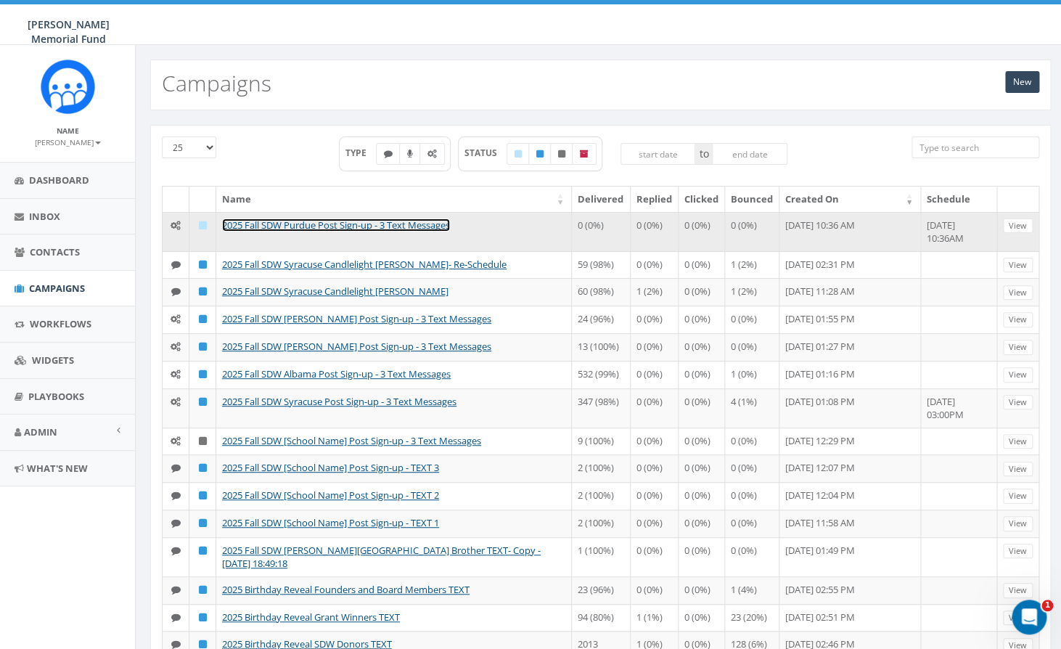
click at [345, 221] on link "2025 Fall SDW Purdue Post Sign-up - 3 Text Messages" at bounding box center [336, 224] width 228 height 13
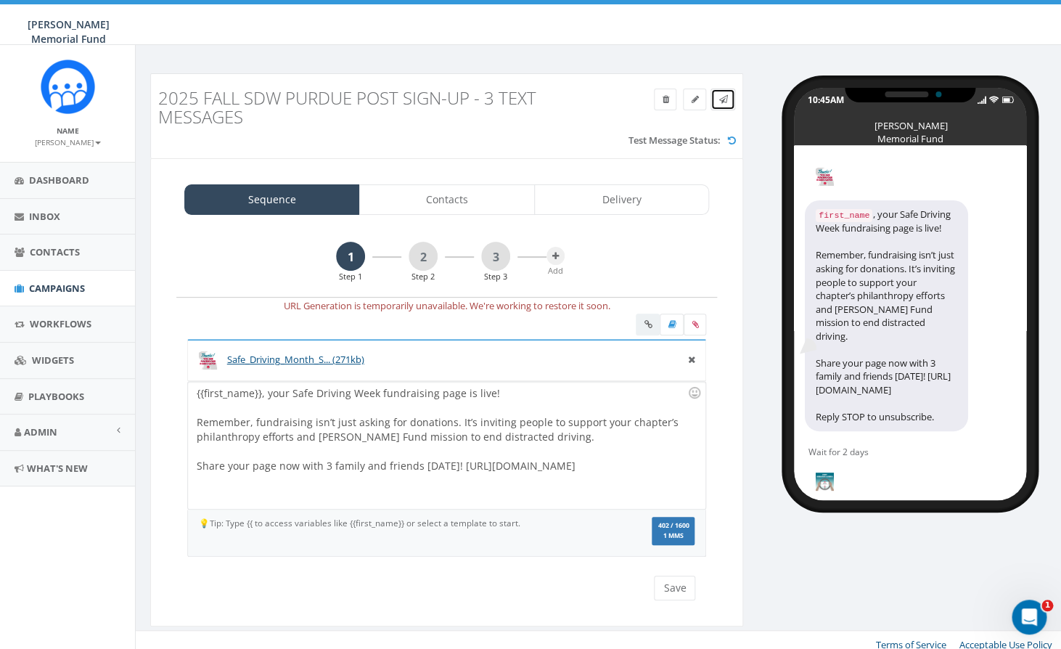
click at [720, 98] on icon at bounding box center [722, 99] width 9 height 9
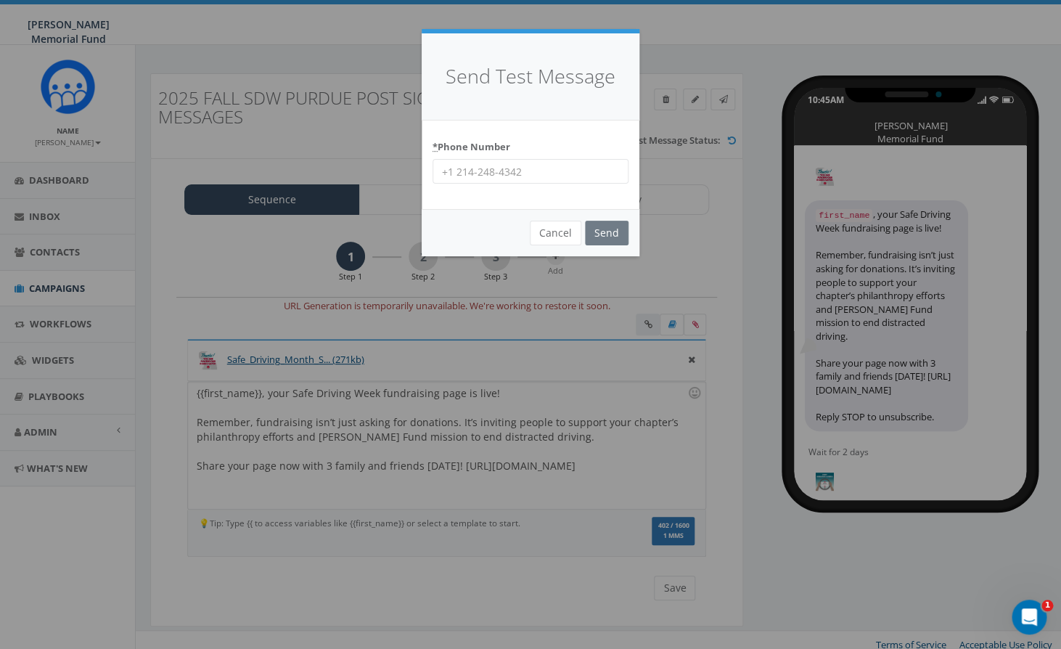
click at [470, 171] on input "* Phone Number" at bounding box center [531, 171] width 196 height 25
paste input "718.974.7213"
click at [462, 171] on input "718.974.7213" at bounding box center [531, 171] width 196 height 25
type input "7189747213"
click at [610, 235] on input "Send" at bounding box center [607, 233] width 44 height 25
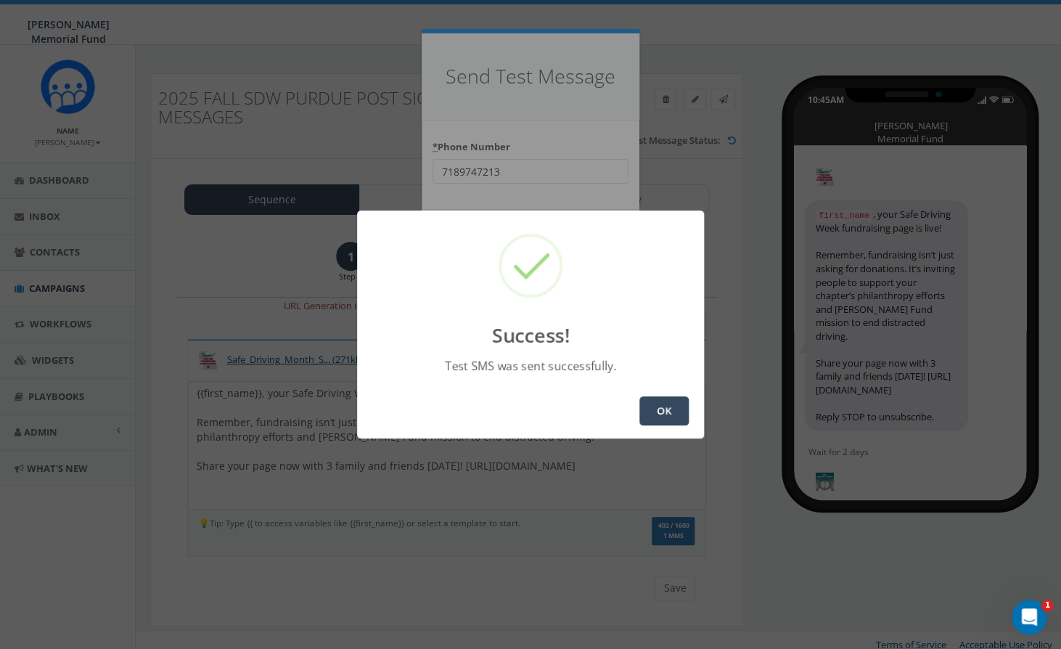
click at [669, 410] on button "OK" at bounding box center [663, 410] width 49 height 29
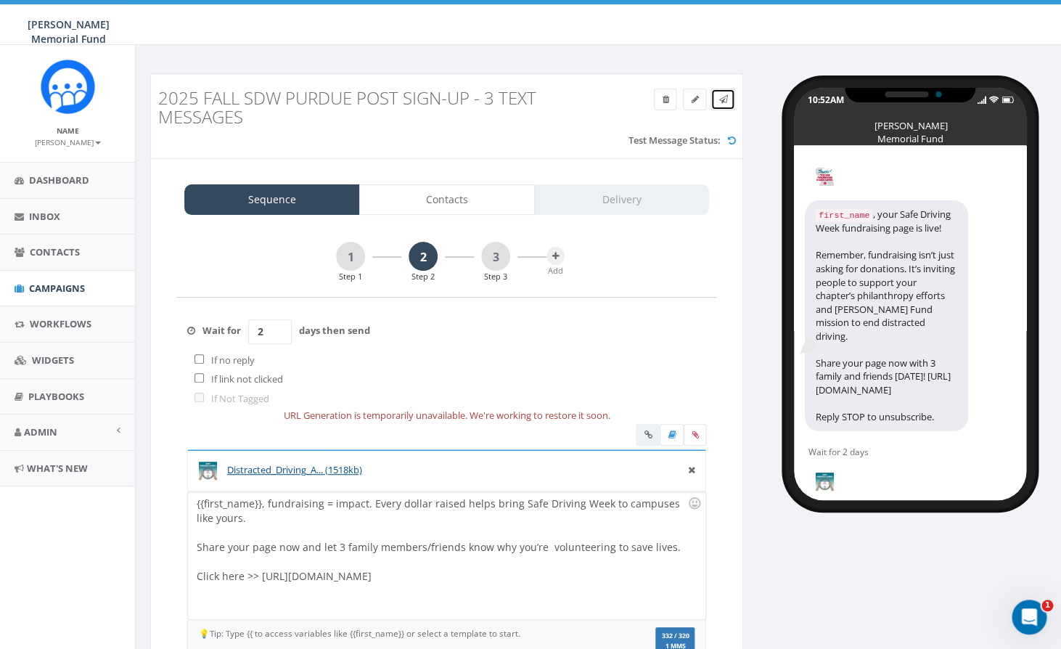
click at [717, 104] on link at bounding box center [722, 100] width 25 height 22
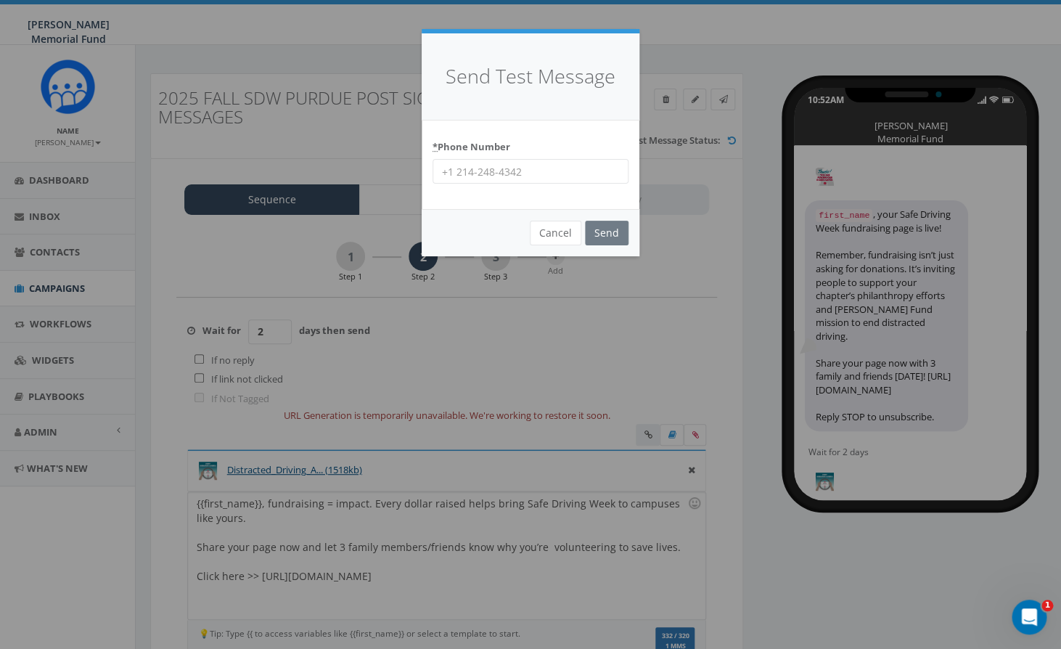
click at [490, 171] on input "* Phone Number" at bounding box center [531, 171] width 196 height 25
paste input "718.974.7213"
type input "718.974.7213"
click at [602, 234] on input "Send" at bounding box center [607, 233] width 44 height 25
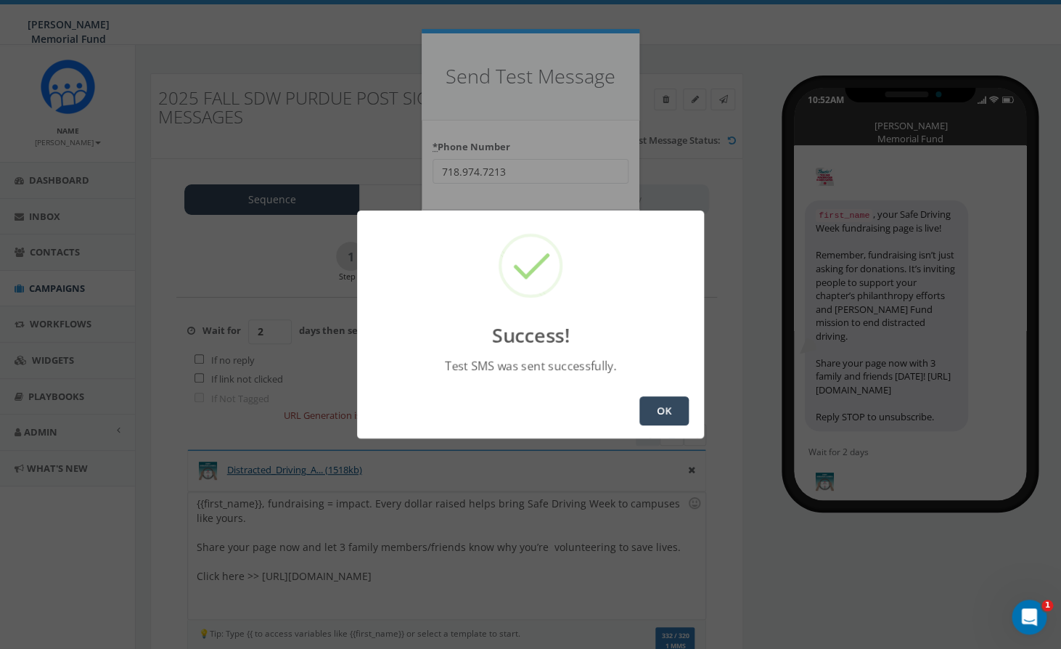
click at [663, 410] on button "OK" at bounding box center [663, 410] width 49 height 29
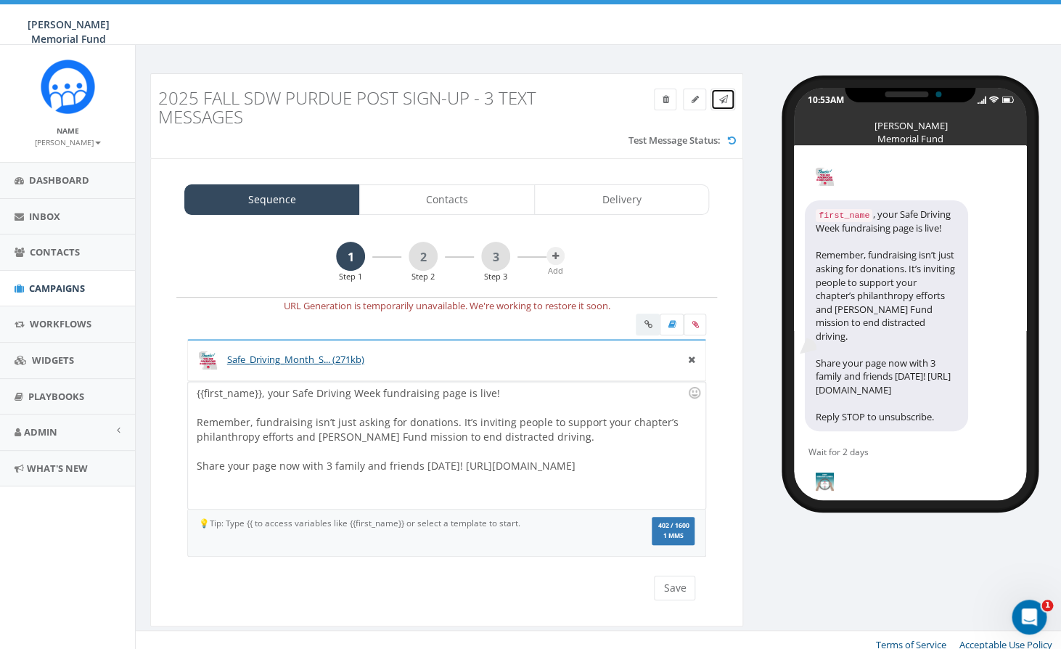
click at [724, 103] on icon at bounding box center [722, 99] width 9 height 9
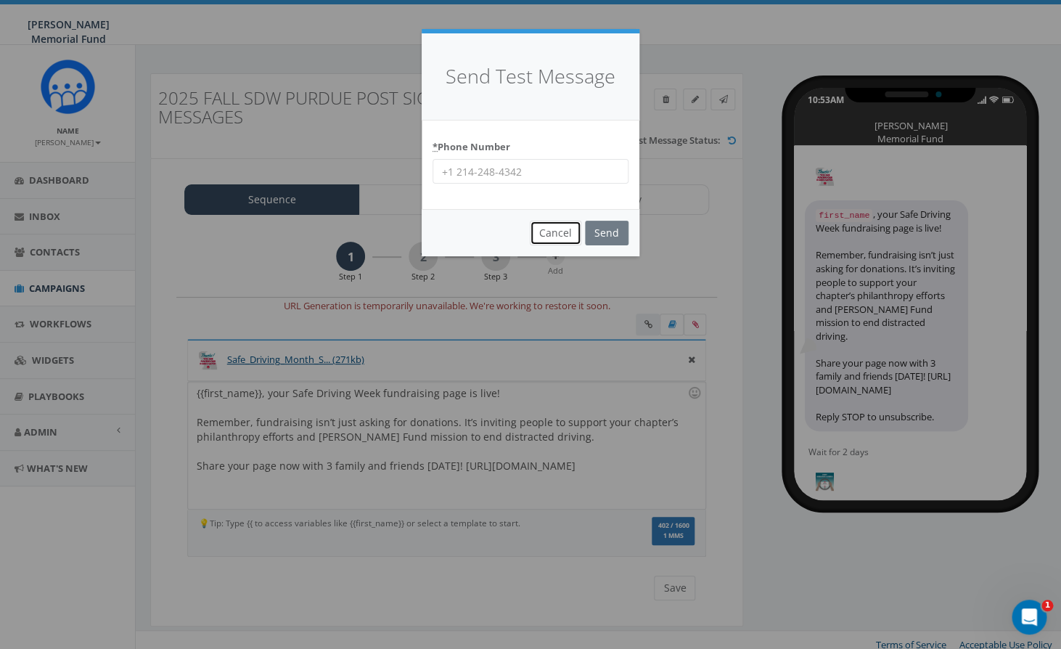
click at [551, 229] on button "Cancel" at bounding box center [556, 233] width 52 height 25
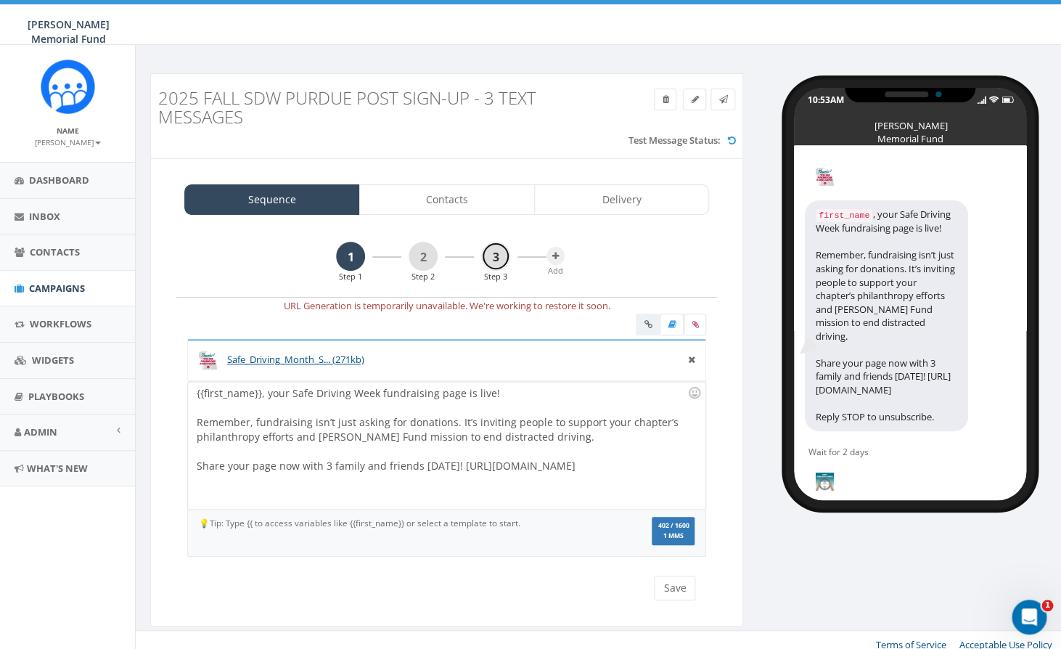
click at [496, 257] on link "3" at bounding box center [495, 256] width 29 height 29
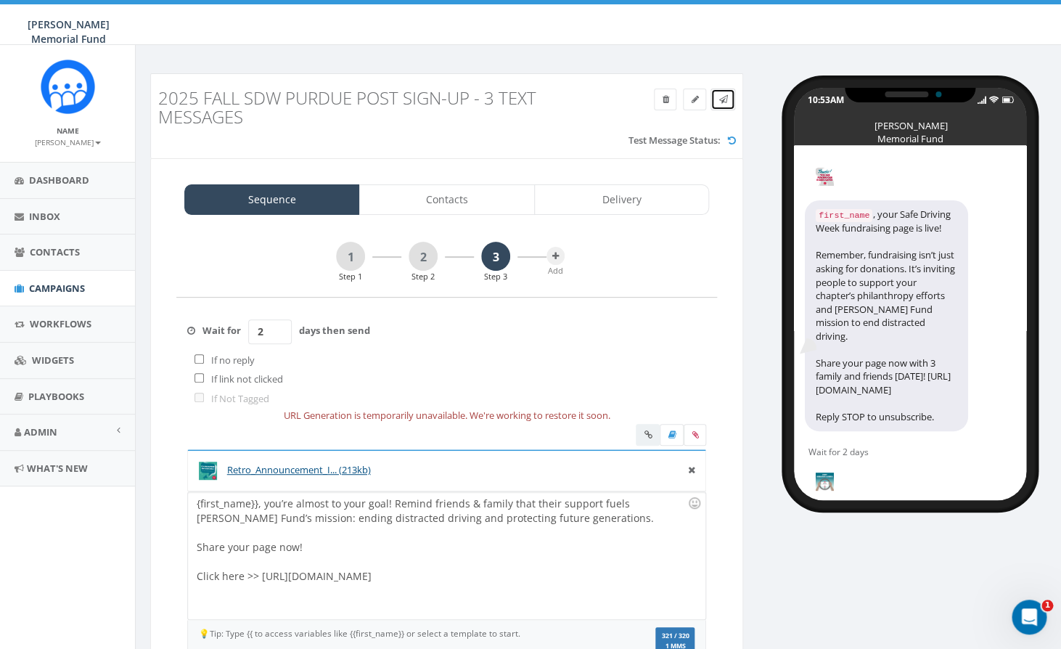
click at [724, 107] on link at bounding box center [722, 100] width 25 height 22
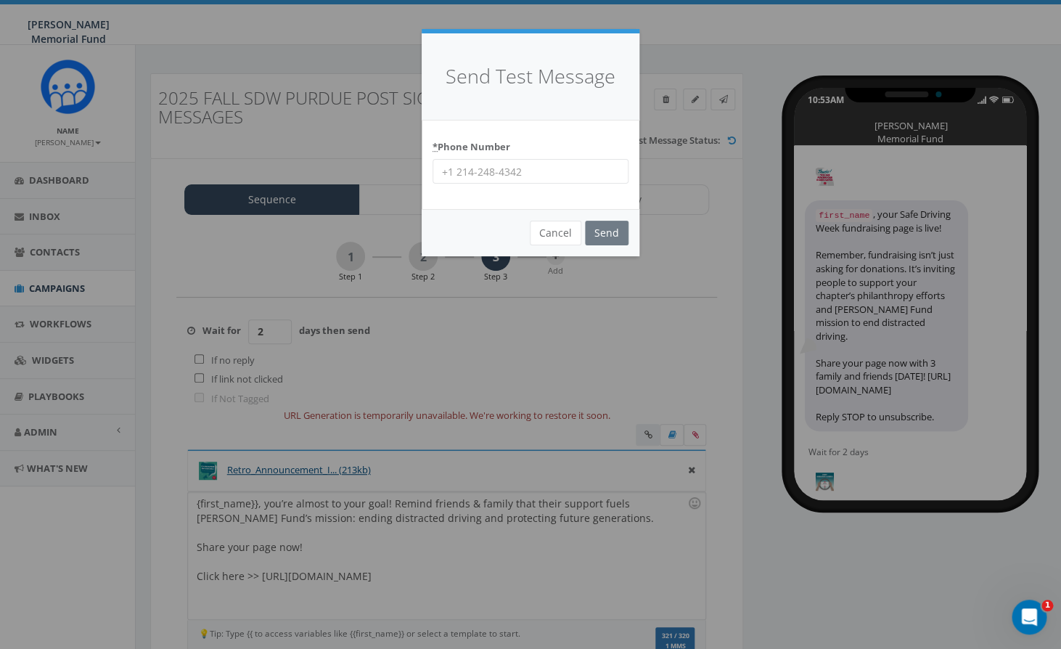
click at [464, 171] on input "* Phone Number" at bounding box center [531, 171] width 196 height 25
paste input "718.974.7213"
type input "718.974.7213"
click at [615, 228] on input "Send" at bounding box center [607, 233] width 44 height 25
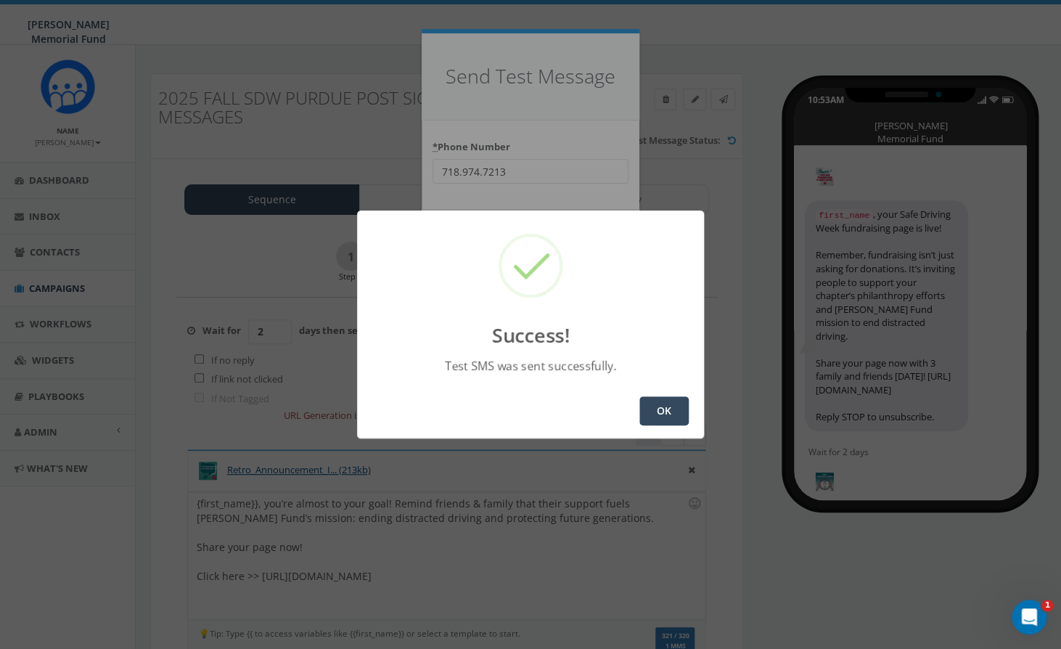
click at [663, 410] on button "OK" at bounding box center [663, 410] width 49 height 29
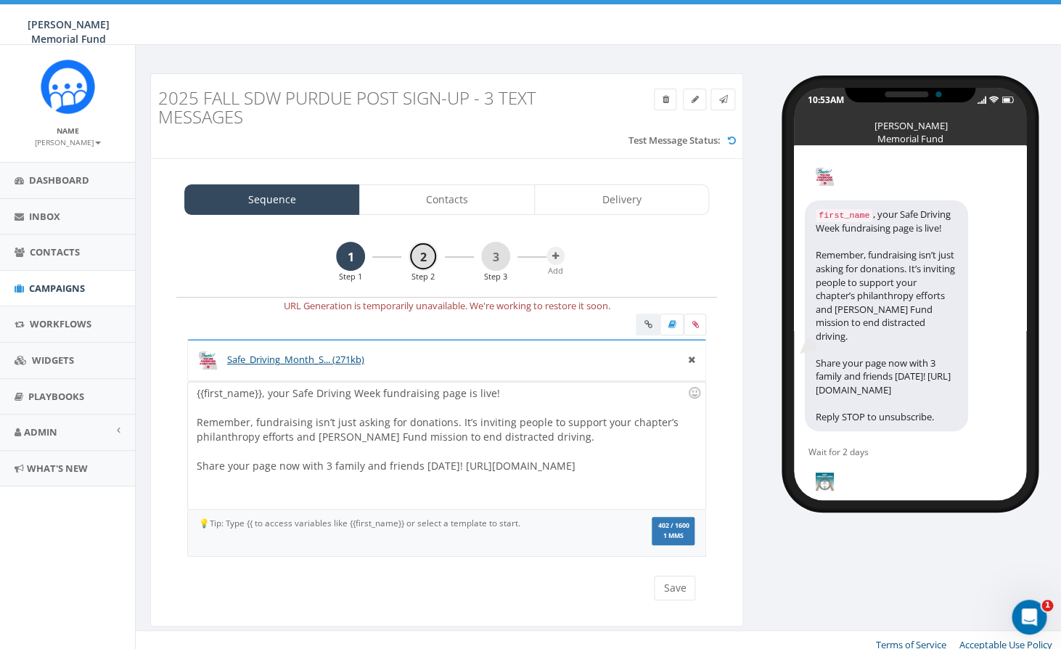
click at [420, 256] on link "2" at bounding box center [423, 256] width 29 height 29
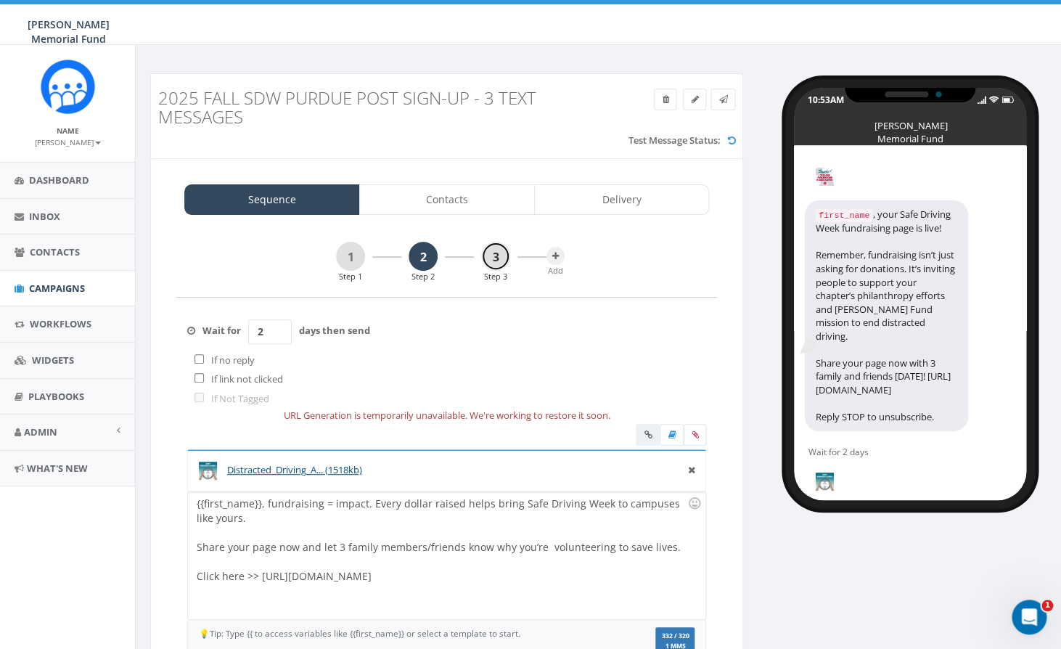
click at [496, 260] on link "3" at bounding box center [495, 256] width 29 height 29
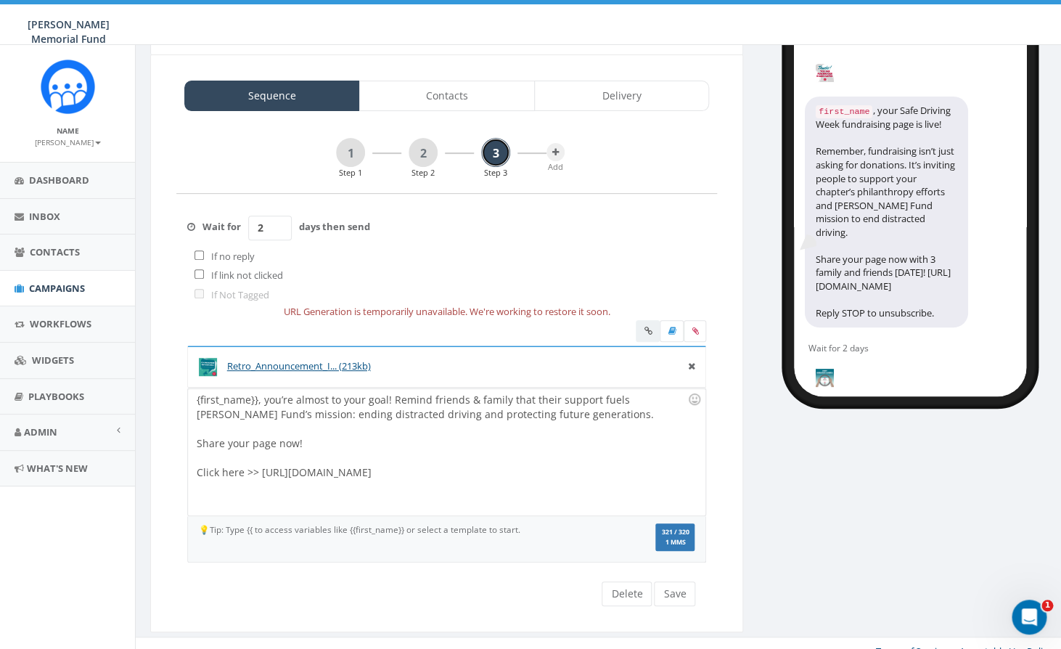
scroll to position [102, 0]
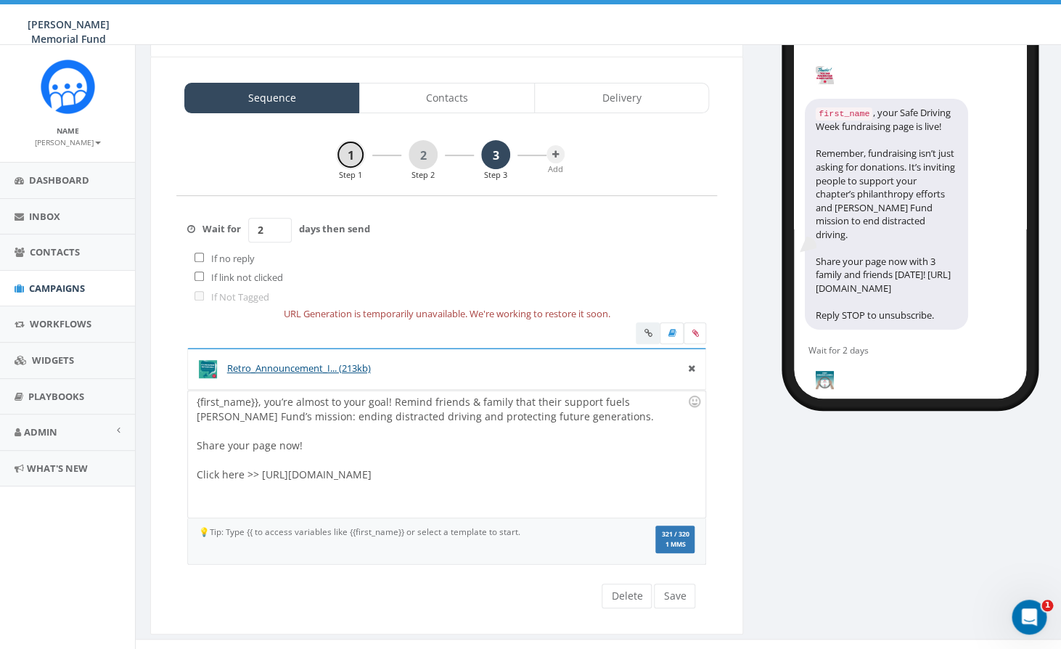
click at [345, 160] on link "1" at bounding box center [350, 154] width 29 height 29
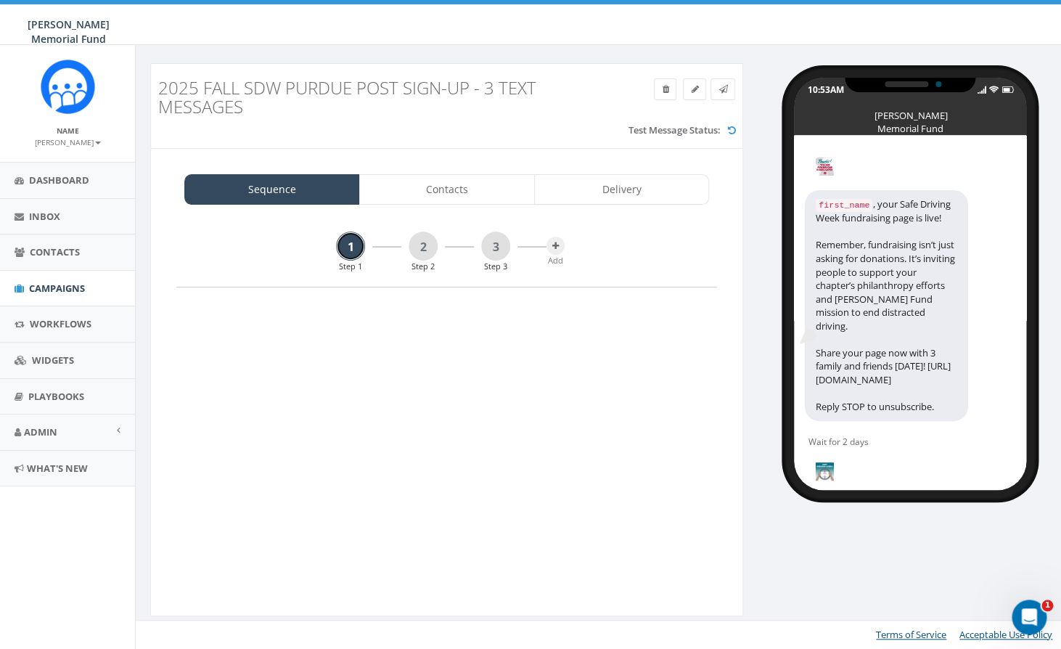
scroll to position [10, 0]
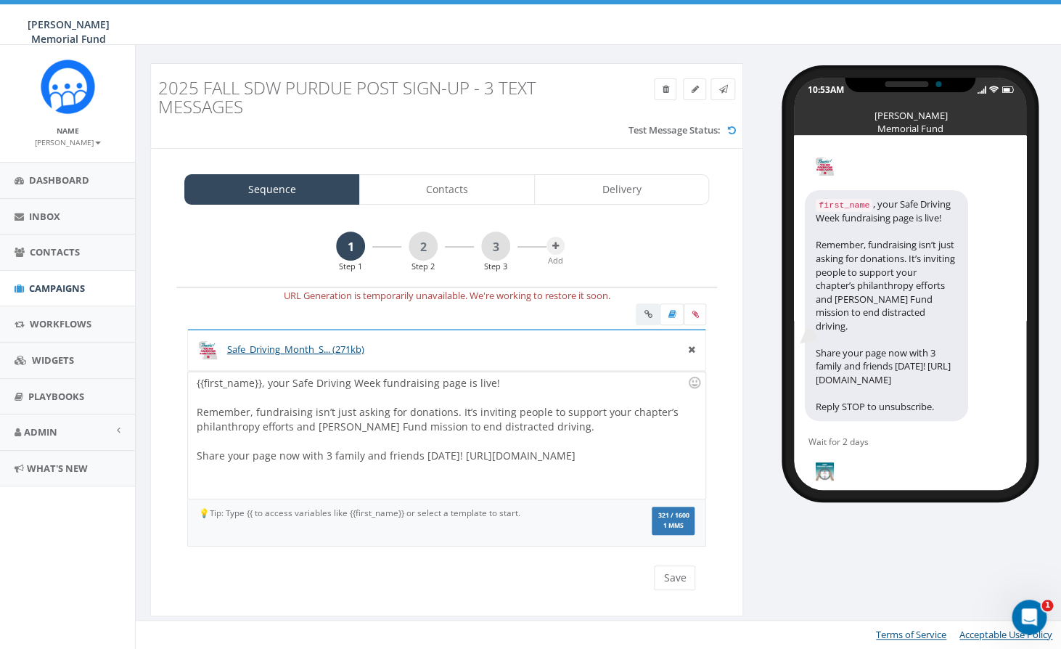
click at [417, 260] on div "2 Step 2" at bounding box center [423, 252] width 29 height 41
click at [425, 242] on link "2" at bounding box center [423, 246] width 29 height 29
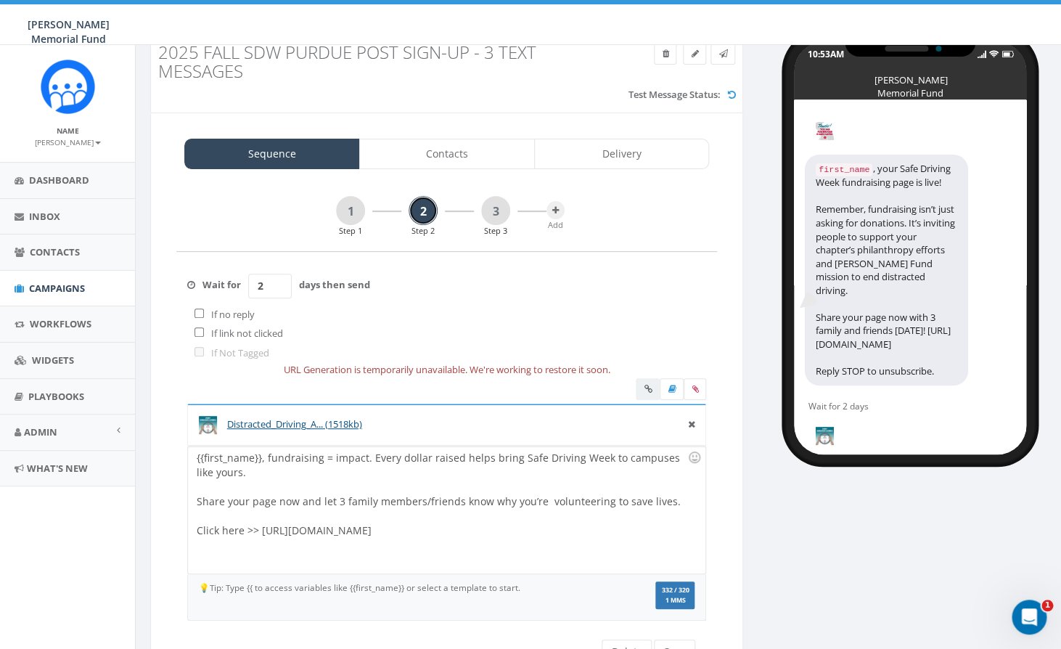
scroll to position [73, 0]
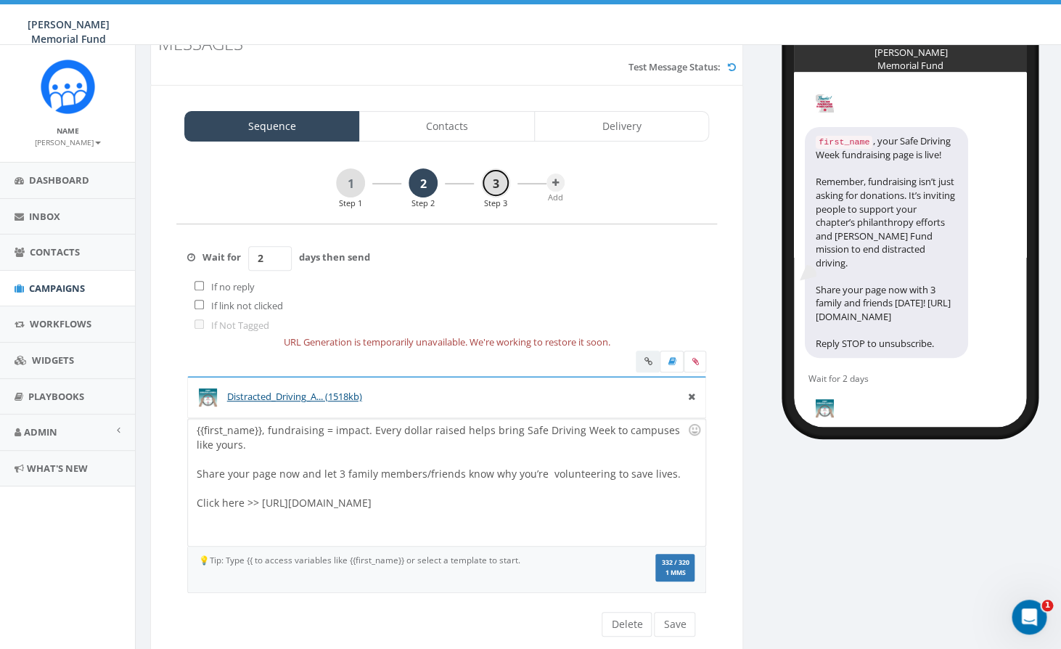
click at [490, 185] on link "3" at bounding box center [495, 182] width 29 height 29
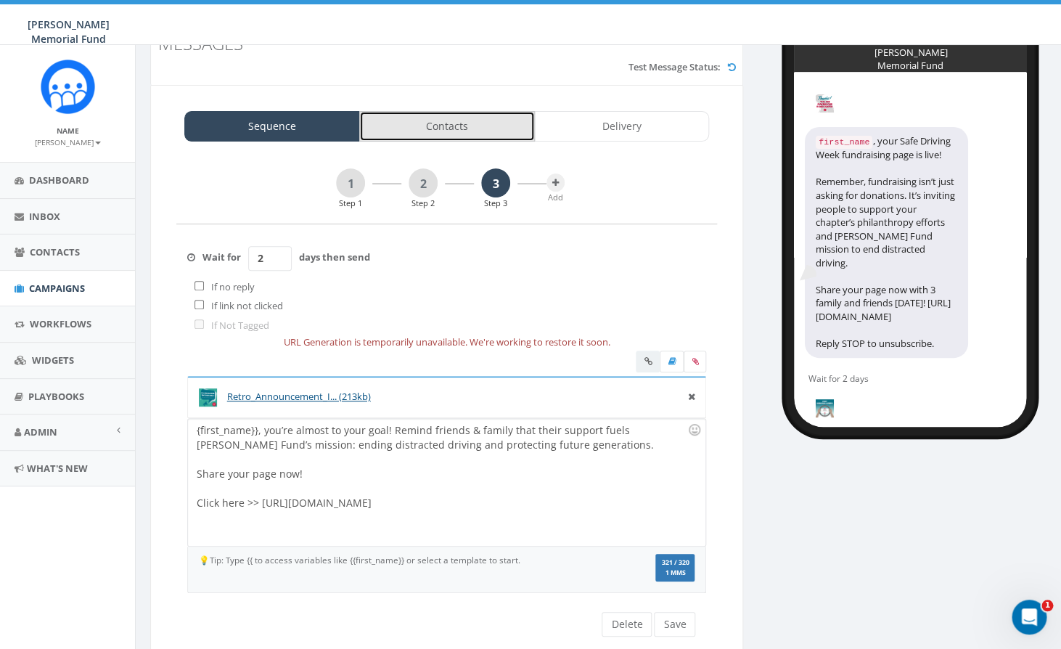
click at [471, 124] on link "Contacts" at bounding box center [447, 126] width 176 height 30
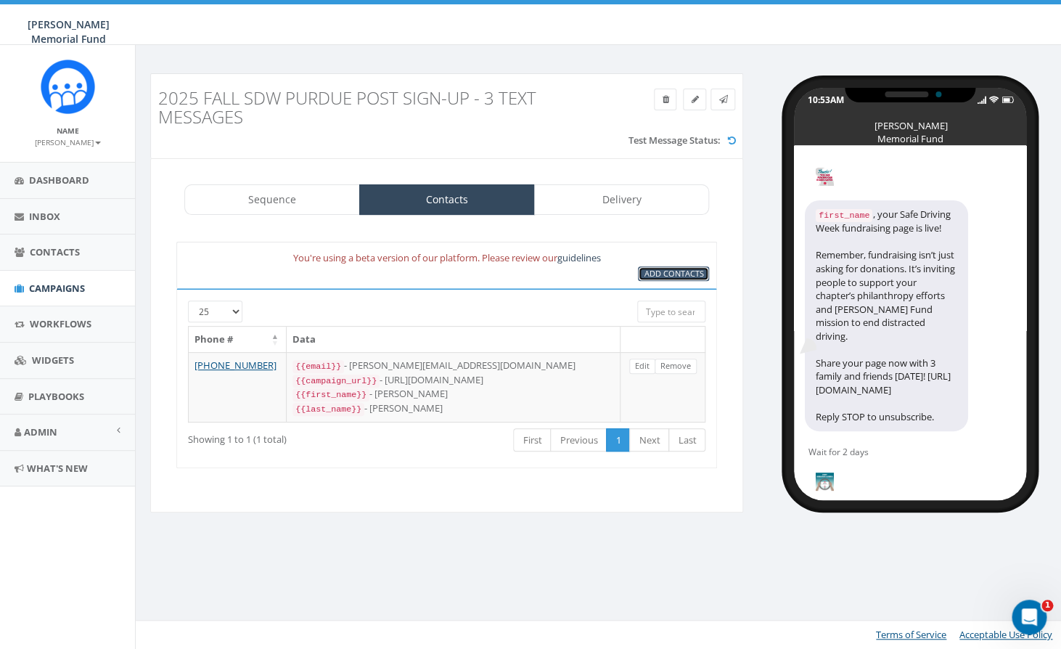
click at [681, 271] on span "Add Contacts" at bounding box center [674, 273] width 60 height 11
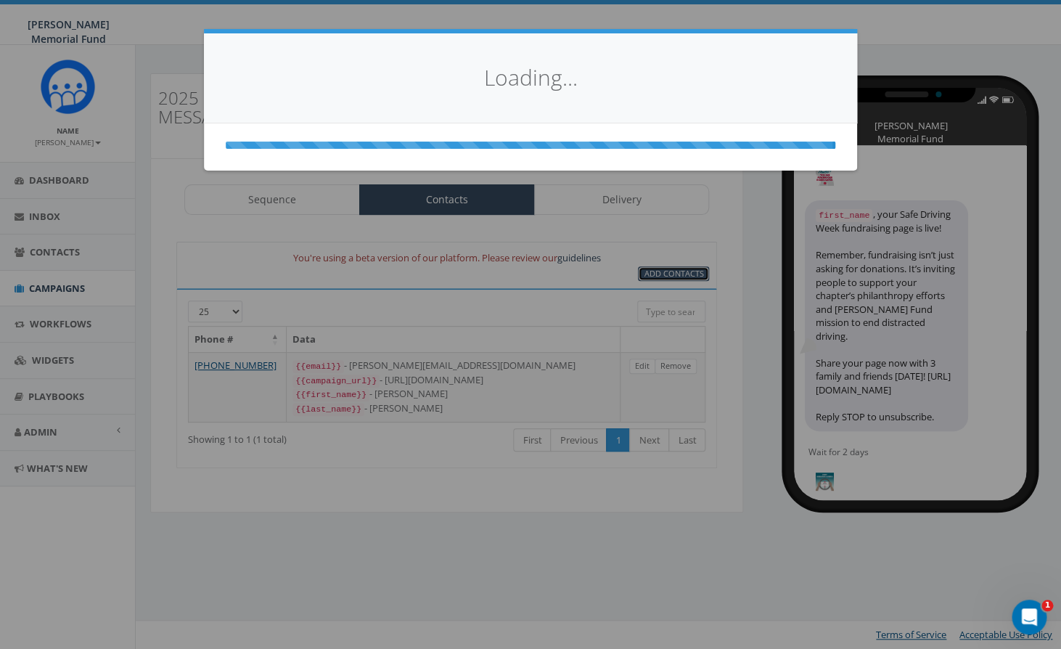
select select
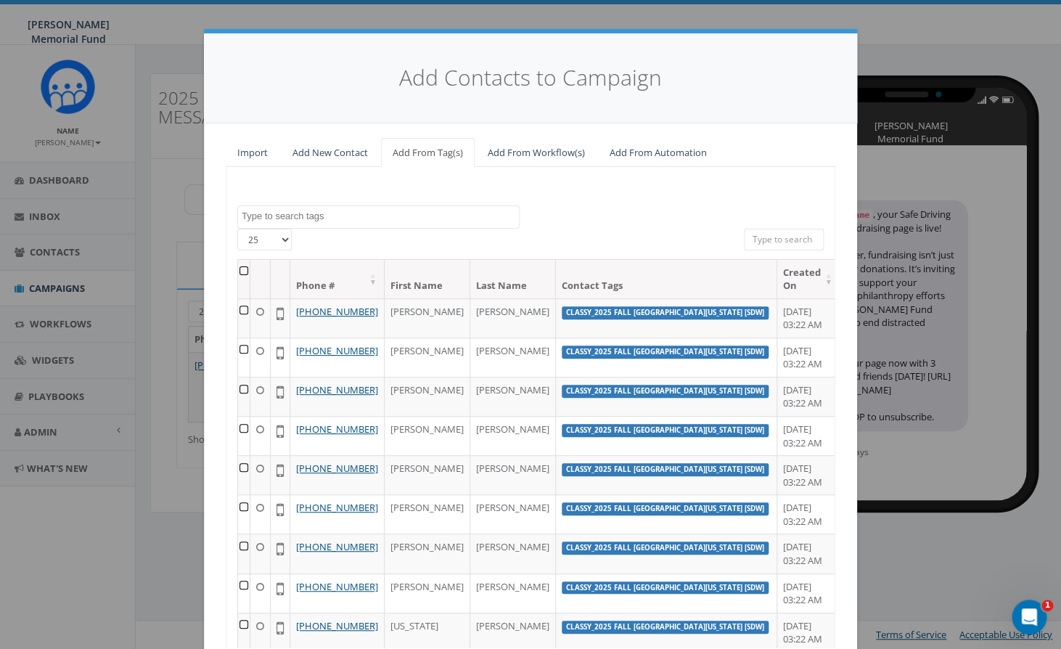
click at [308, 215] on textarea "Search" at bounding box center [380, 216] width 277 height 13
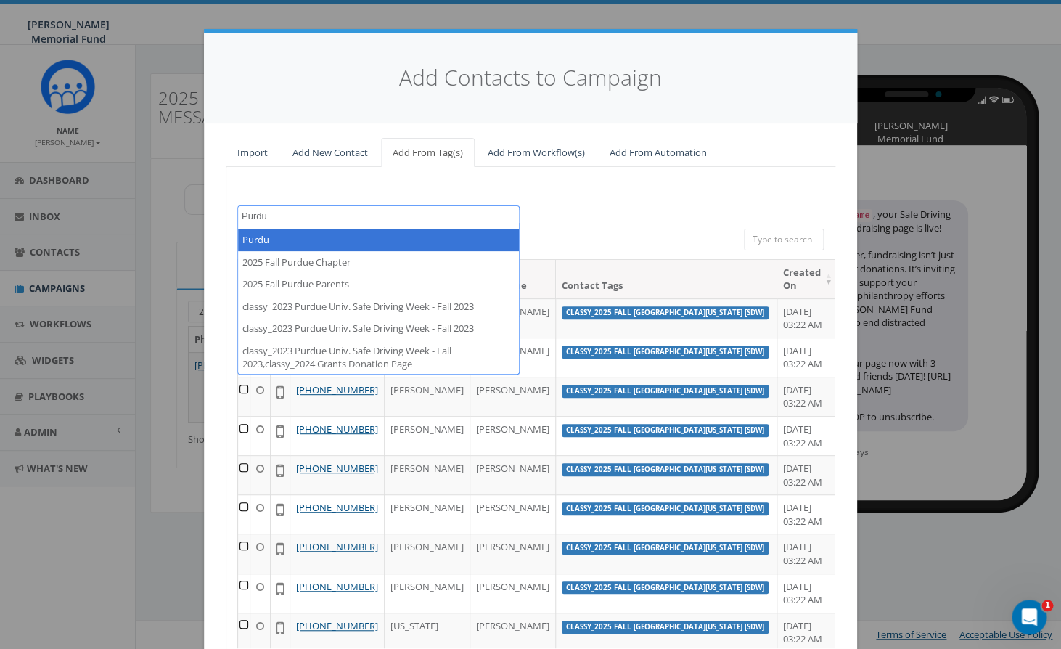
drag, startPoint x: 288, startPoint y: 211, endPoint x: 202, endPoint y: 211, distance: 86.4
click at [242, 211] on textarea "Purdu" at bounding box center [380, 216] width 277 height 13
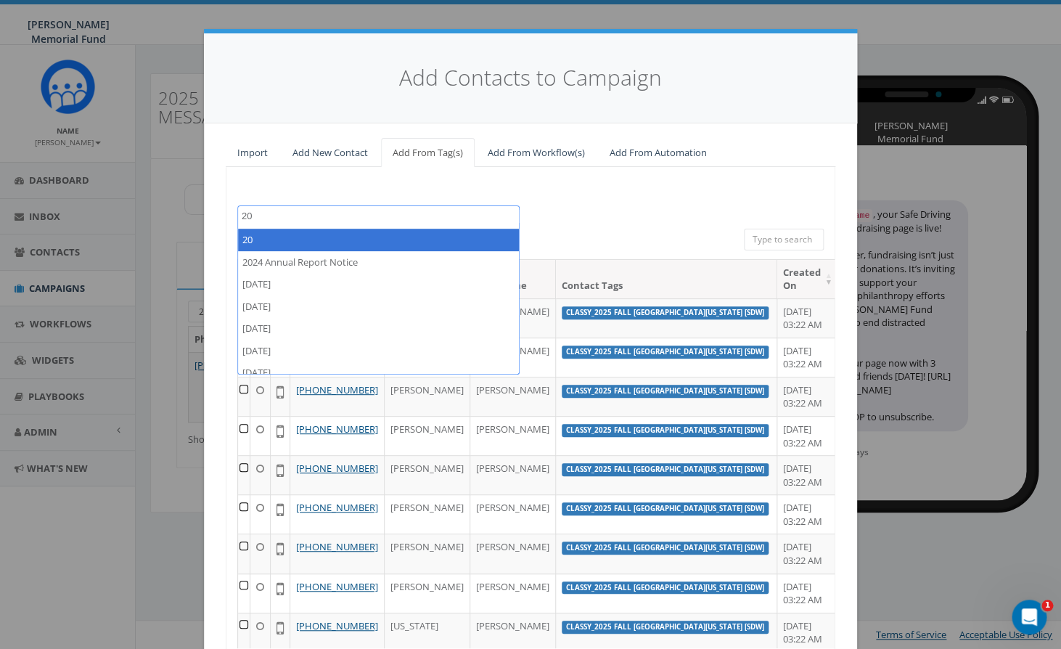
type textarea "2"
click at [246, 146] on link "Import" at bounding box center [253, 153] width 54 height 30
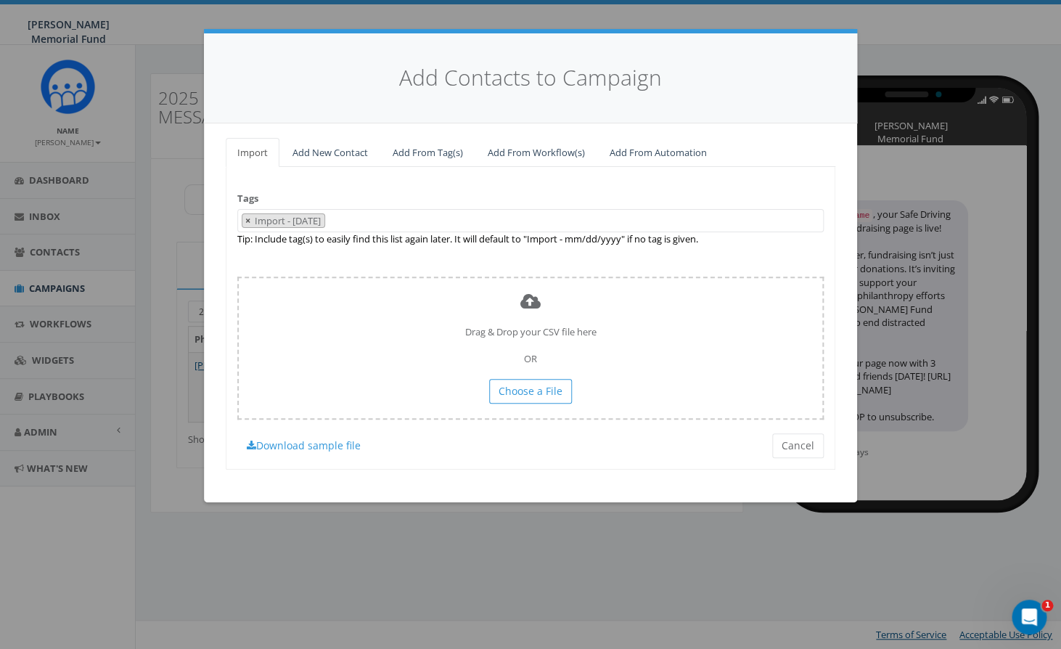
click at [248, 221] on span "×" at bounding box center [247, 220] width 5 height 13
select select
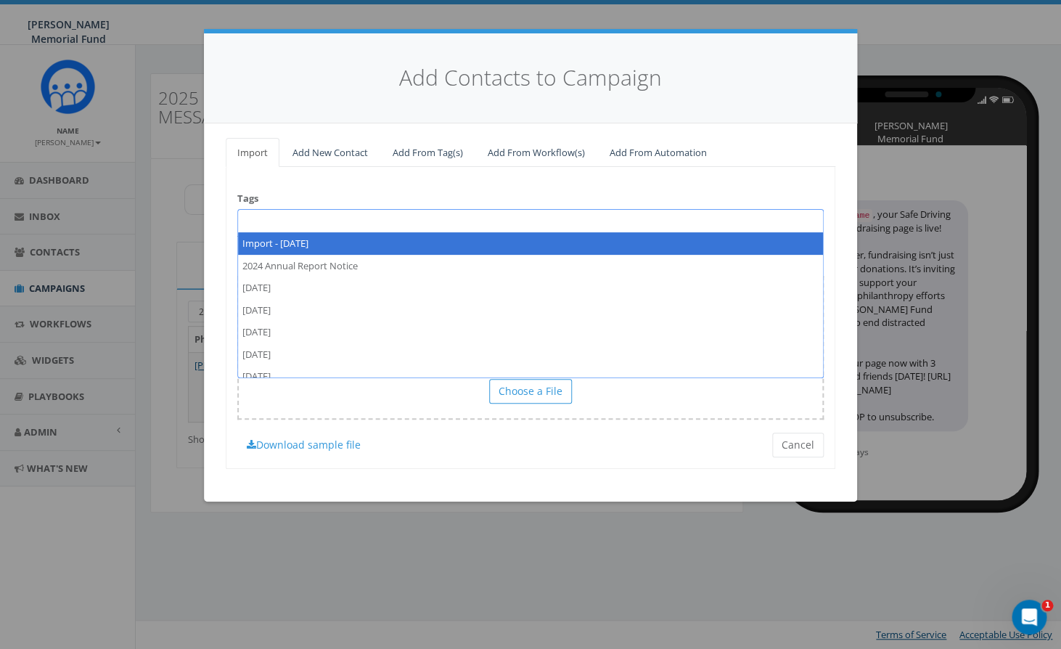
paste textarea "2025 Fall SDW Purdue - Brothers"
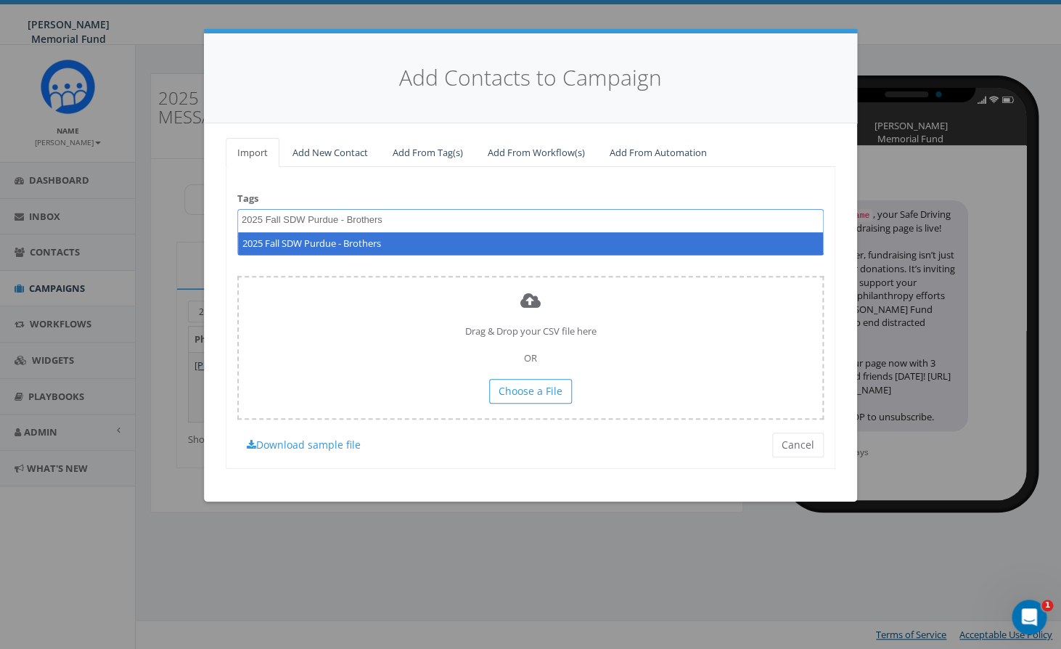
type textarea "2025 Fall SDW Purdue - Brothers"
select select "2025 Fall SDW Purdue - Brothers"
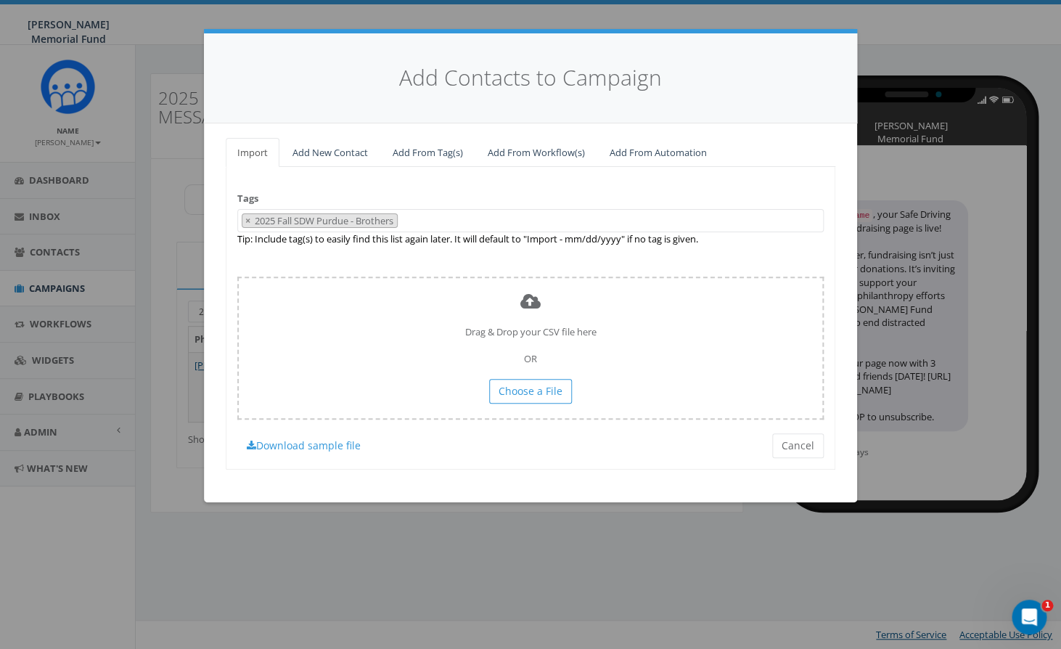
scroll to position [10267, 0]
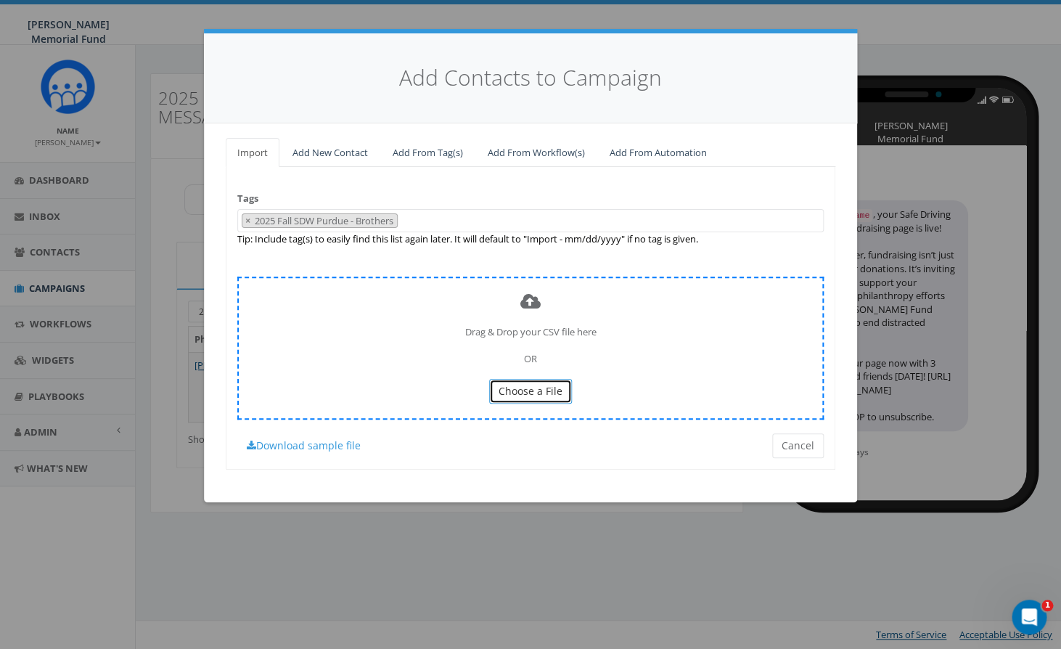
click at [517, 387] on span "Choose a File" at bounding box center [531, 391] width 64 height 14
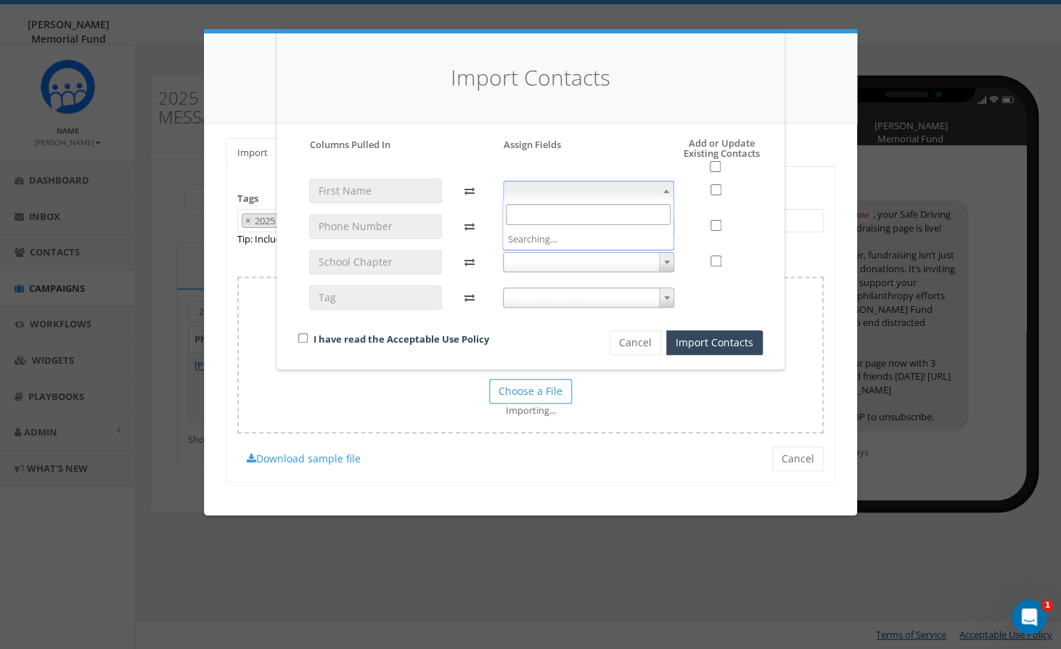
click at [657, 189] on span at bounding box center [589, 191] width 172 height 20
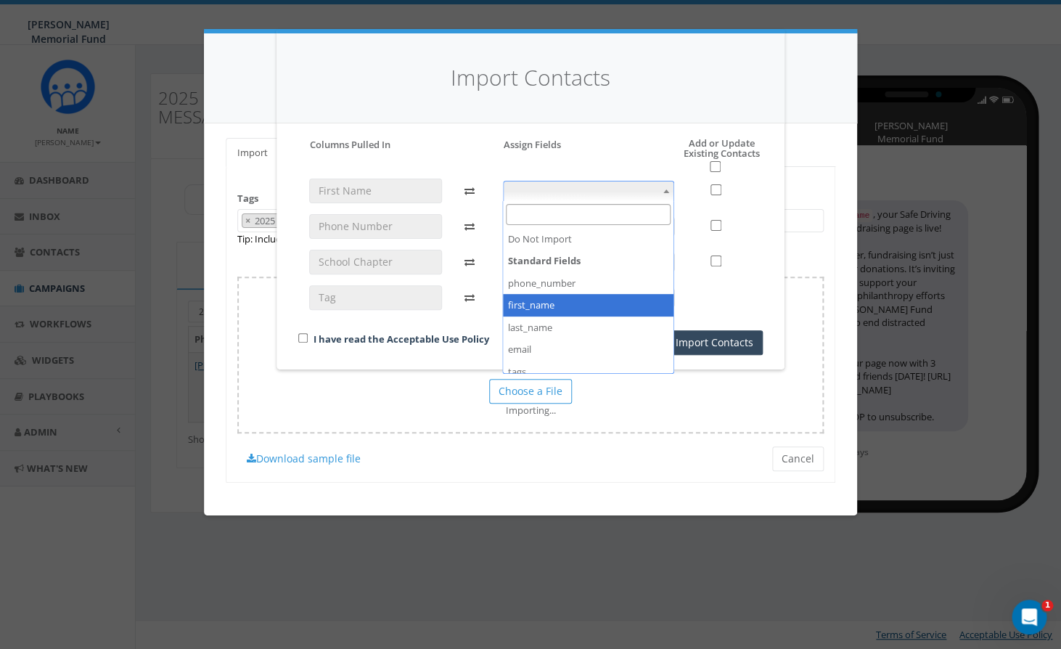
select select "first_name"
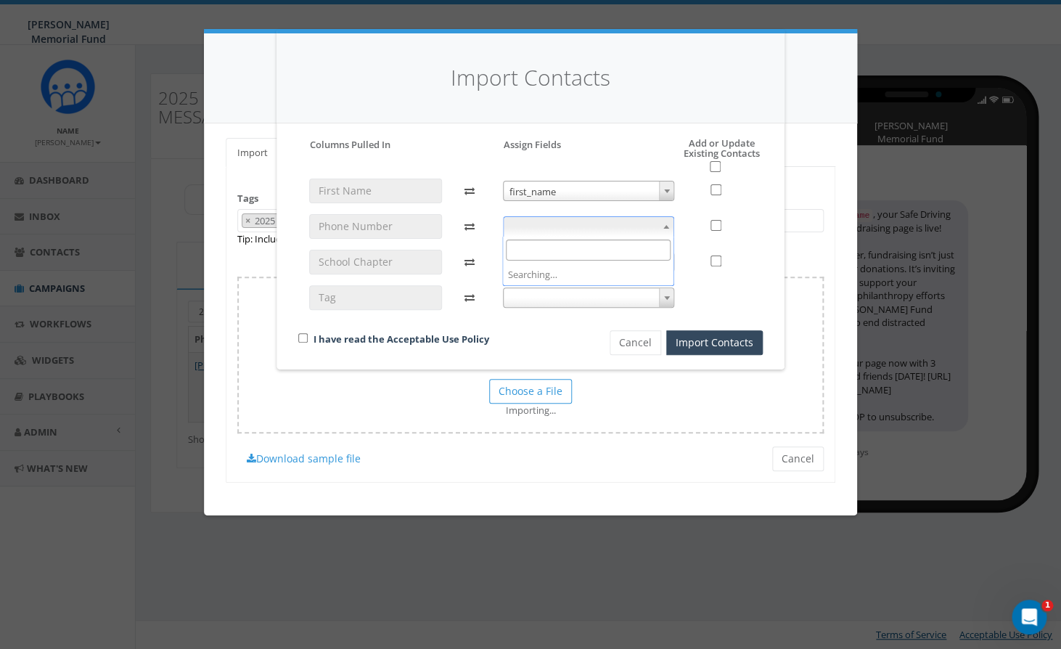
click at [655, 225] on span at bounding box center [589, 226] width 172 height 20
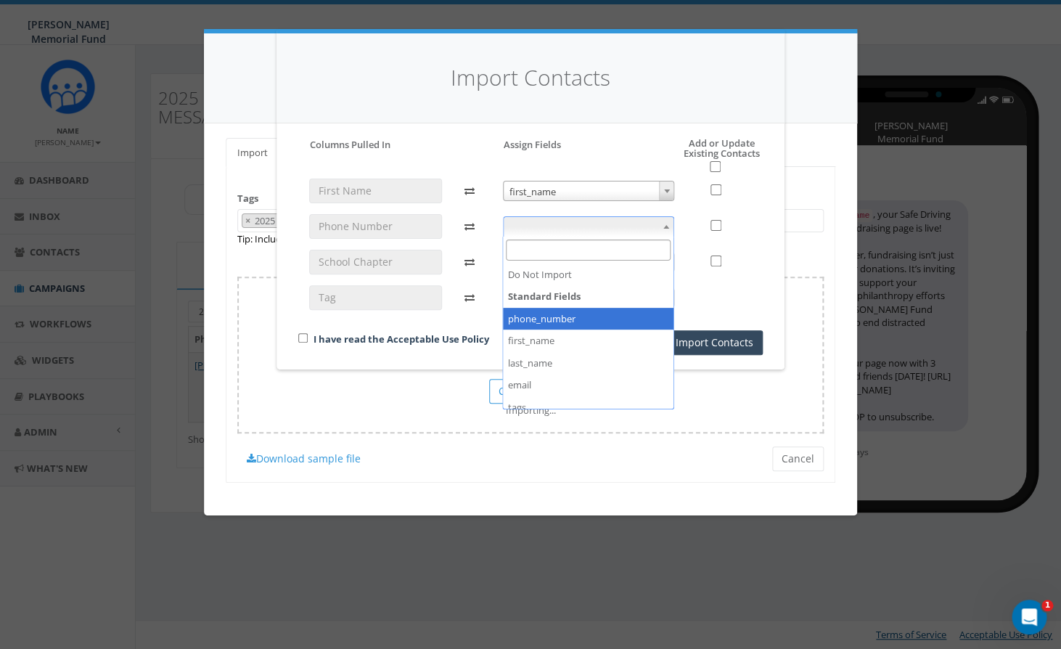
select select "phone_number"
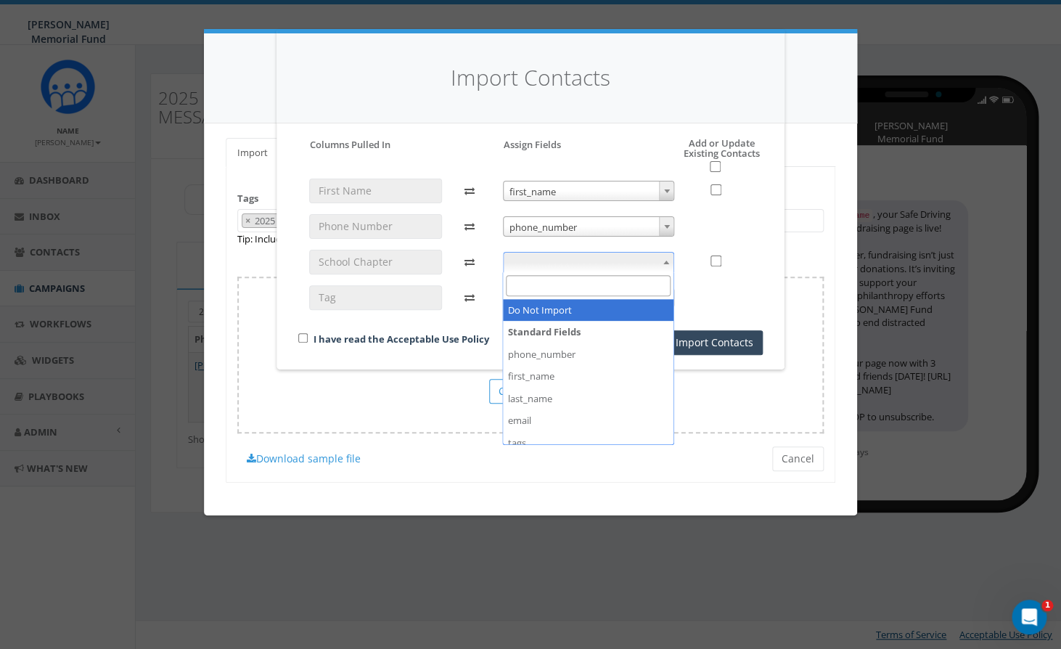
click at [626, 263] on span at bounding box center [589, 262] width 172 height 20
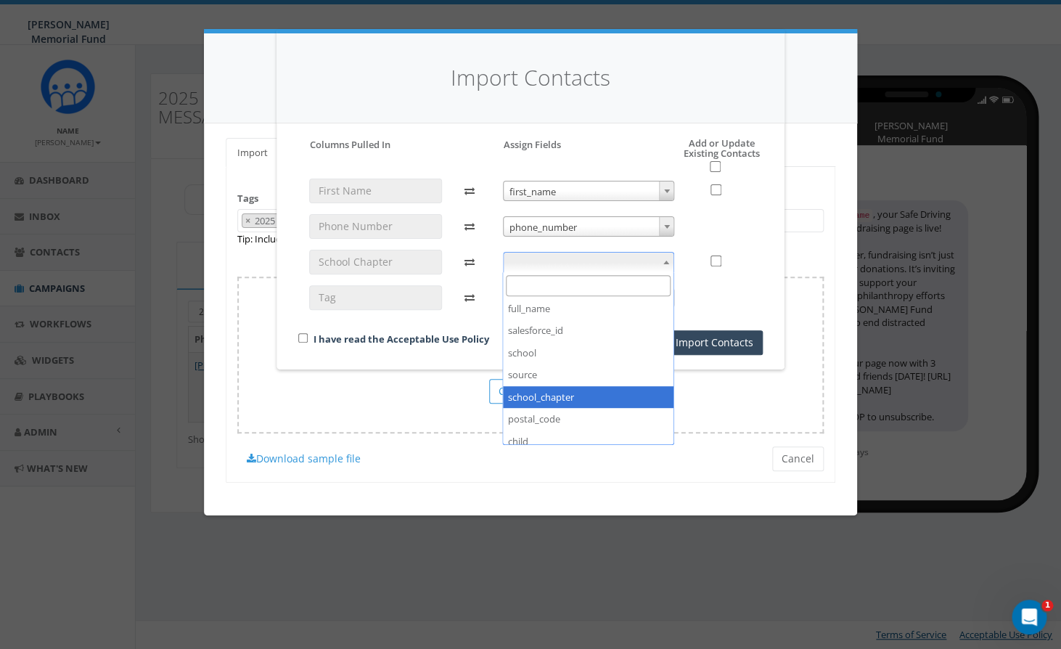
select select "school_chapter"
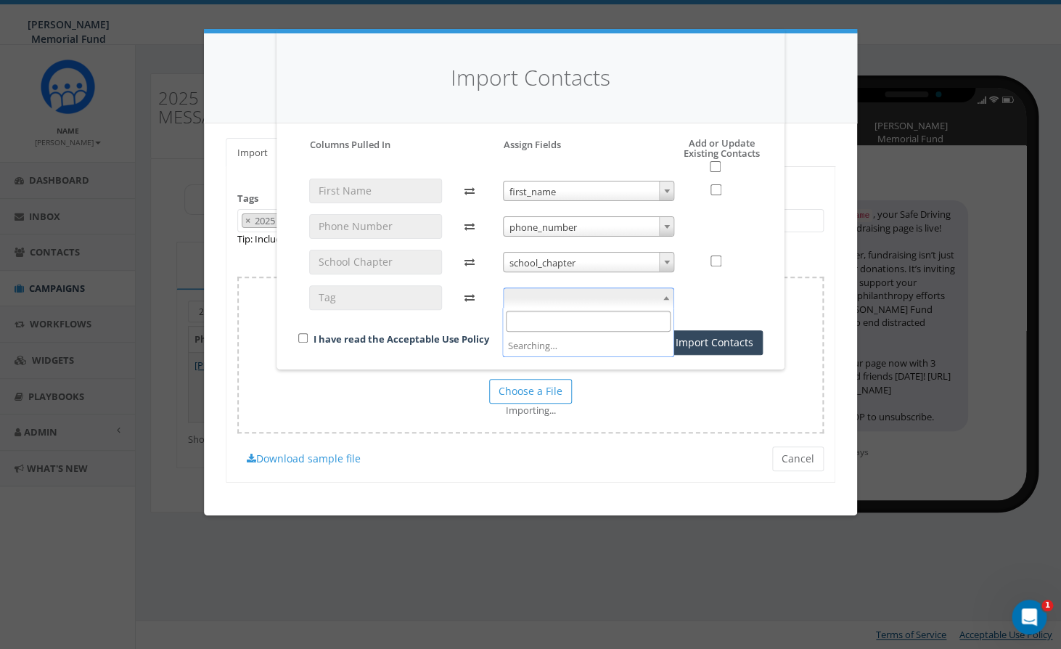
click at [631, 295] on span at bounding box center [589, 297] width 172 height 20
click at [441, 320] on div at bounding box center [375, 250] width 155 height 142
click at [296, 337] on div "I have read the Acceptable Use Policy" at bounding box center [429, 340] width 284 height 20
click at [303, 340] on input "checkbox" at bounding box center [302, 337] width 9 height 9
checkbox input "true"
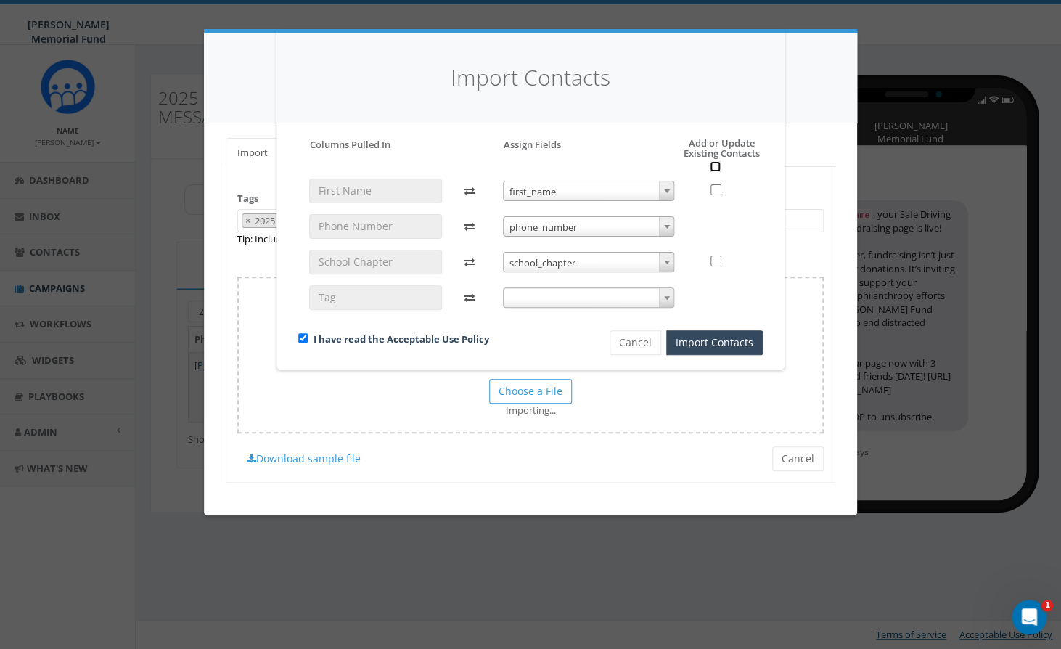
click at [716, 166] on input "checkbox" at bounding box center [715, 166] width 11 height 11
checkbox input "true"
click at [730, 343] on button "Import Contacts" at bounding box center [714, 342] width 97 height 25
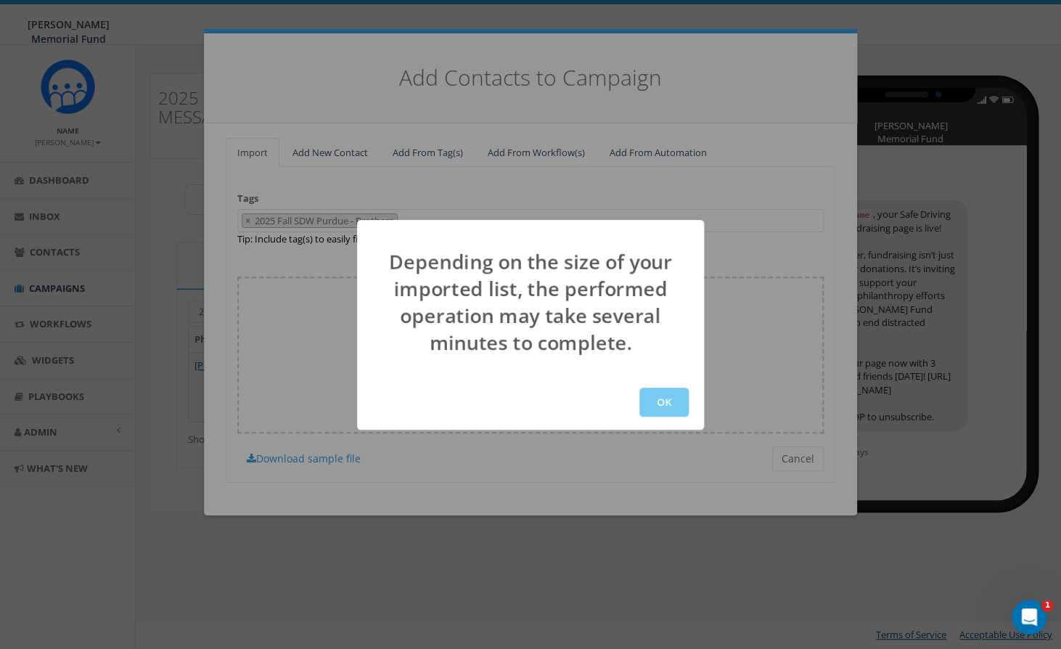
click at [666, 403] on button "OK" at bounding box center [663, 402] width 49 height 29
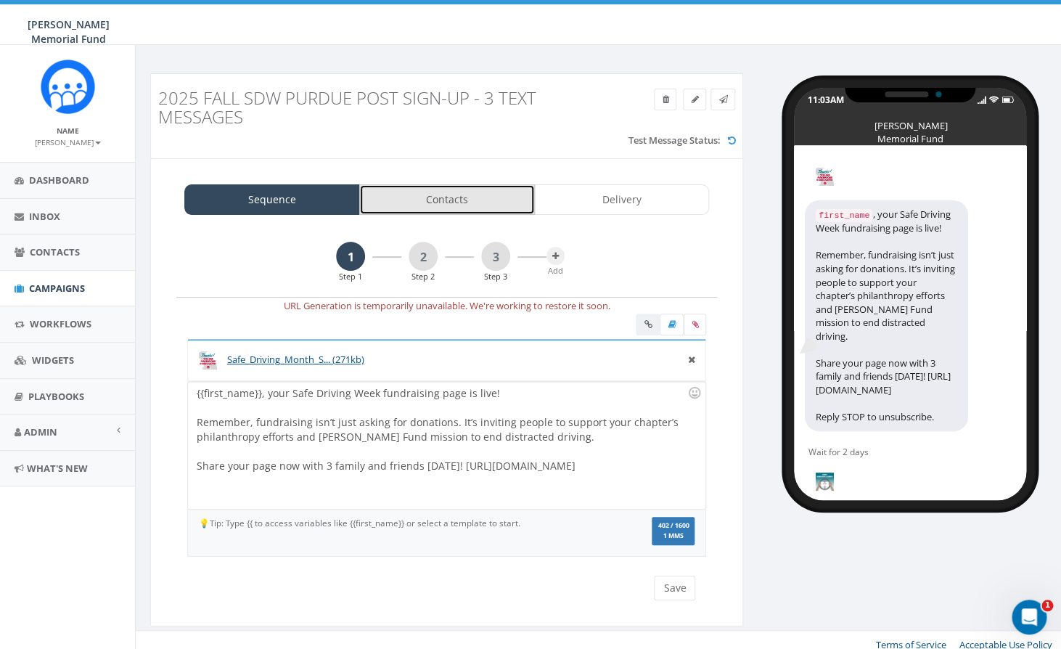
click at [483, 193] on link "Contacts" at bounding box center [447, 199] width 176 height 30
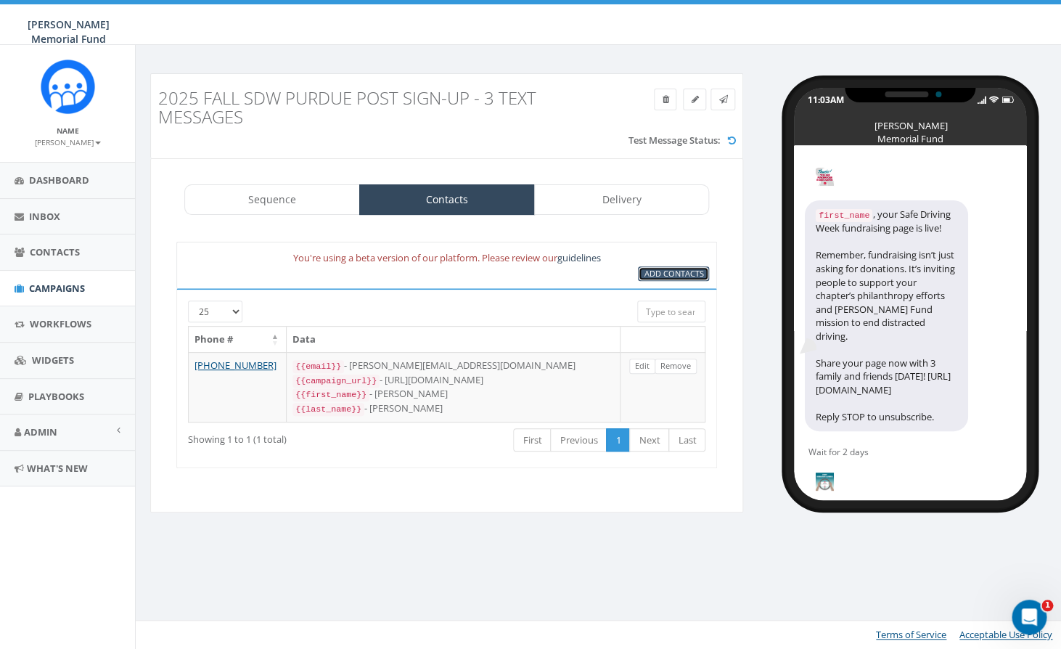
click at [650, 274] on span "Add Contacts" at bounding box center [674, 273] width 60 height 11
select select
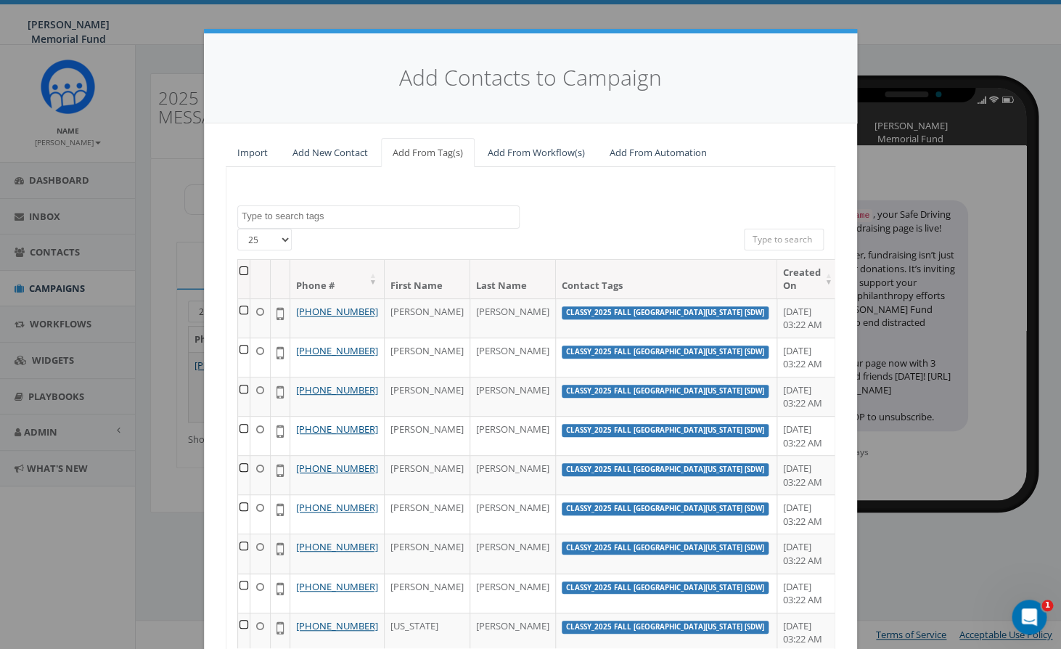
click at [377, 222] on textarea "Search" at bounding box center [380, 216] width 277 height 13
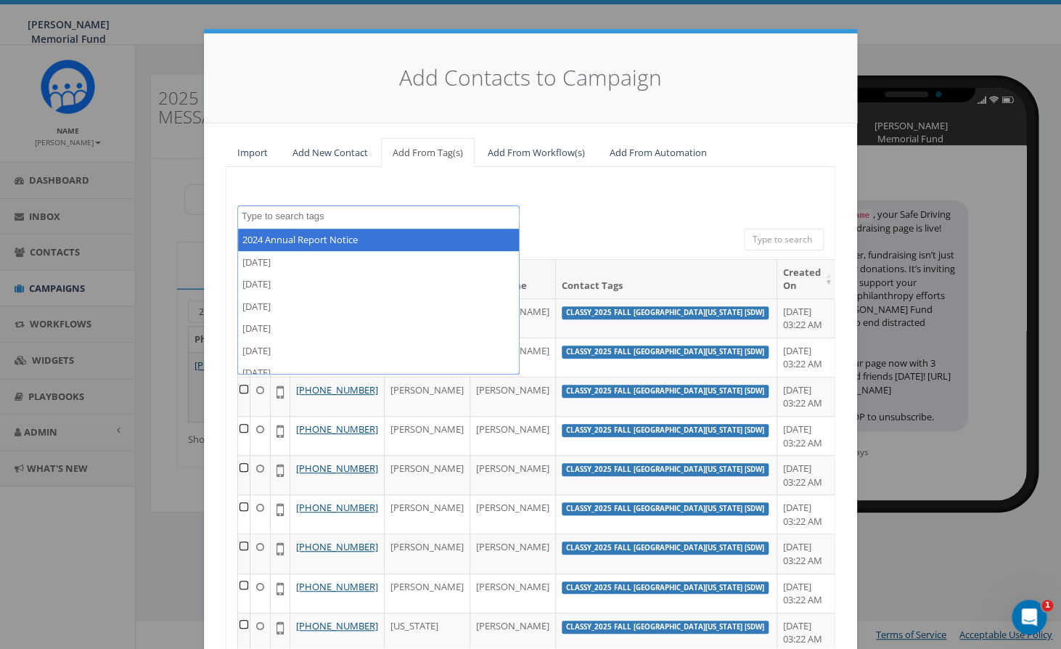
paste textarea "2025 Fall SDW Purdue - Brothers"
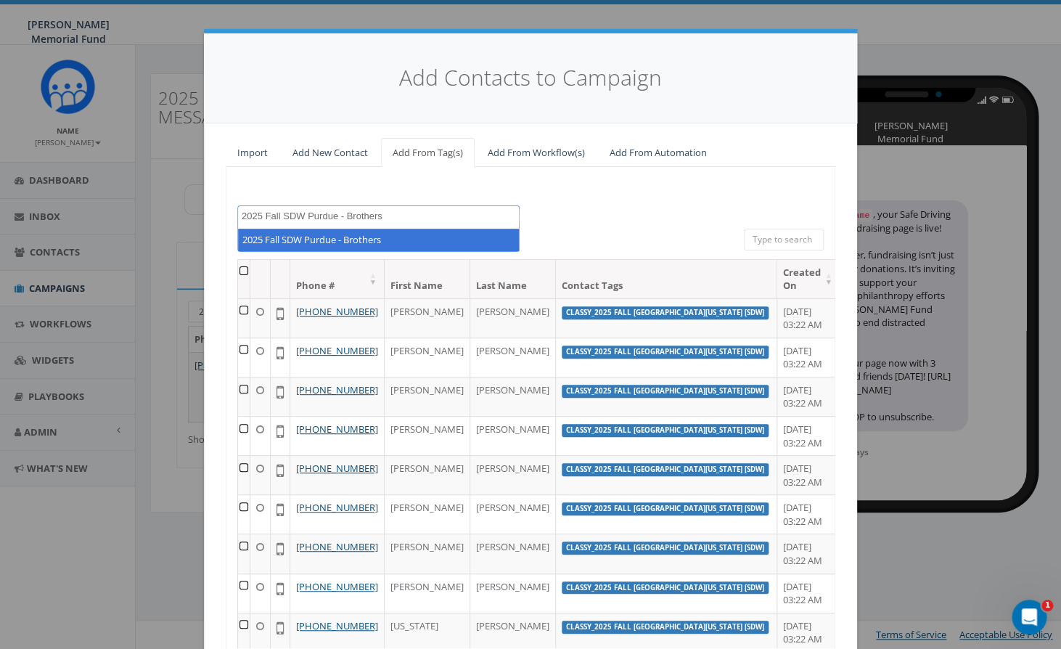
type textarea "2025 Fall SDW Purdue - Brothers"
select select "2025 Fall SDW Purdue - Brothers"
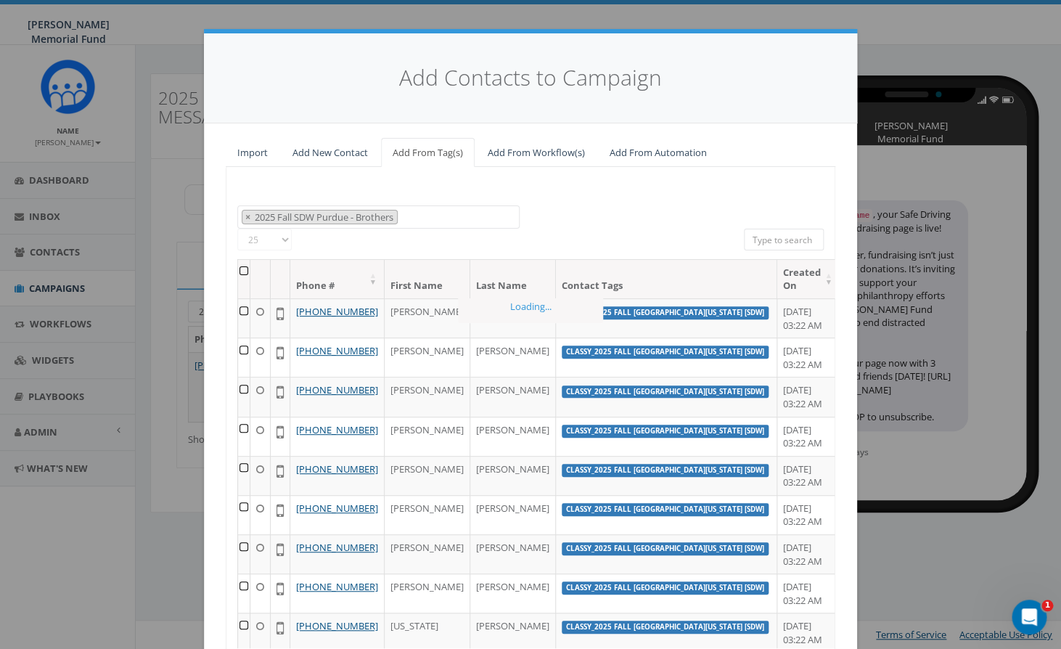
scroll to position [503, 0]
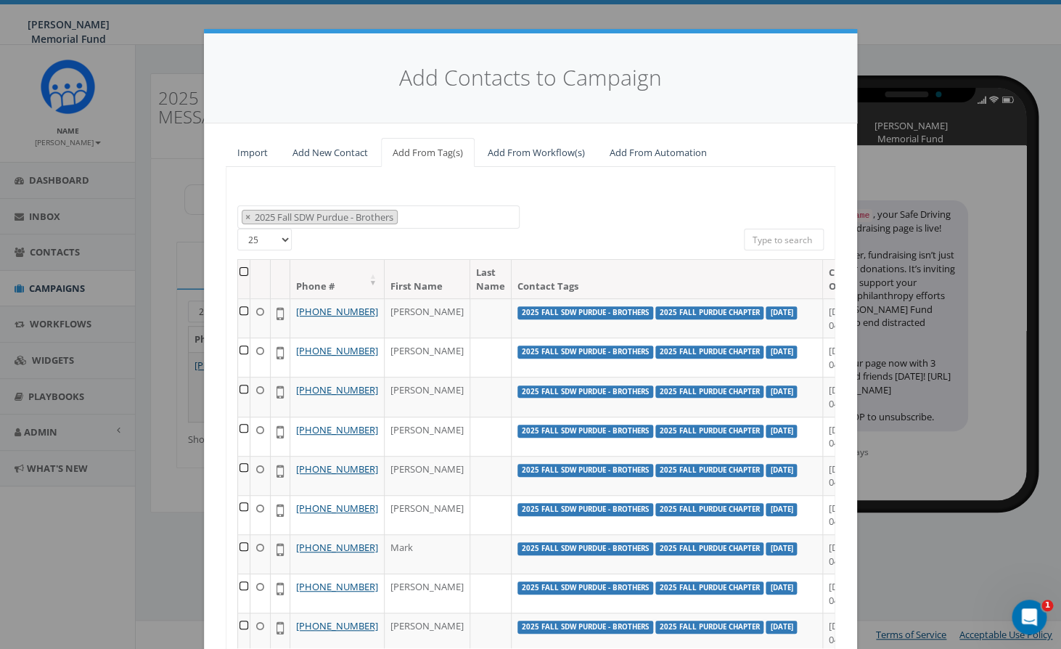
click at [243, 274] on th at bounding box center [244, 279] width 12 height 38
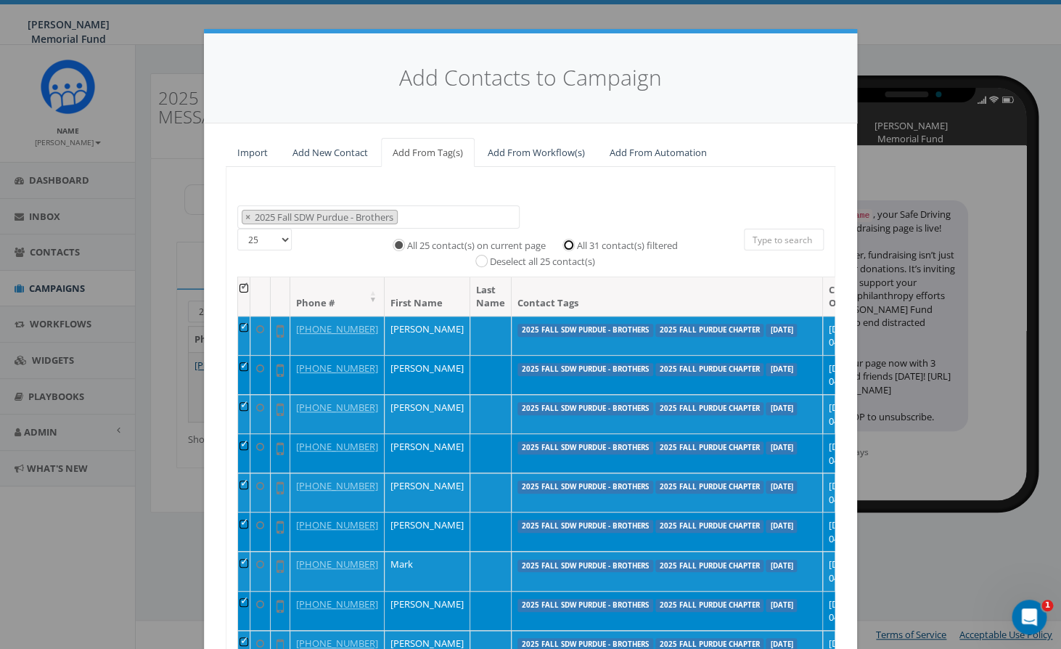
click at [569, 246] on input "All 31 contact(s) filtered" at bounding box center [572, 243] width 9 height 9
radio input "true"
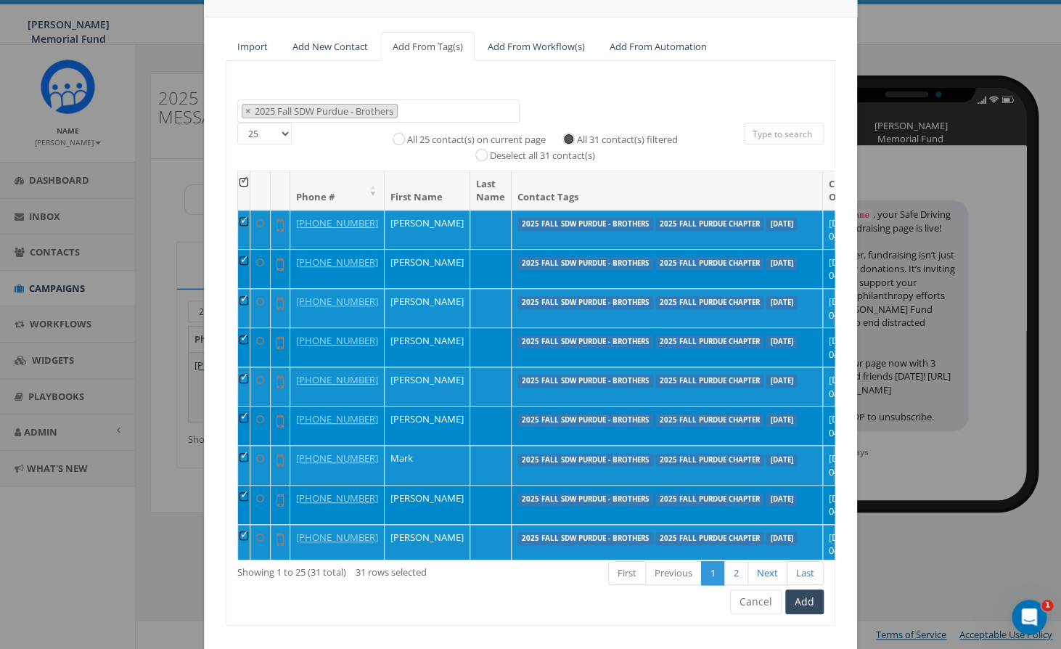
scroll to position [137, 0]
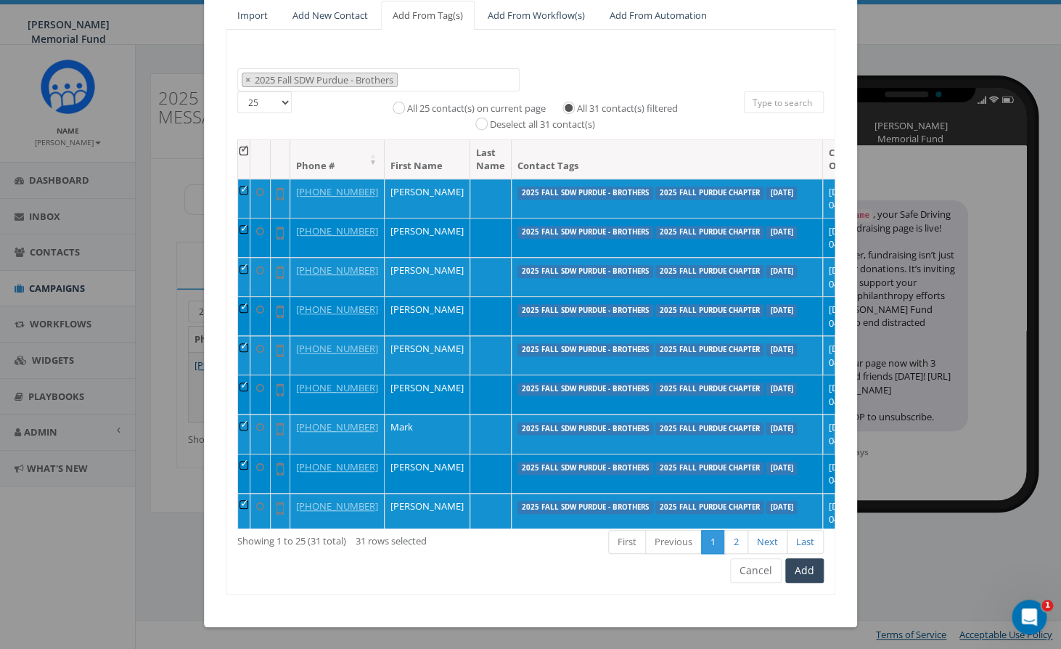
click at [574, 584] on div "100% Cancel 2024 Annual Report Notice 2025/06/02 2025/06/13 2025/06/18 2025/06/…" at bounding box center [531, 312] width 610 height 565
click at [808, 568] on button "Add" at bounding box center [804, 570] width 38 height 25
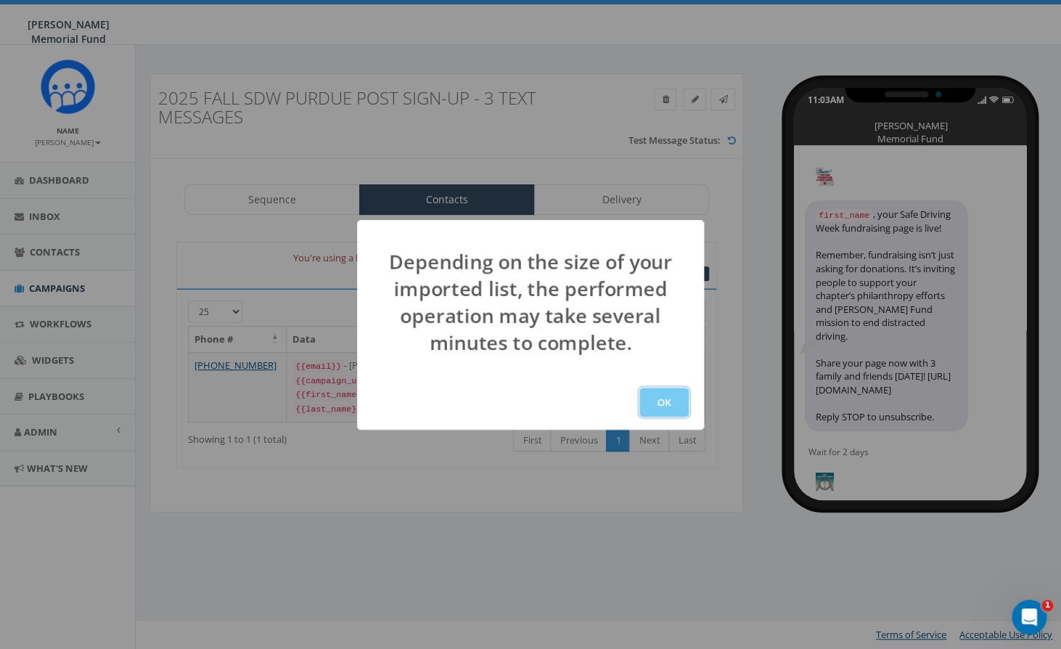
click at [657, 403] on button "OK" at bounding box center [663, 402] width 49 height 29
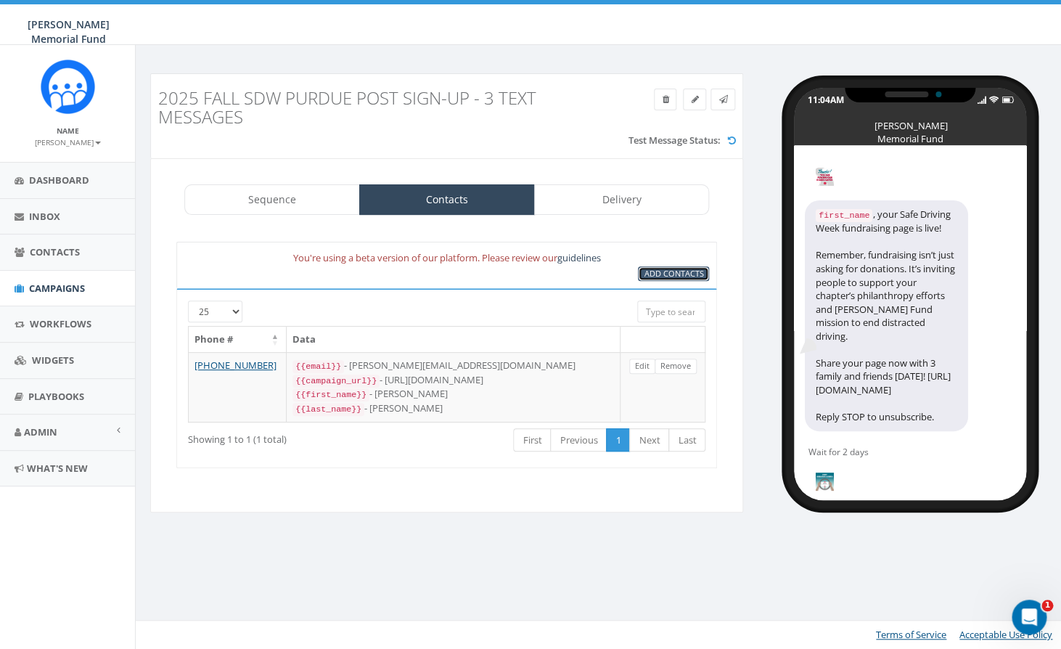
click at [660, 272] on span "Add Contacts" at bounding box center [674, 273] width 60 height 11
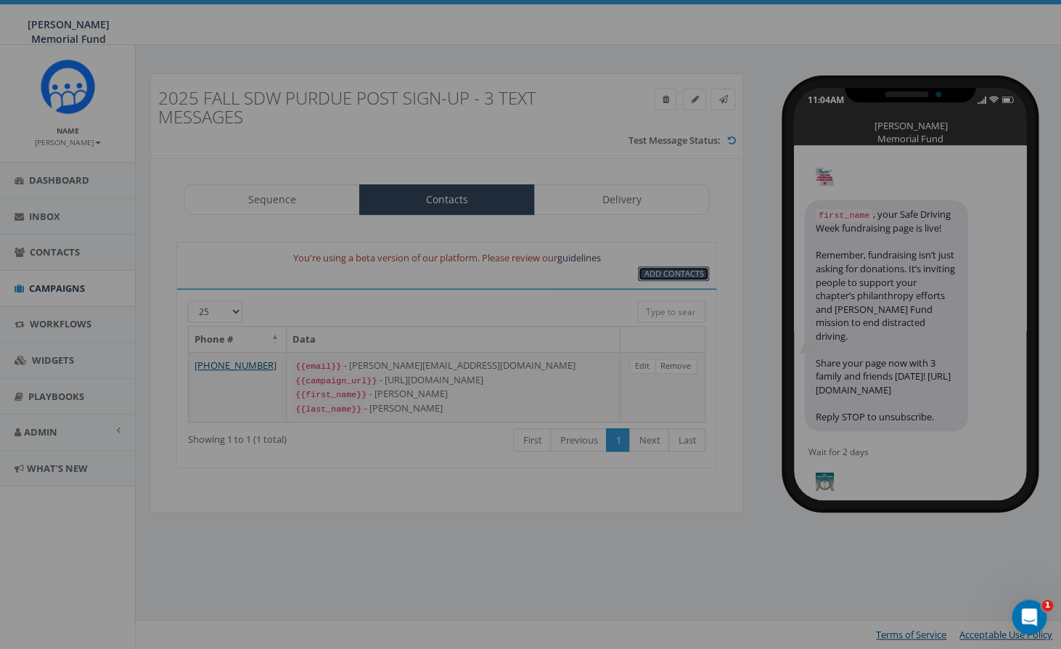
select select
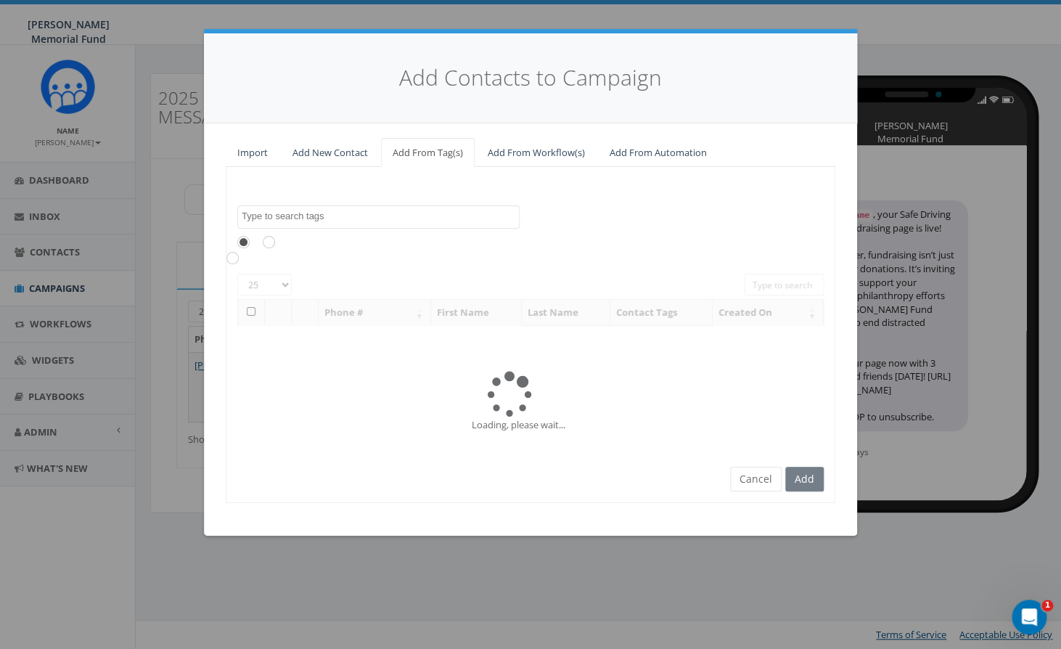
scroll to position [503, 0]
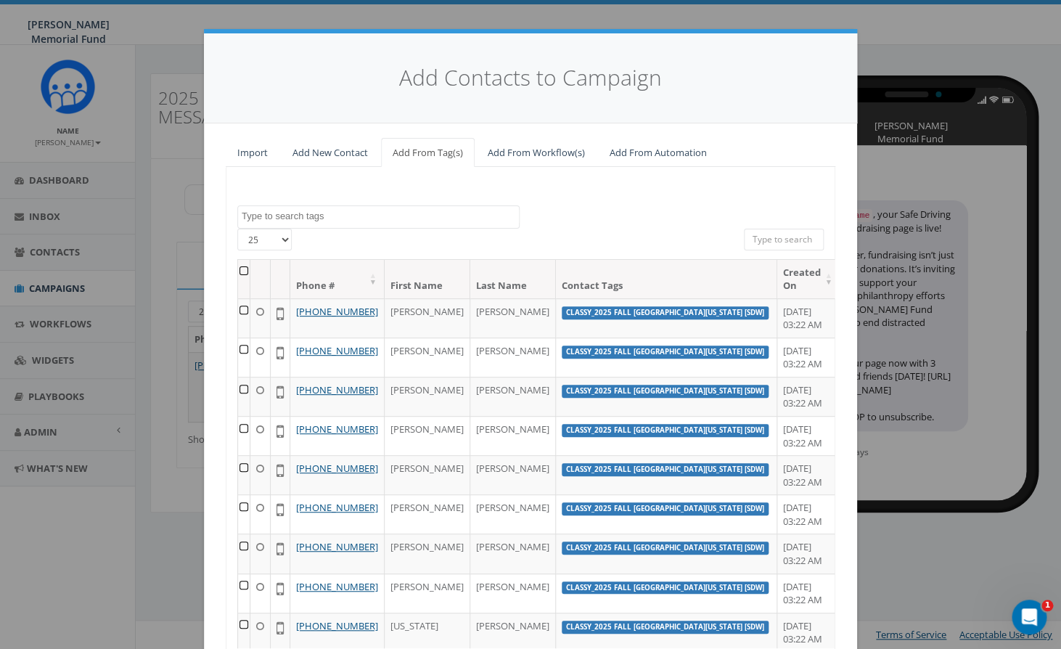
click at [329, 220] on textarea "Search" at bounding box center [380, 216] width 277 height 13
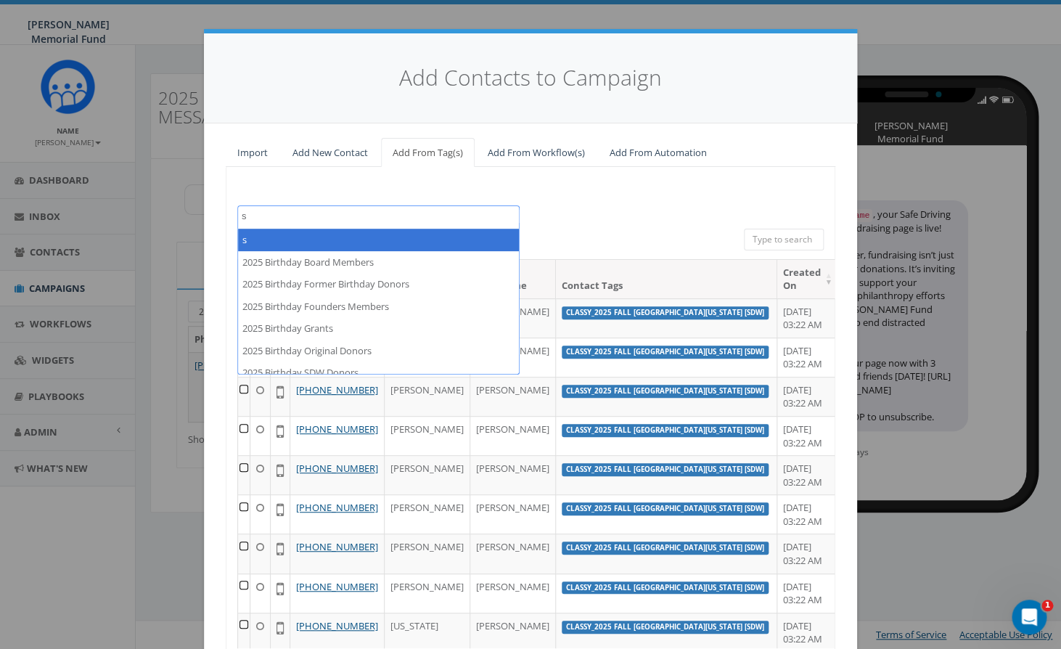
scroll to position [0, 0]
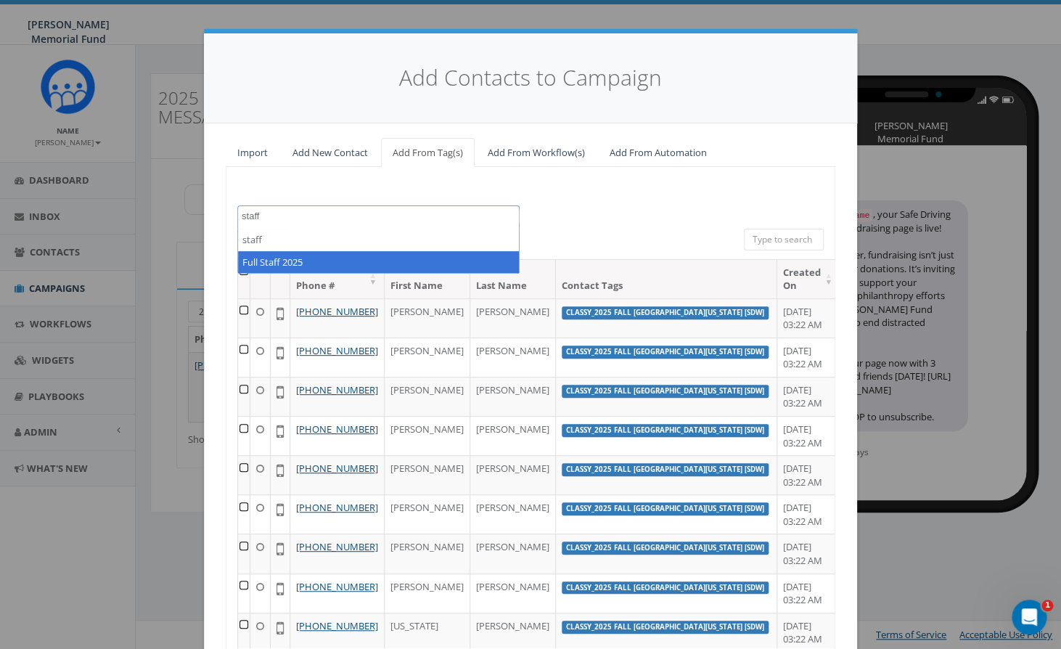
type textarea "staff"
select select "Full Staff 2025"
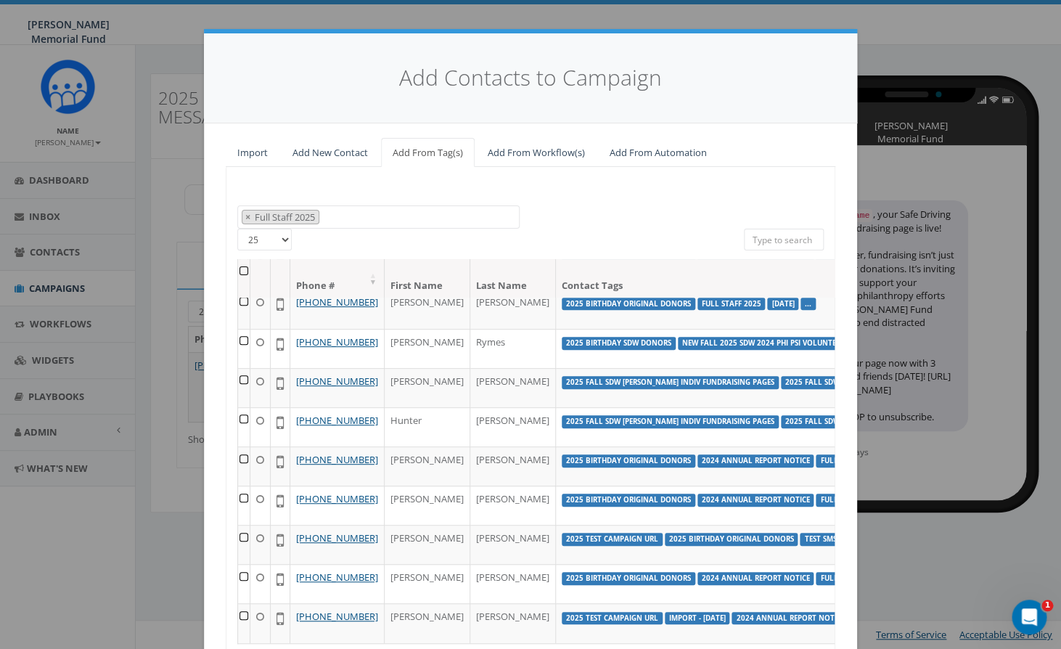
scroll to position [176, 0]
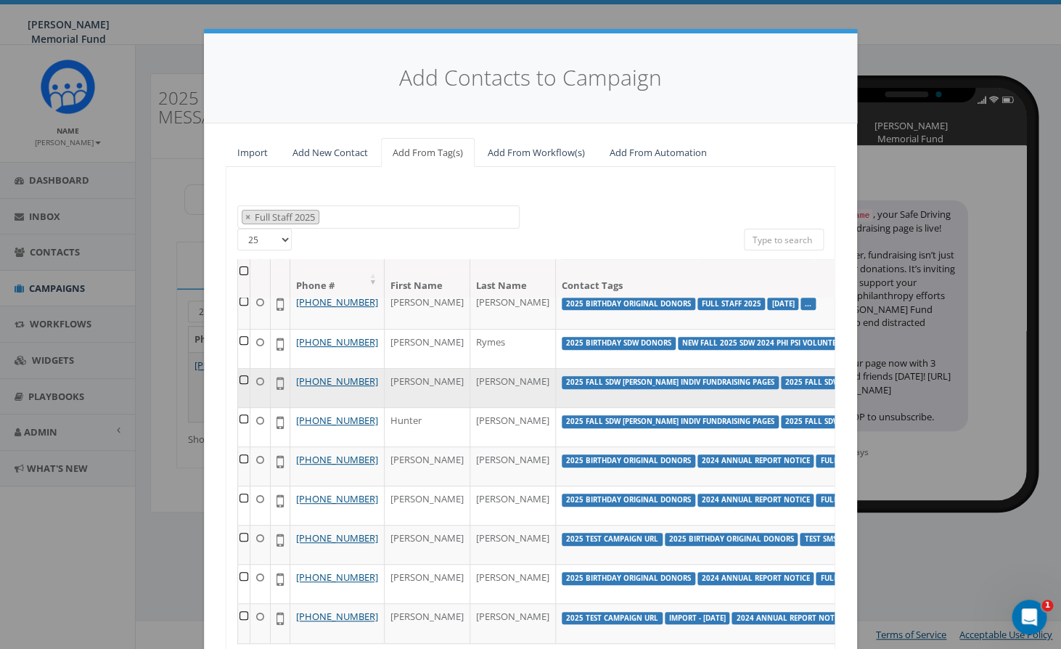
click at [242, 368] on td at bounding box center [244, 387] width 12 height 39
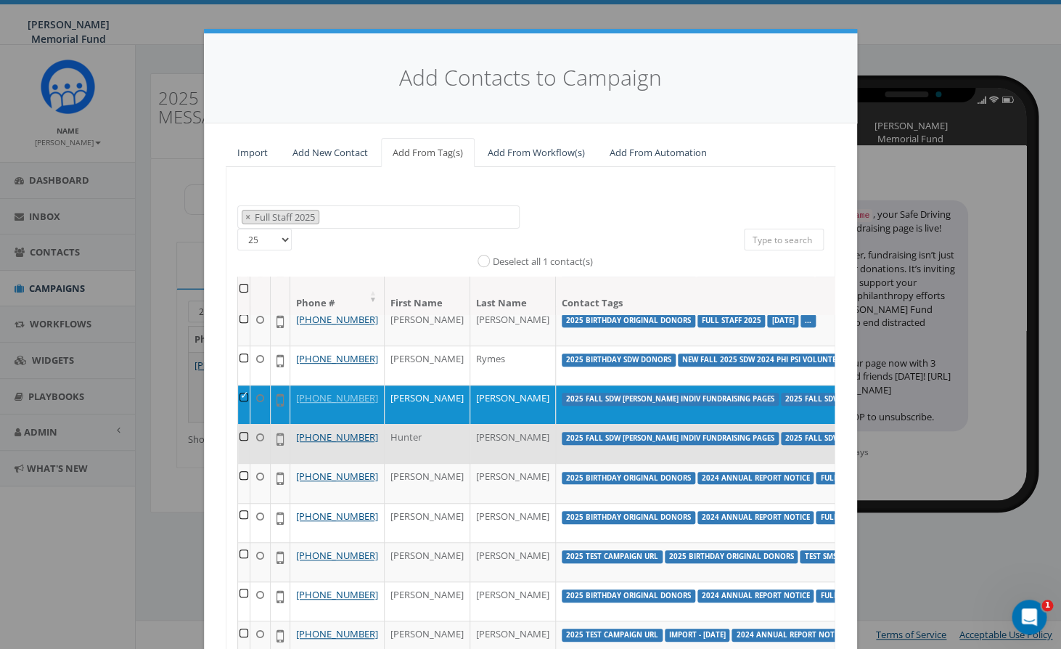
click at [245, 424] on td at bounding box center [244, 443] width 12 height 39
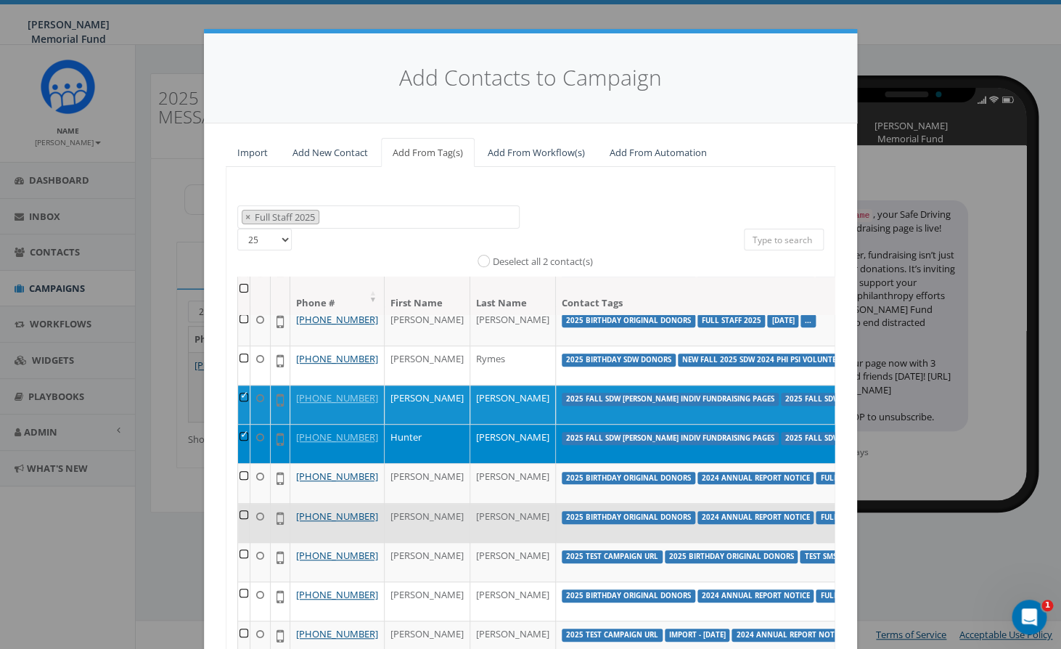
scroll to position [235, 0]
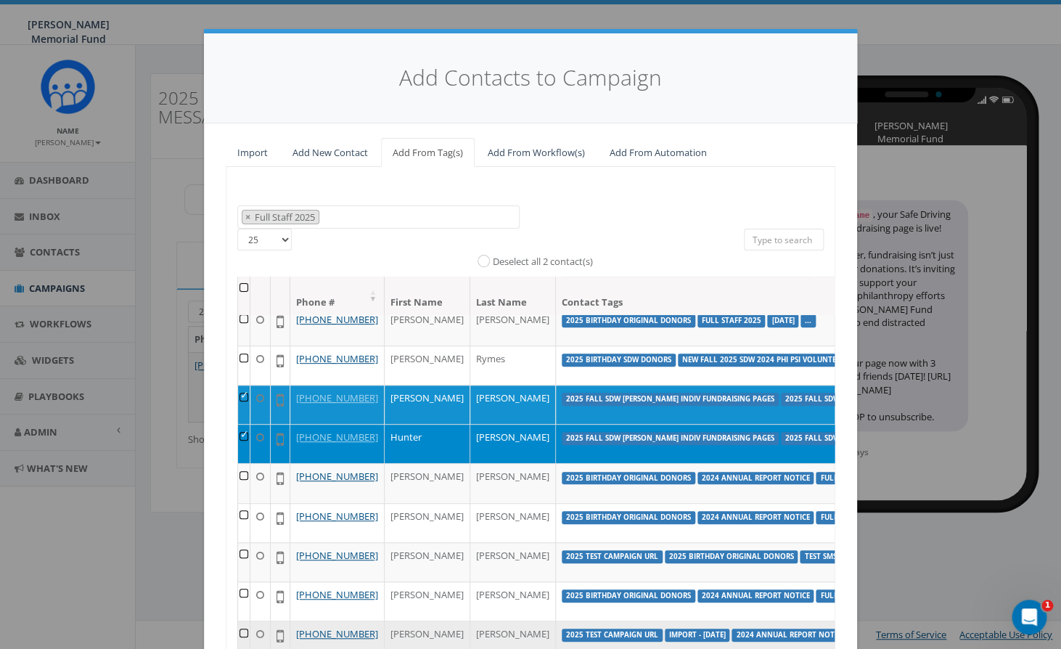
click at [242, 620] on td at bounding box center [244, 639] width 12 height 39
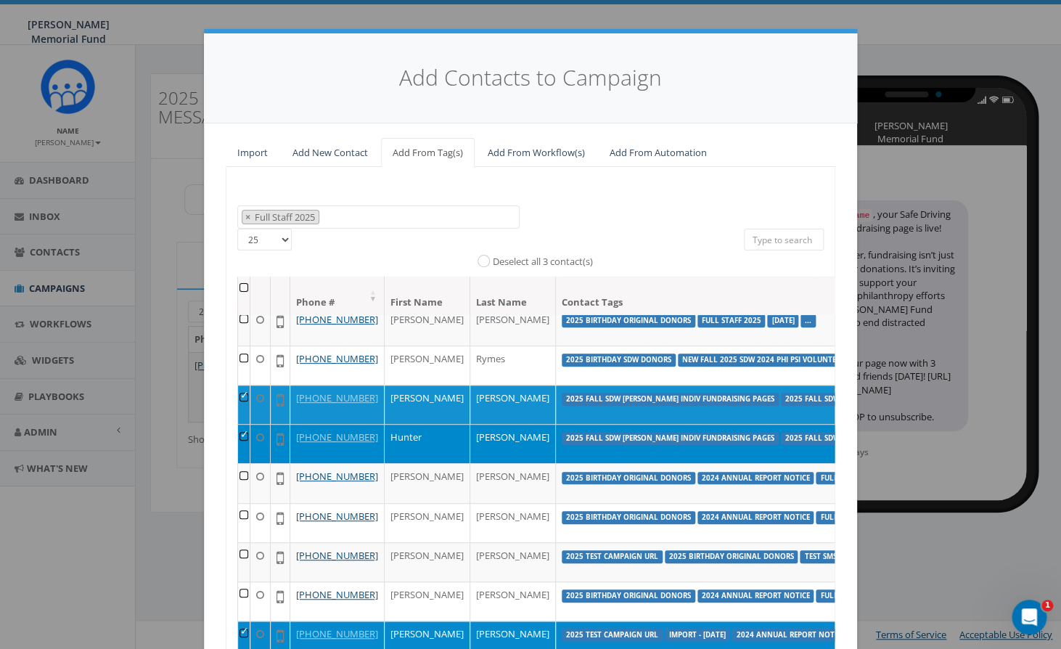
click at [247, 622] on td at bounding box center [244, 639] width 12 height 39
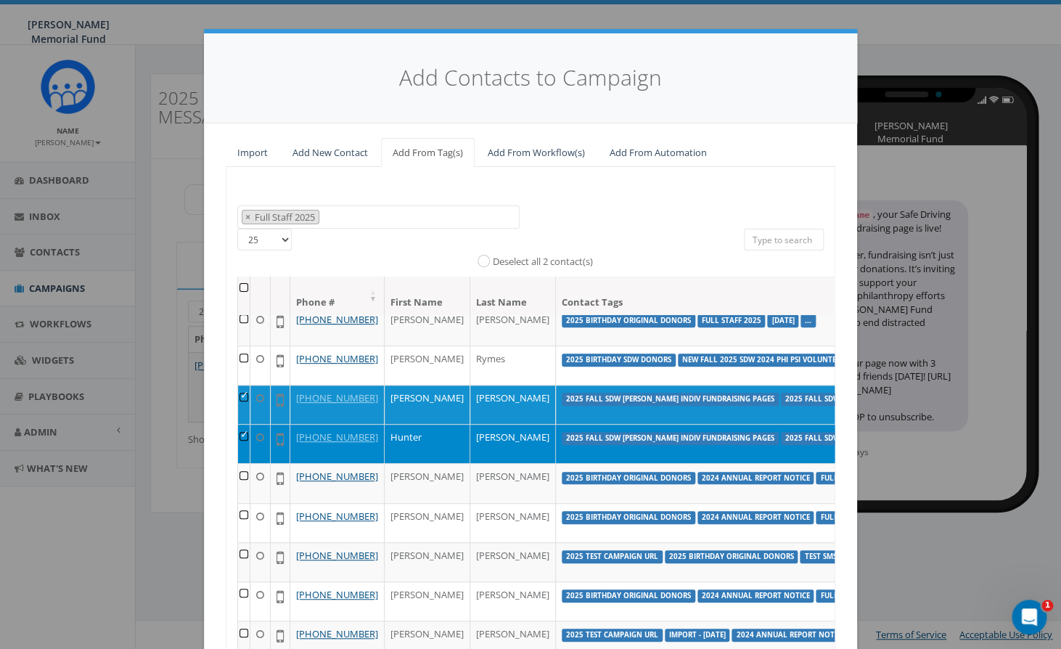
click at [245, 424] on td at bounding box center [244, 443] width 12 height 39
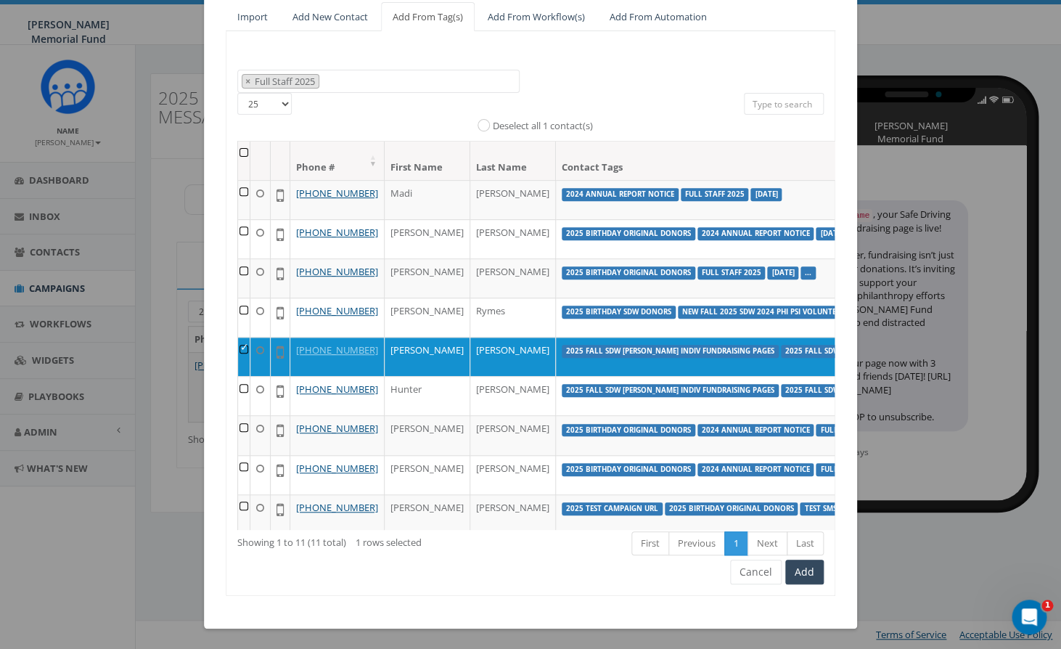
scroll to position [137, 0]
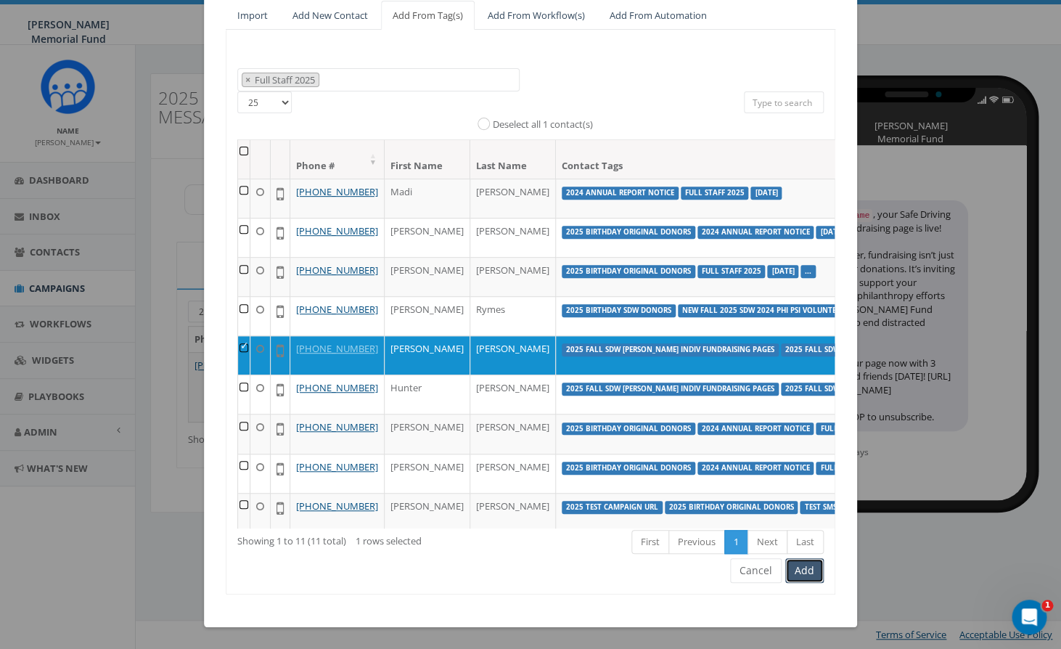
click at [808, 570] on button "Add" at bounding box center [804, 570] width 38 height 25
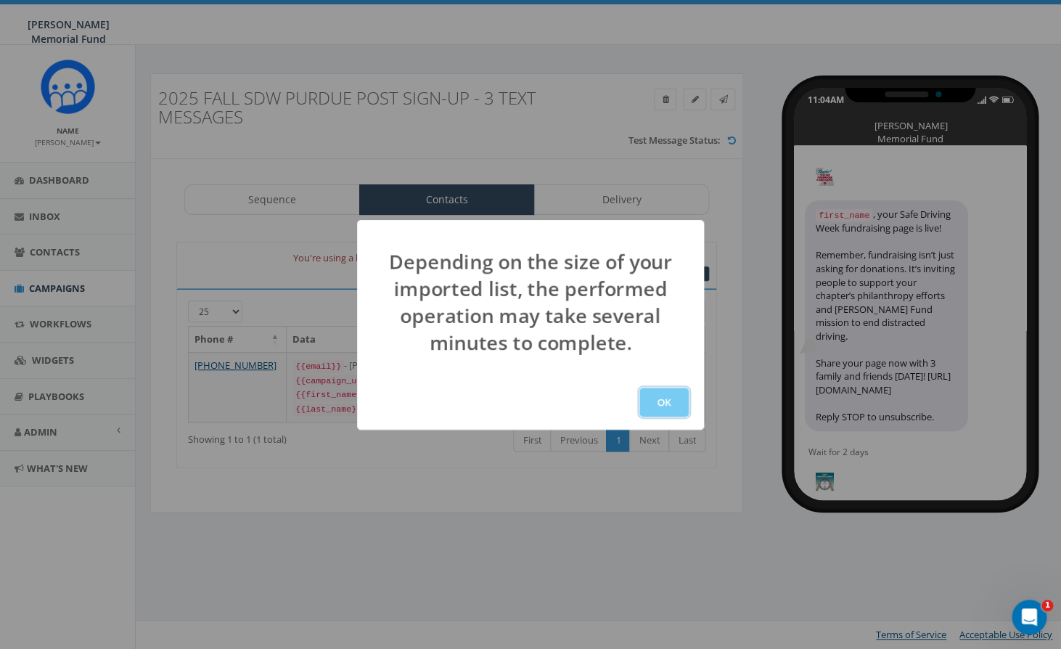
click at [665, 407] on button "OK" at bounding box center [663, 402] width 49 height 29
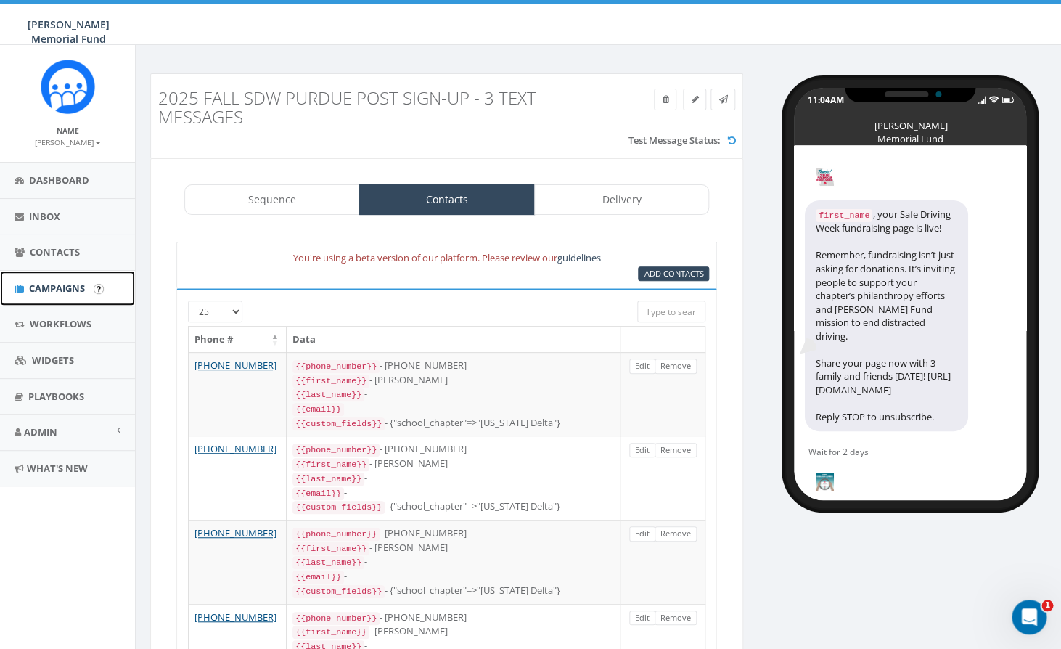
click at [64, 288] on span "Campaigns" at bounding box center [57, 288] width 56 height 13
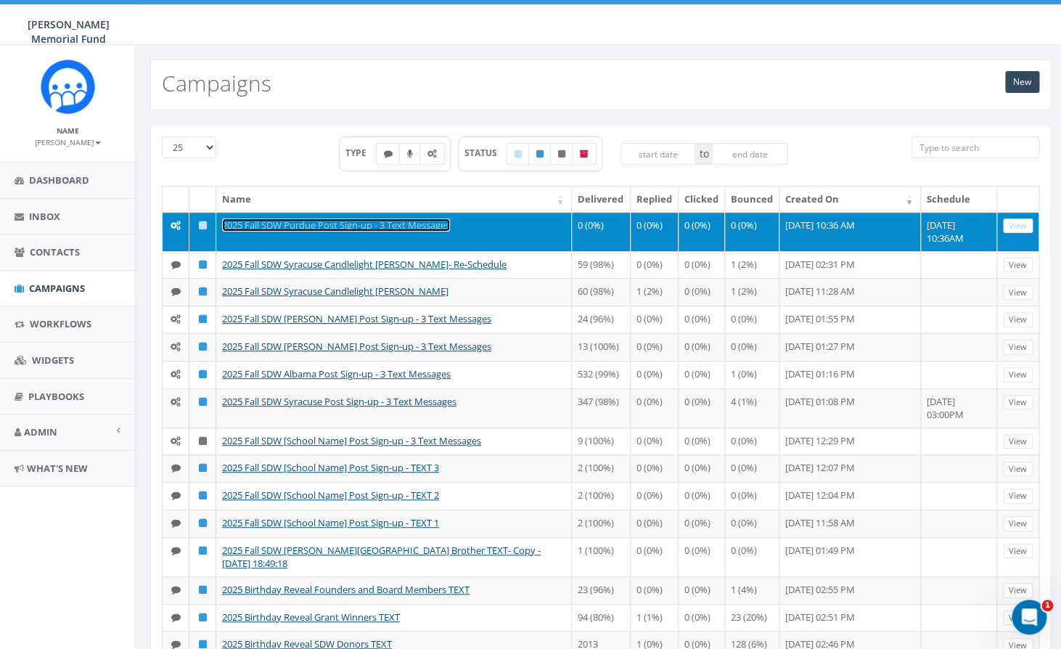
click at [324, 229] on link "2025 Fall SDW Purdue Post Sign-up - 3 Text Messages" at bounding box center [336, 224] width 228 height 13
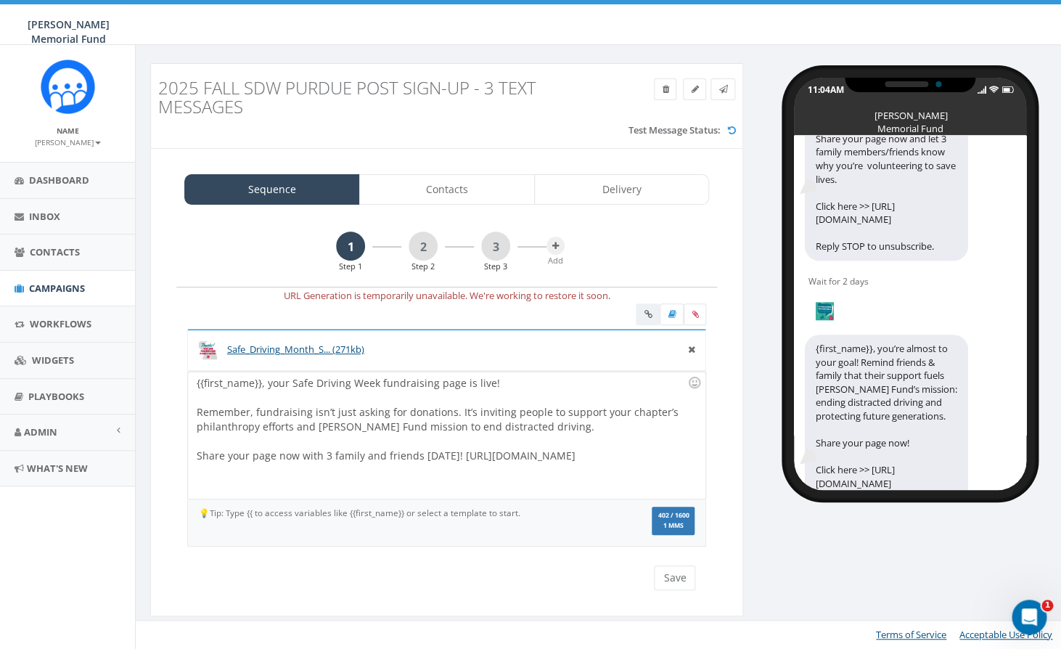
scroll to position [546, 0]
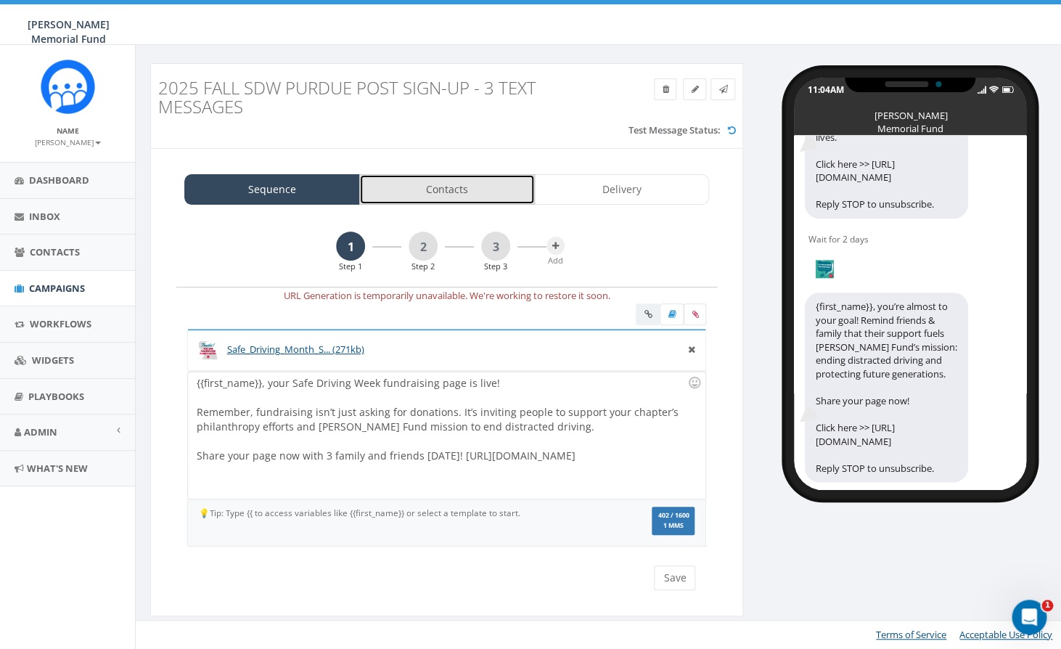
click at [446, 188] on link "Contacts" at bounding box center [447, 189] width 176 height 30
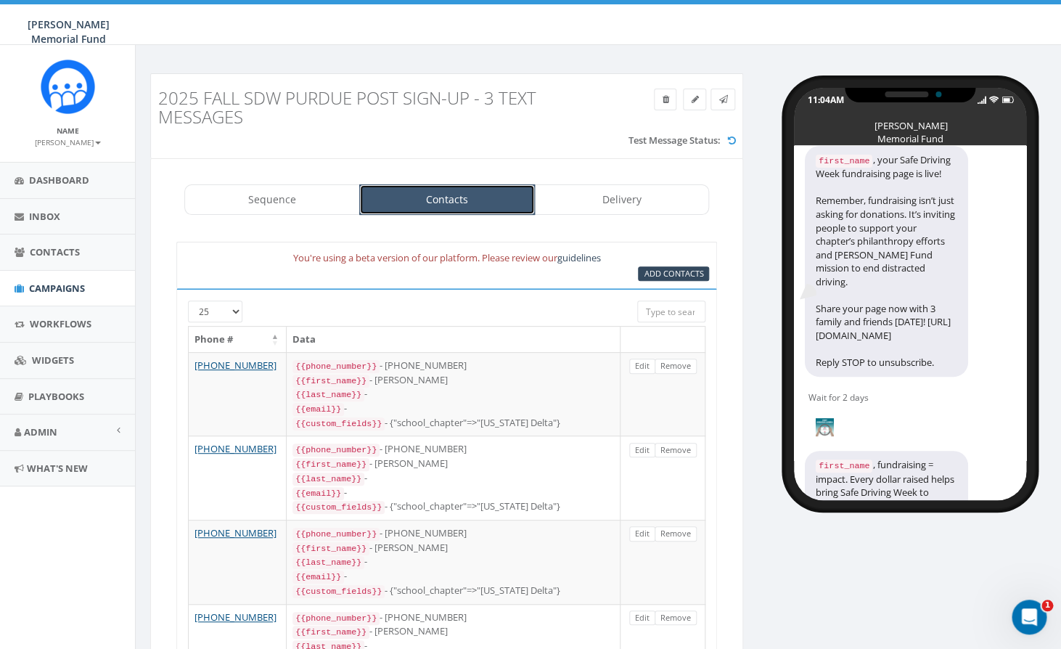
scroll to position [0, 0]
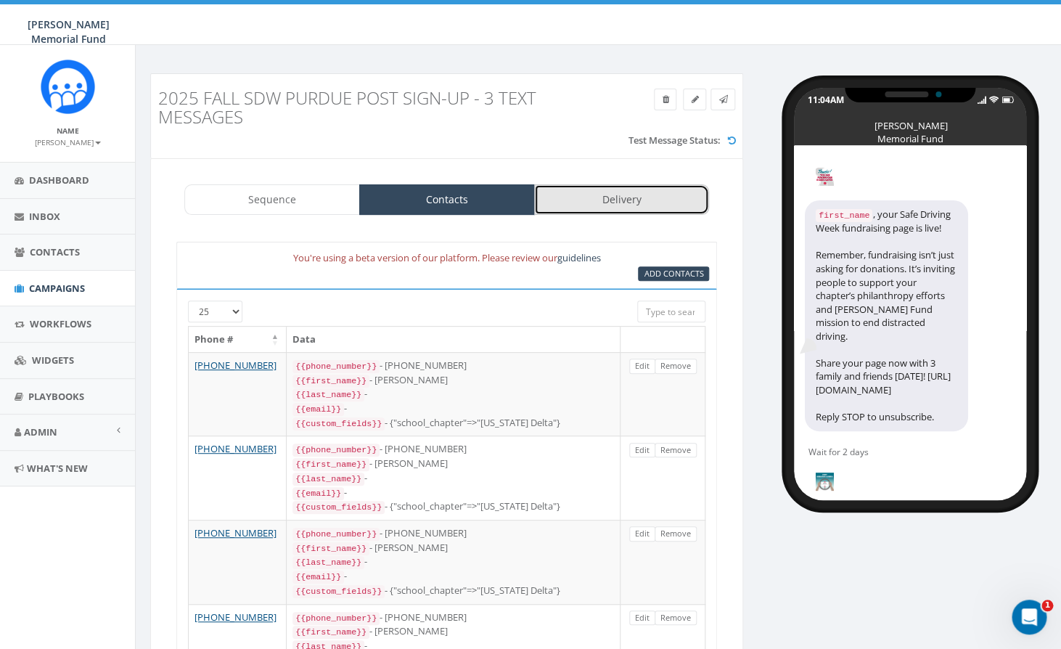
click at [631, 200] on link "Delivery" at bounding box center [622, 199] width 176 height 30
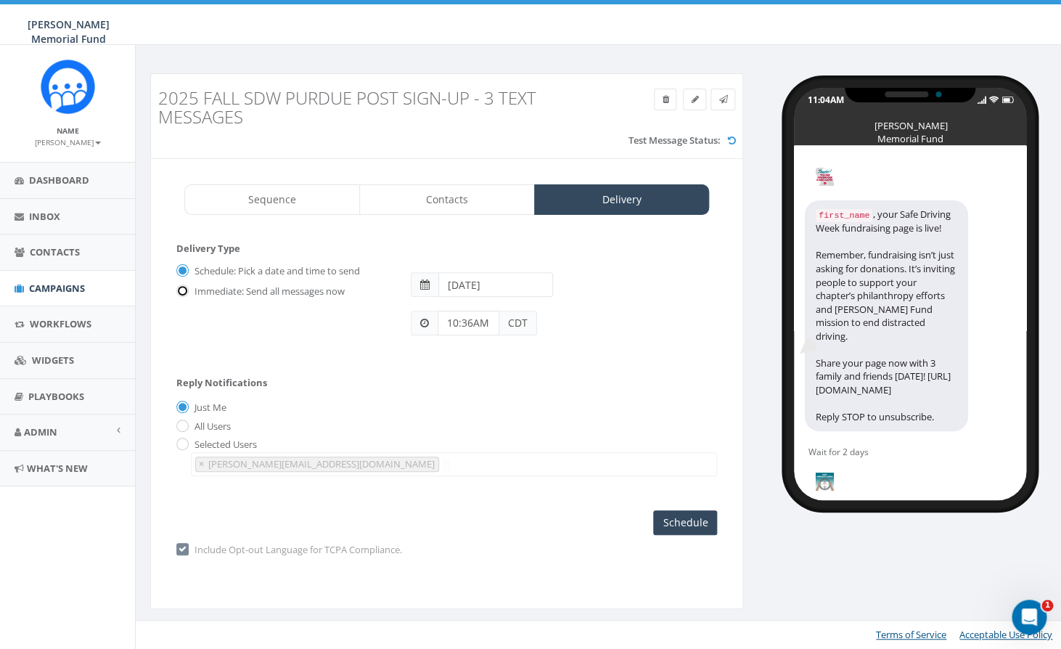
click at [185, 291] on input "Immediate: Send all messages now" at bounding box center [180, 291] width 9 height 9
radio input "true"
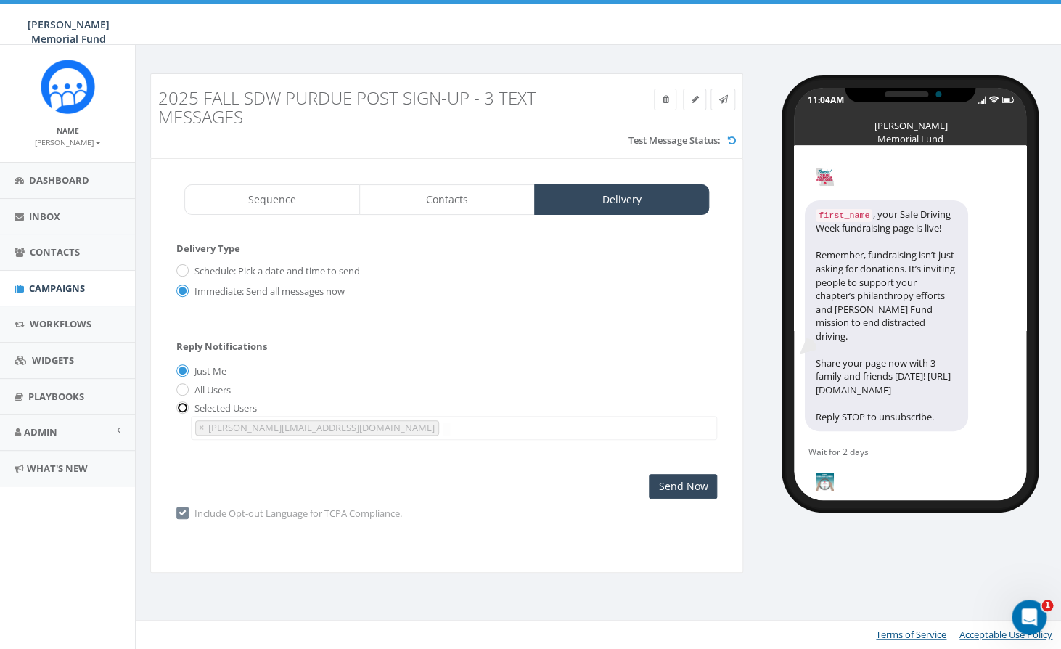
click at [184, 411] on input "radio" at bounding box center [180, 408] width 9 height 9
radio input "true"
click at [204, 431] on span "×" at bounding box center [201, 427] width 5 height 13
select select
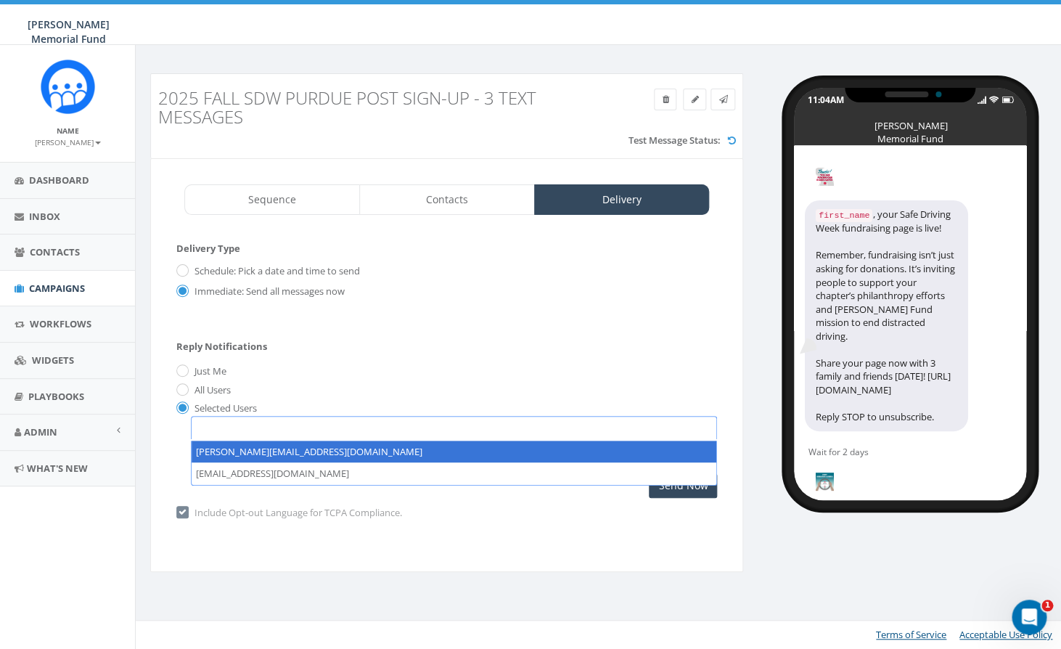
click at [202, 430] on textarea "Search" at bounding box center [198, 426] width 7 height 13
type textarea "hunter.piland@hunterwatson.org"
select select "hunter.piland@hunterwatson.org"
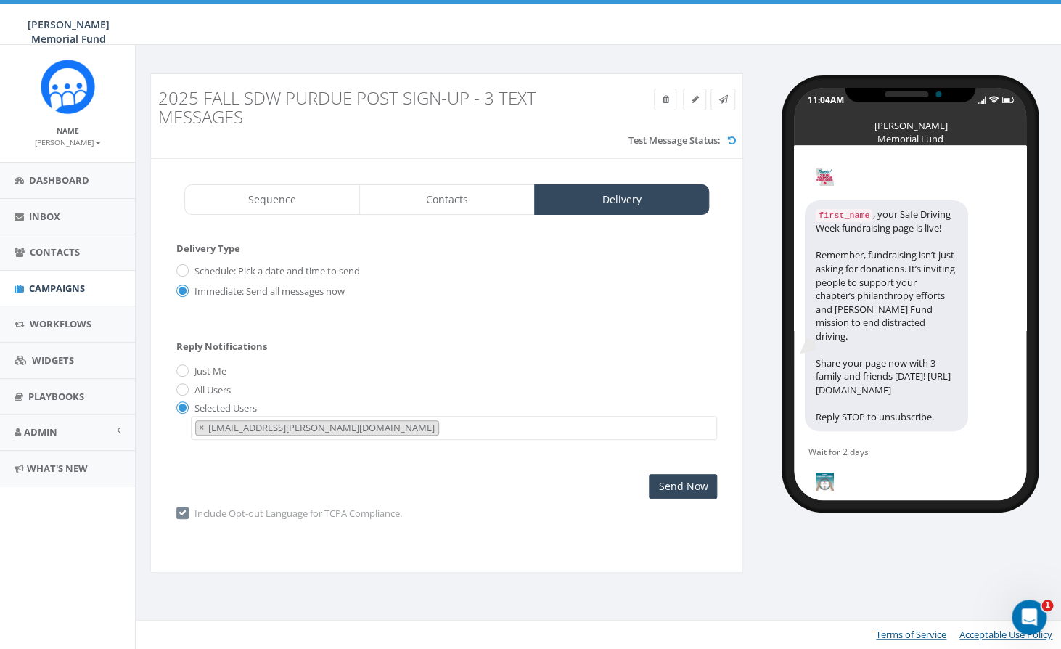
scroll to position [34, 0]
click at [666, 487] on input "Send Now" at bounding box center [683, 486] width 68 height 25
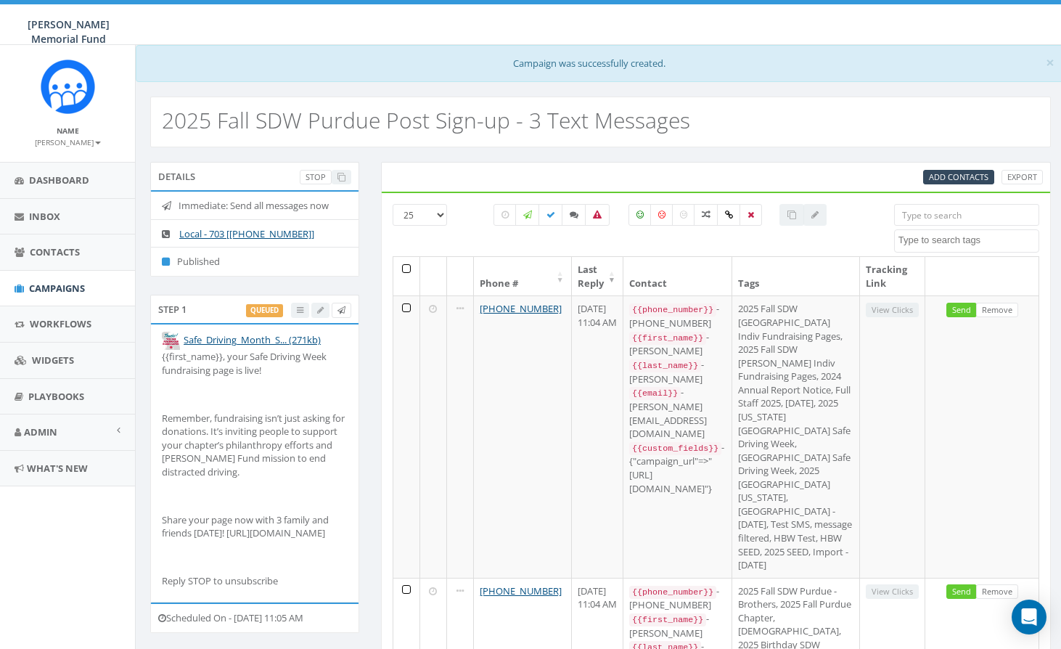
select select
